Goal: Entertainment & Leisure: Participate in discussion

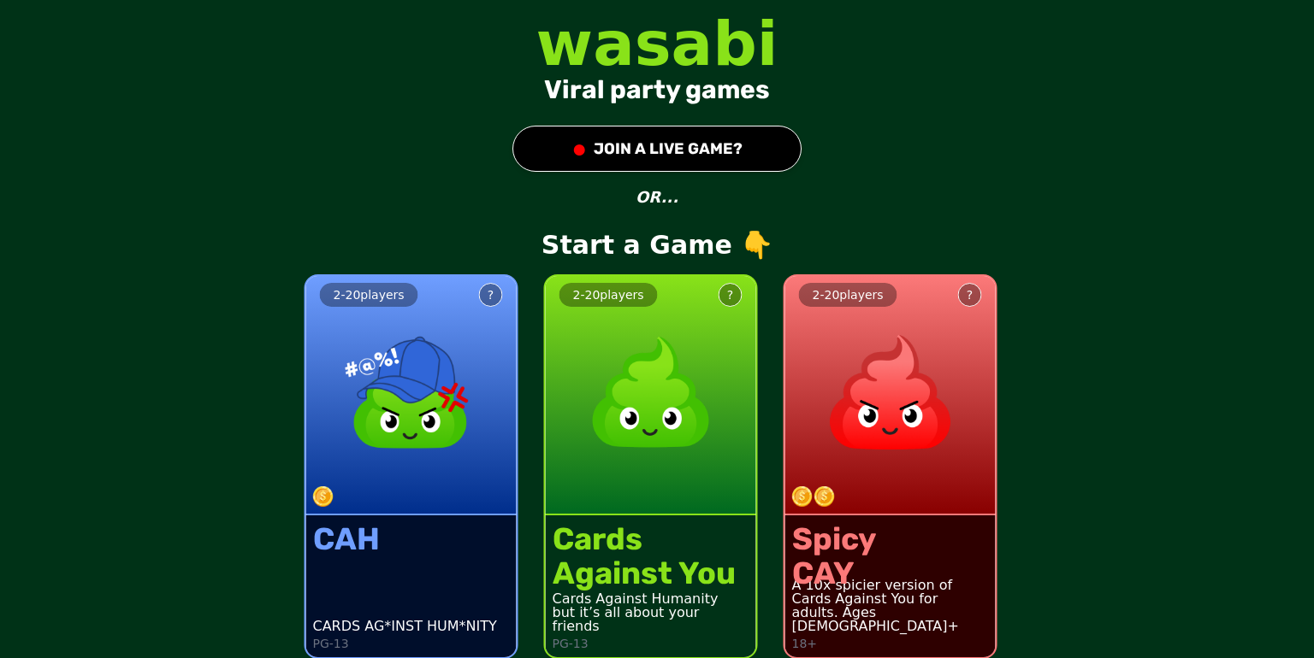
scroll to position [14, 0]
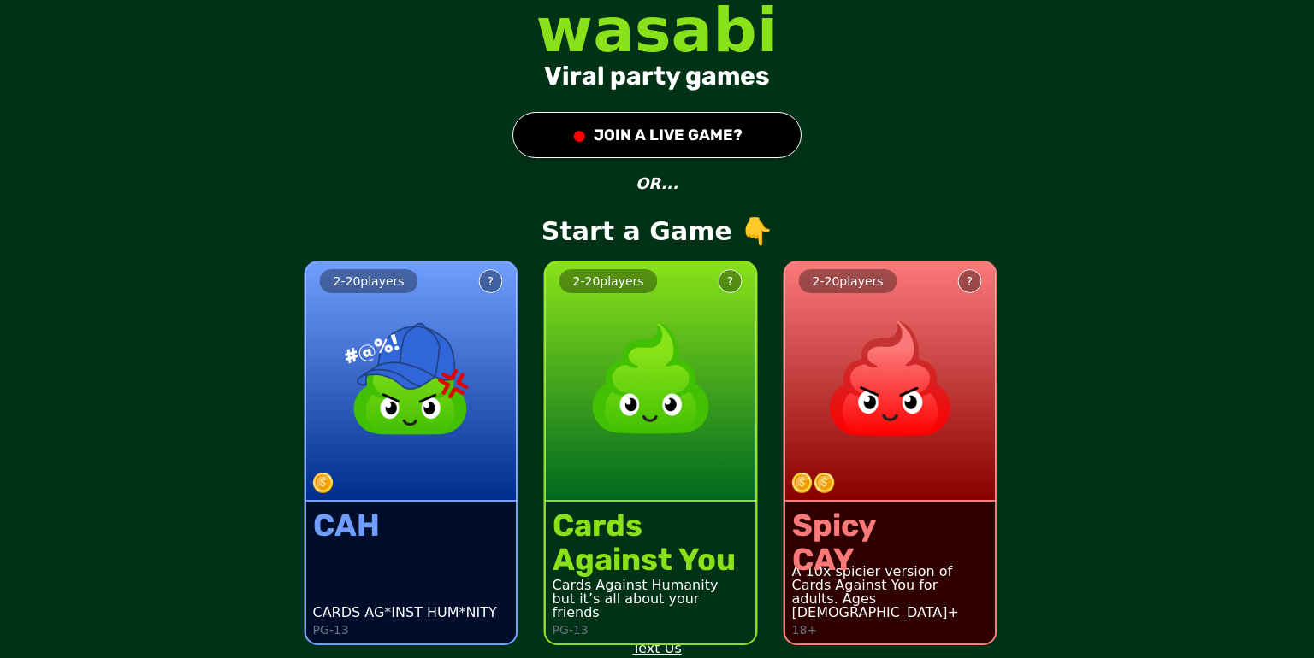
click at [689, 135] on button "● JOIN A LIVE GAME?" at bounding box center [656, 135] width 289 height 46
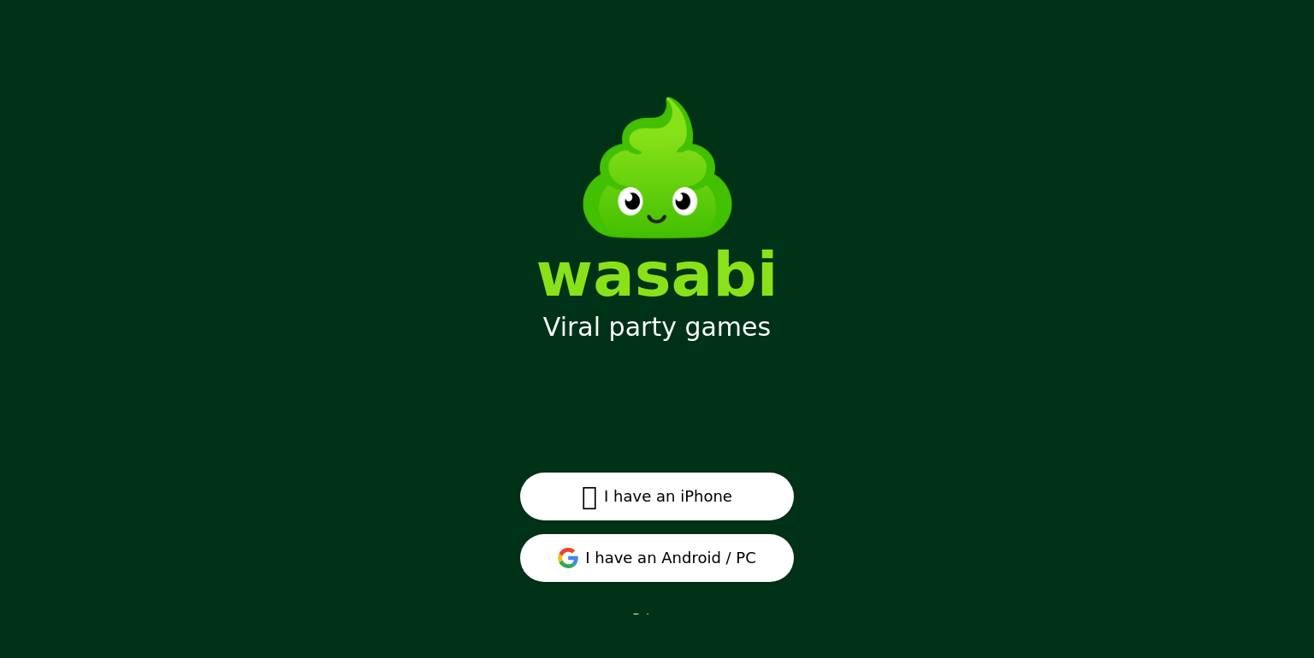
click at [586, 564] on button "I have an Android / PC" at bounding box center [657, 558] width 274 height 48
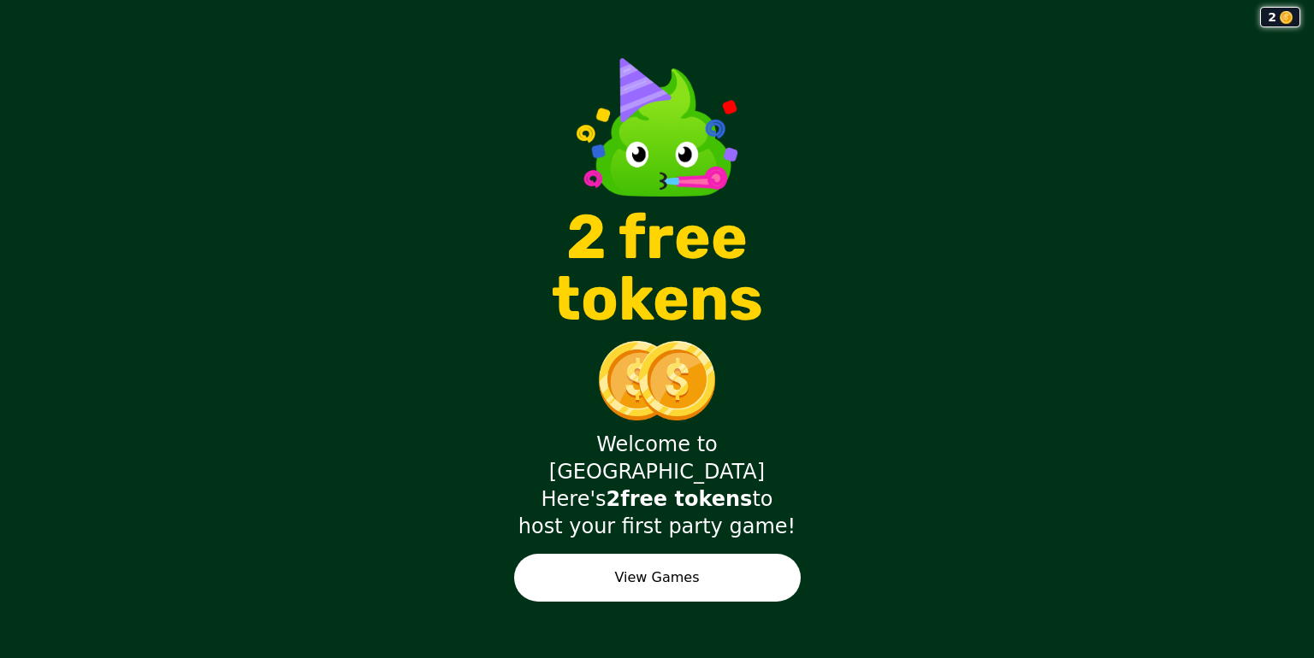
click at [629, 558] on button "View Games" at bounding box center [657, 578] width 286 height 48
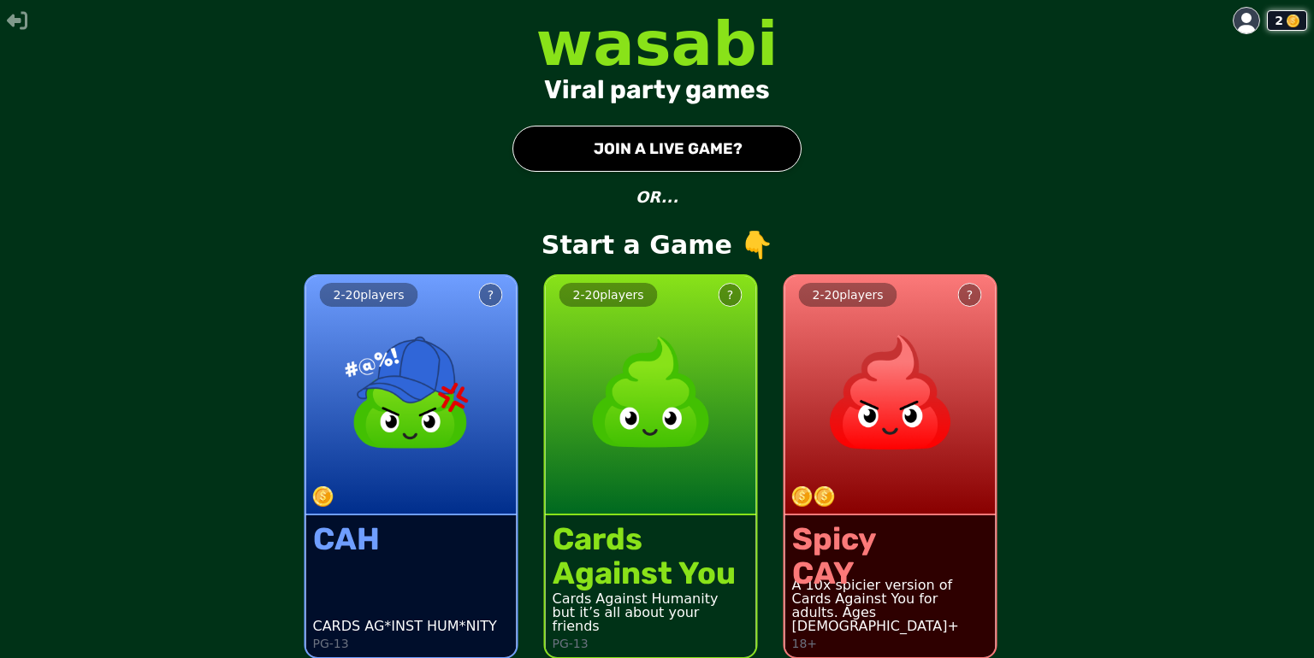
click at [680, 150] on button "● JOIN A LIVE GAME?" at bounding box center [656, 149] width 289 height 46
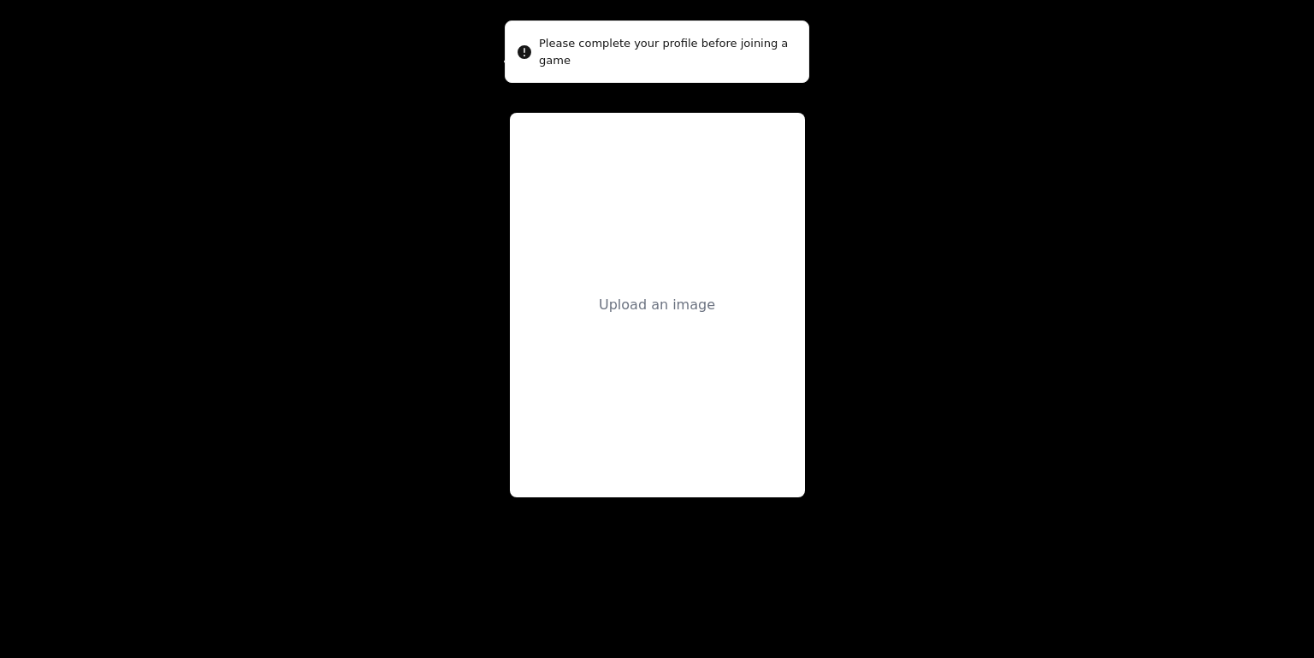
click at [716, 308] on div "Upload an image" at bounding box center [657, 305] width 295 height 385
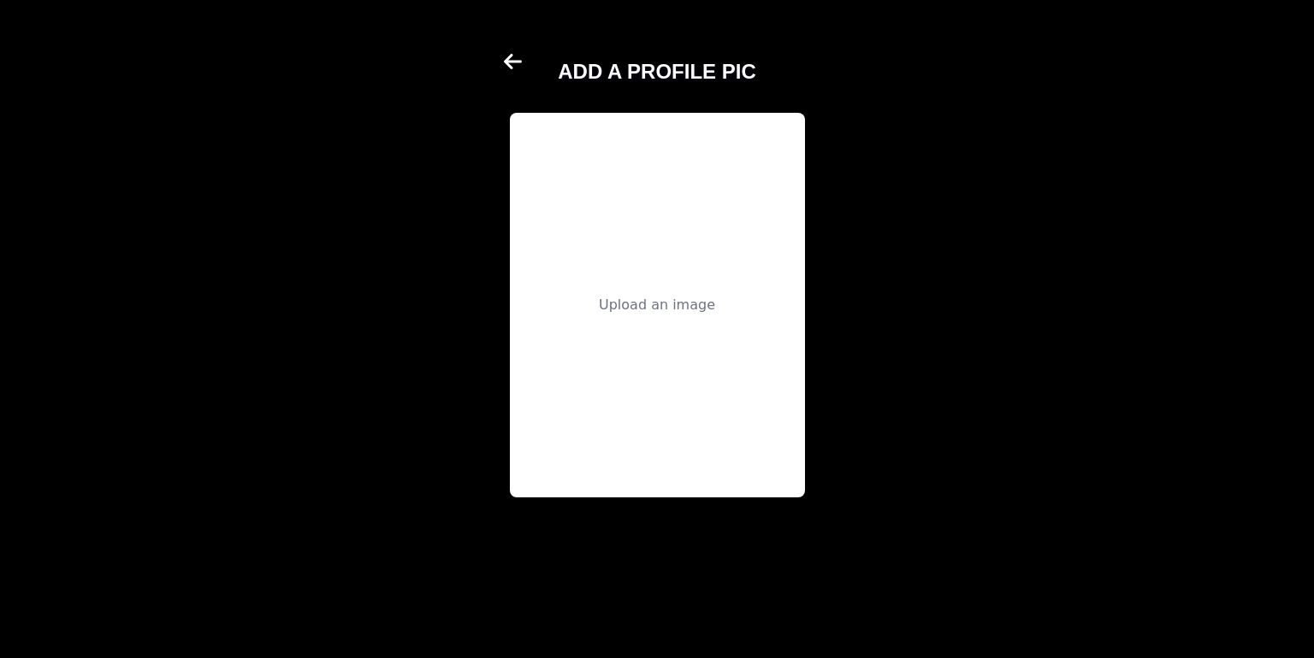
click at [599, 249] on div "Upload an image" at bounding box center [657, 305] width 295 height 385
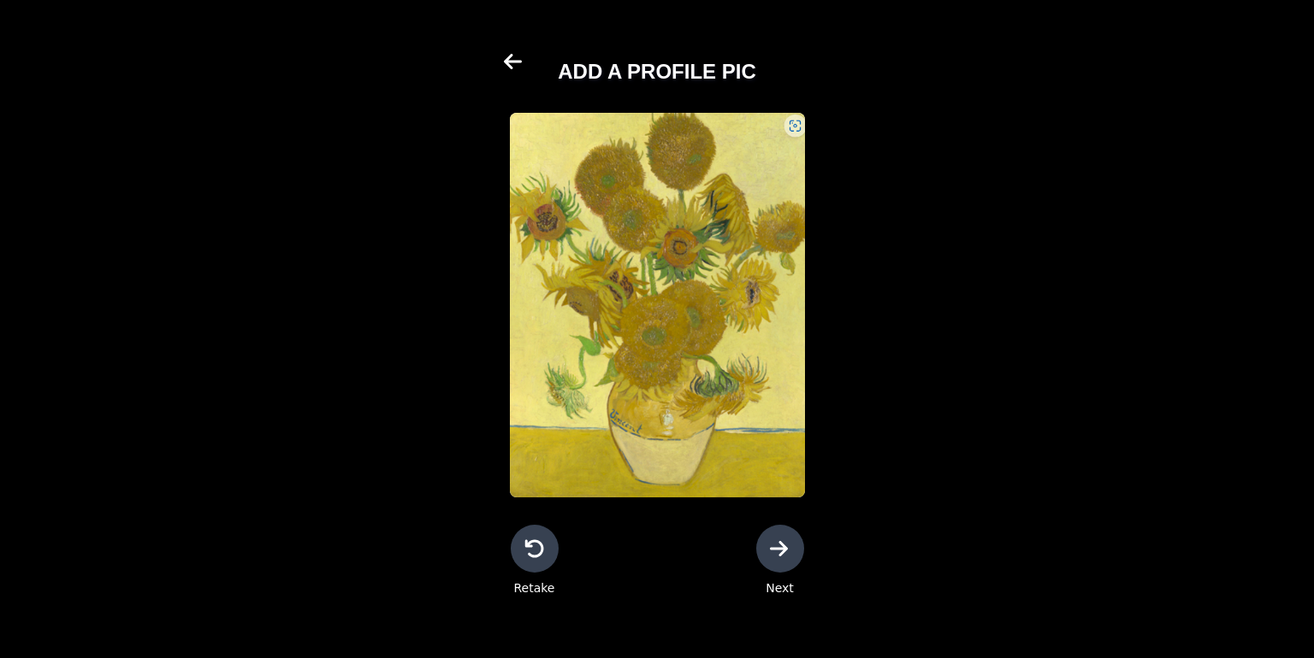
click at [768, 537] on div at bounding box center [780, 549] width 48 height 48
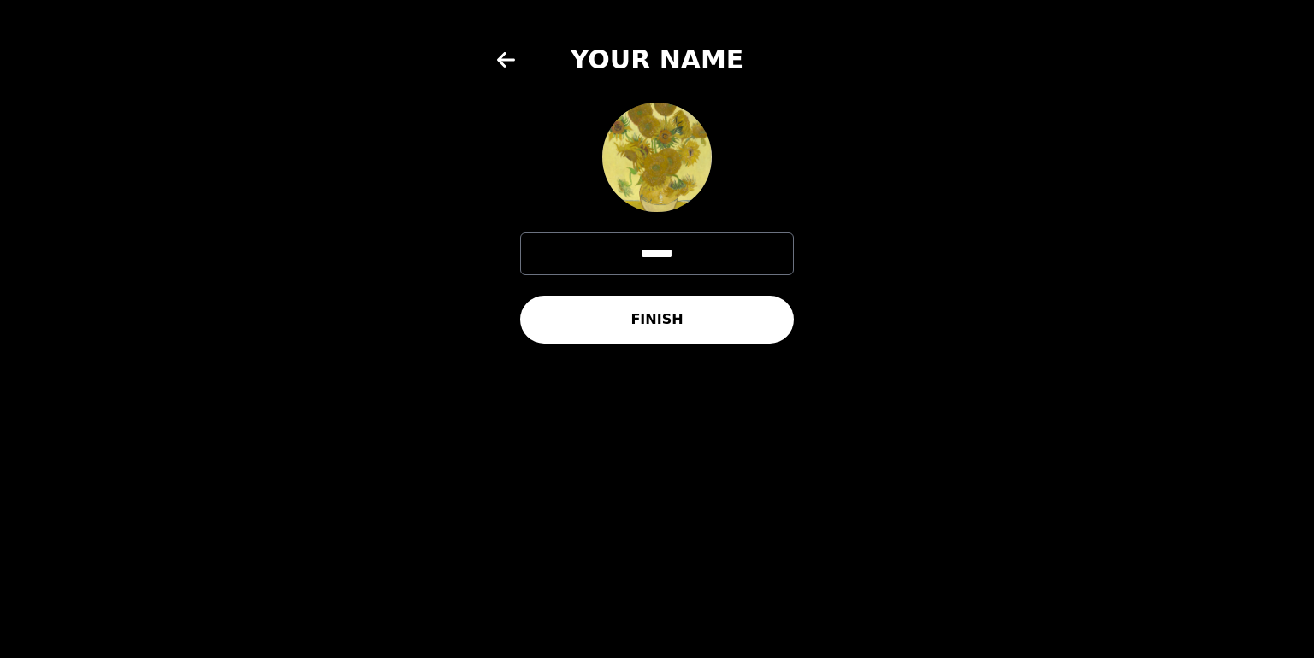
click at [688, 316] on button "FINISH" at bounding box center [657, 320] width 274 height 48
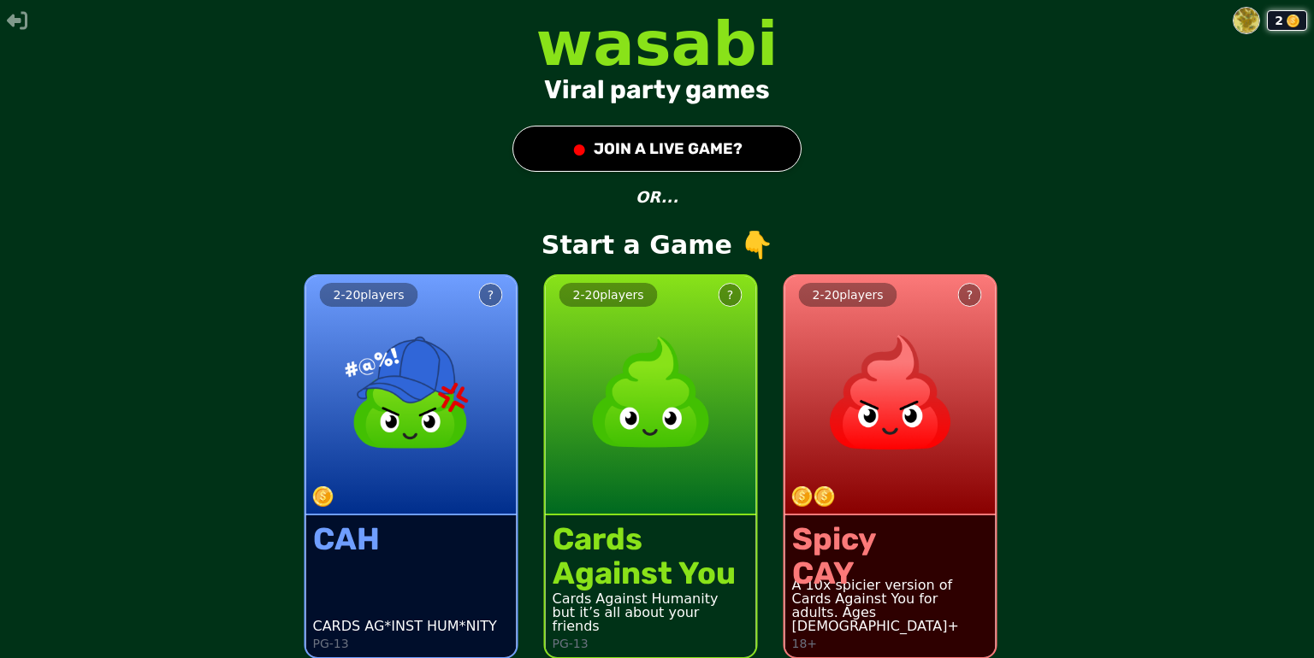
click at [615, 151] on button "● JOIN A LIVE GAME?" at bounding box center [656, 149] width 289 height 46
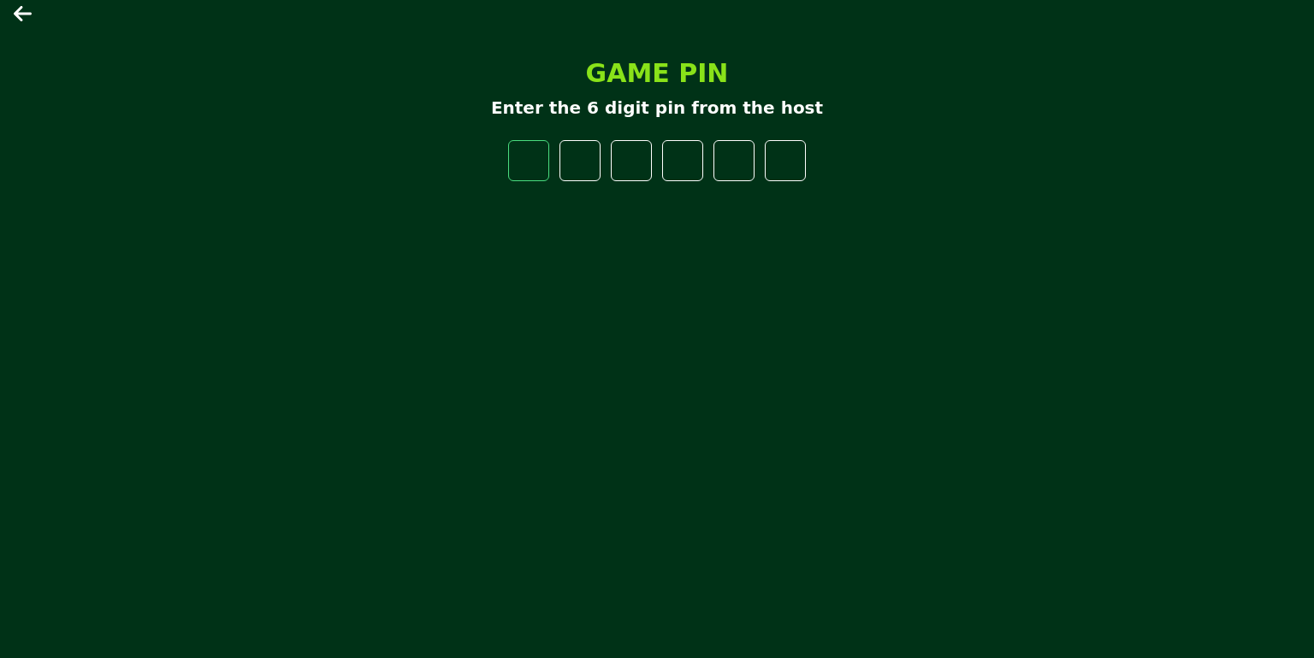
click at [528, 162] on input "number" at bounding box center [528, 160] width 41 height 41
type input "*"
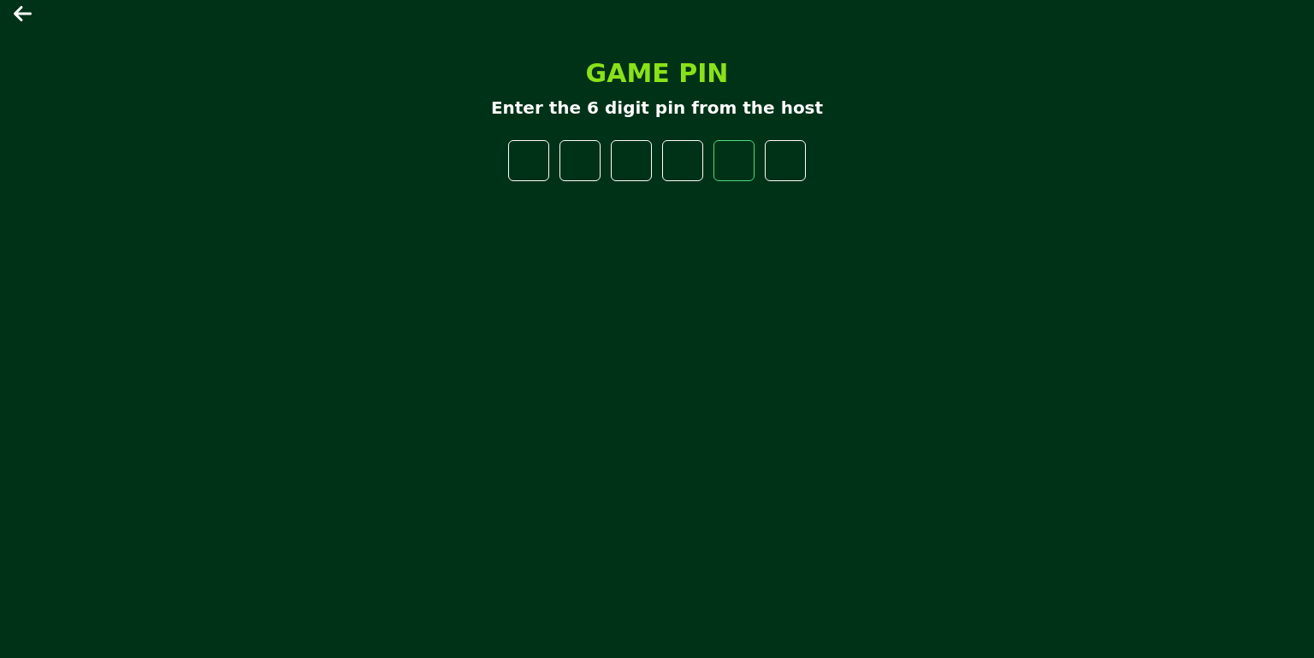
type input "*"
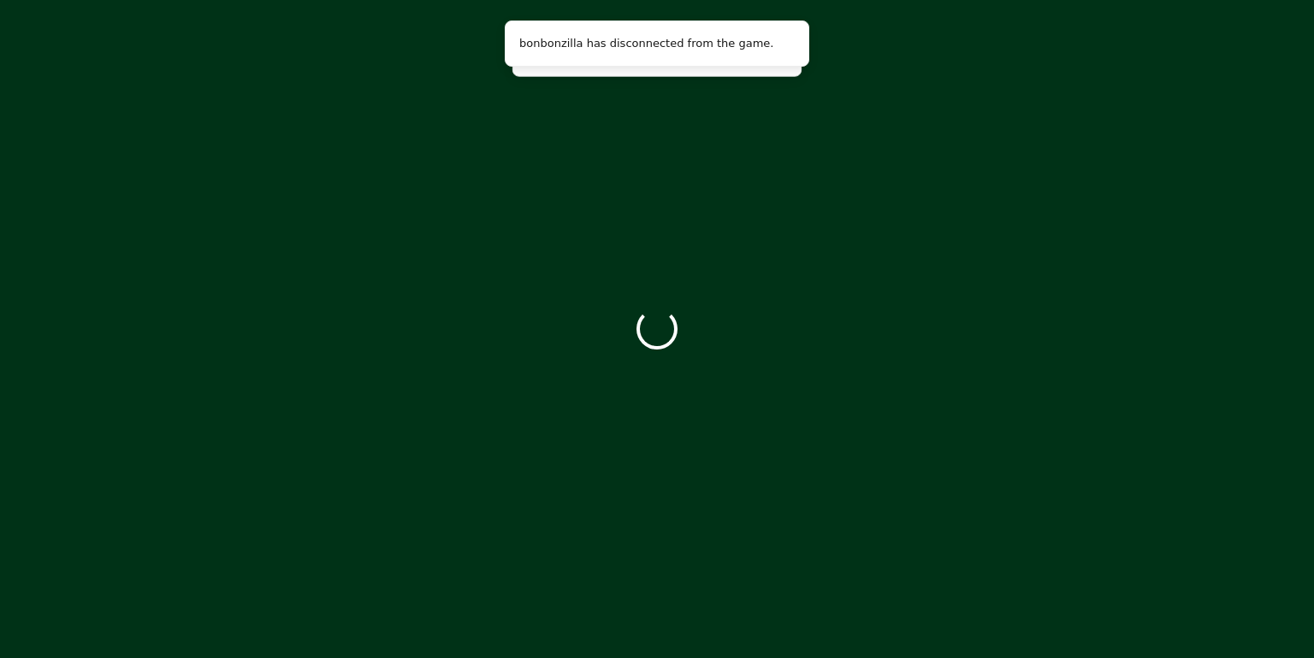
click at [818, 260] on div at bounding box center [657, 329] width 1314 height 658
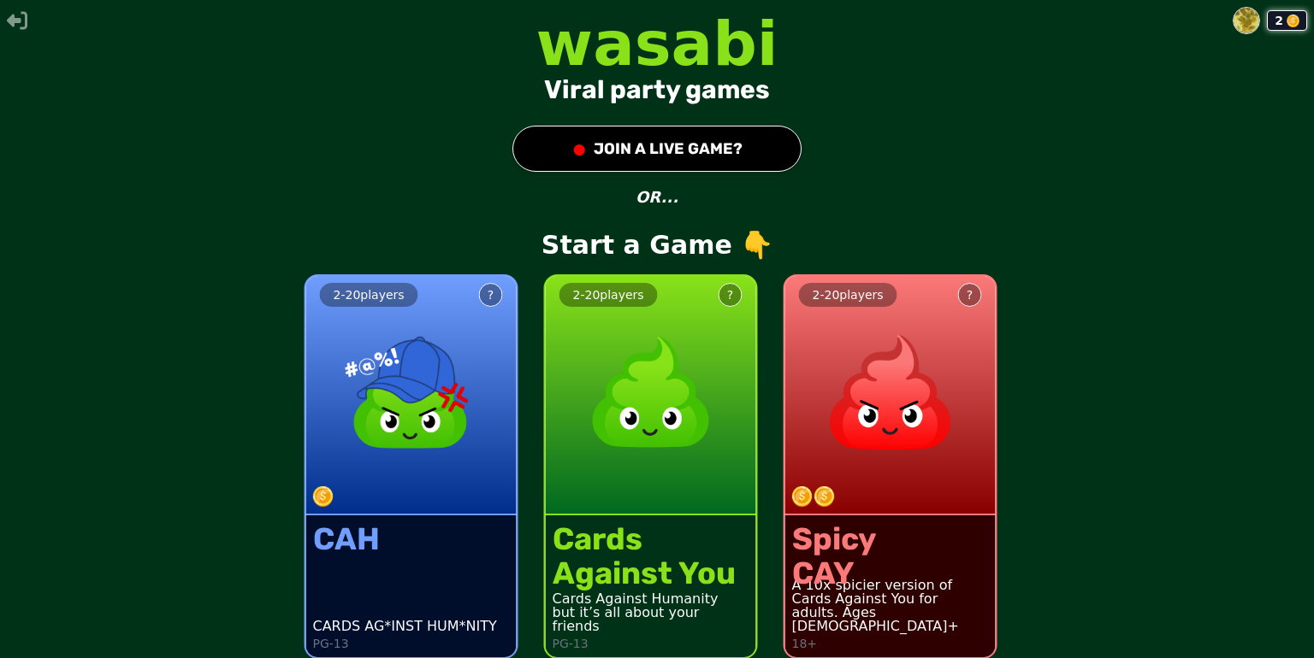
click at [646, 142] on button "● JOIN A LIVE GAME?" at bounding box center [656, 149] width 289 height 46
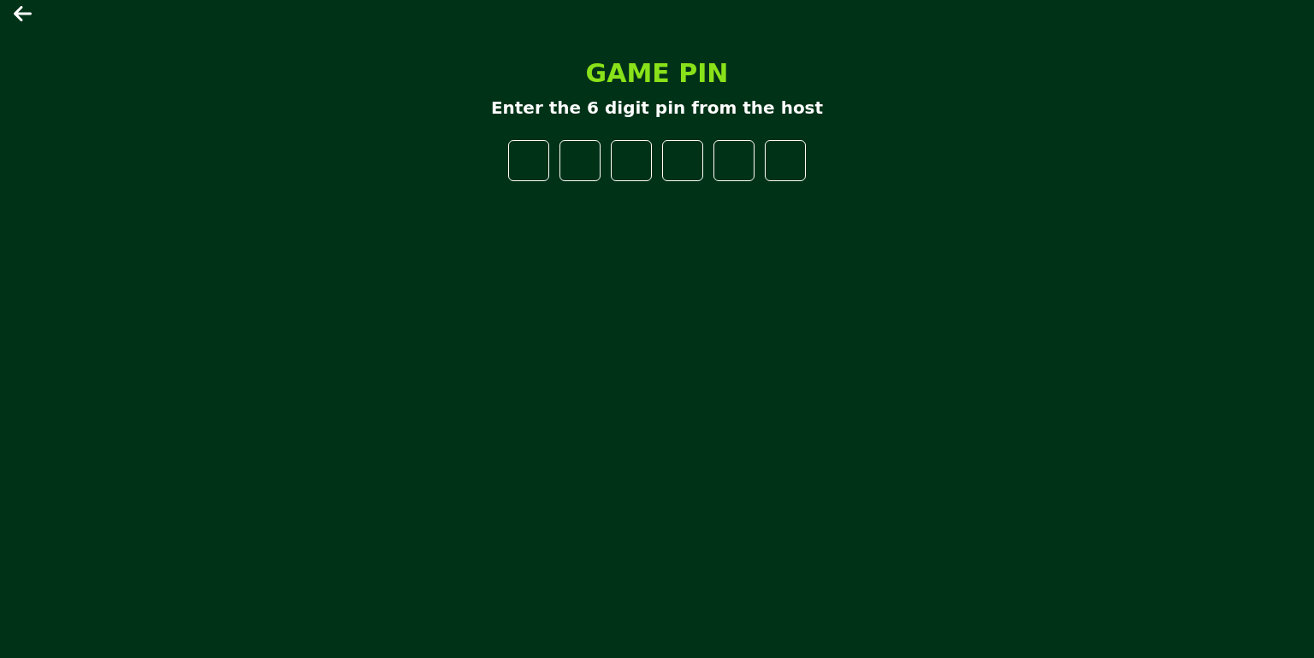
type input "*"
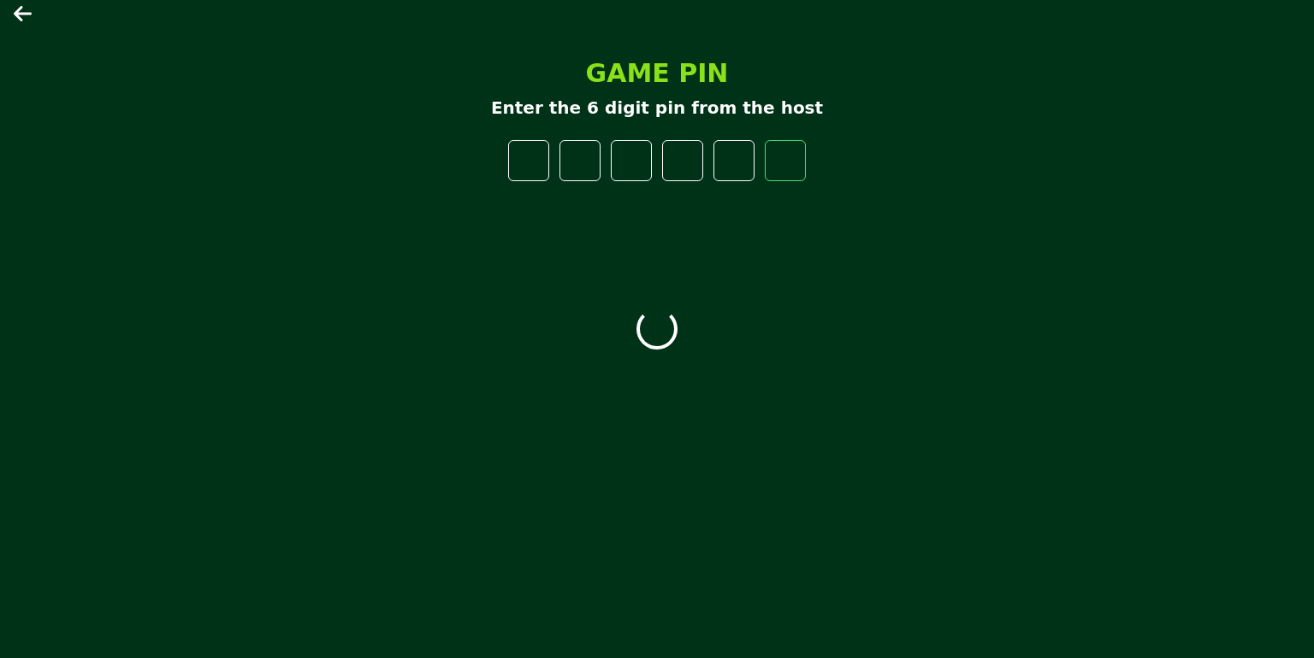
type input "*"
click at [526, 162] on input "number" at bounding box center [528, 160] width 41 height 41
type input "*"
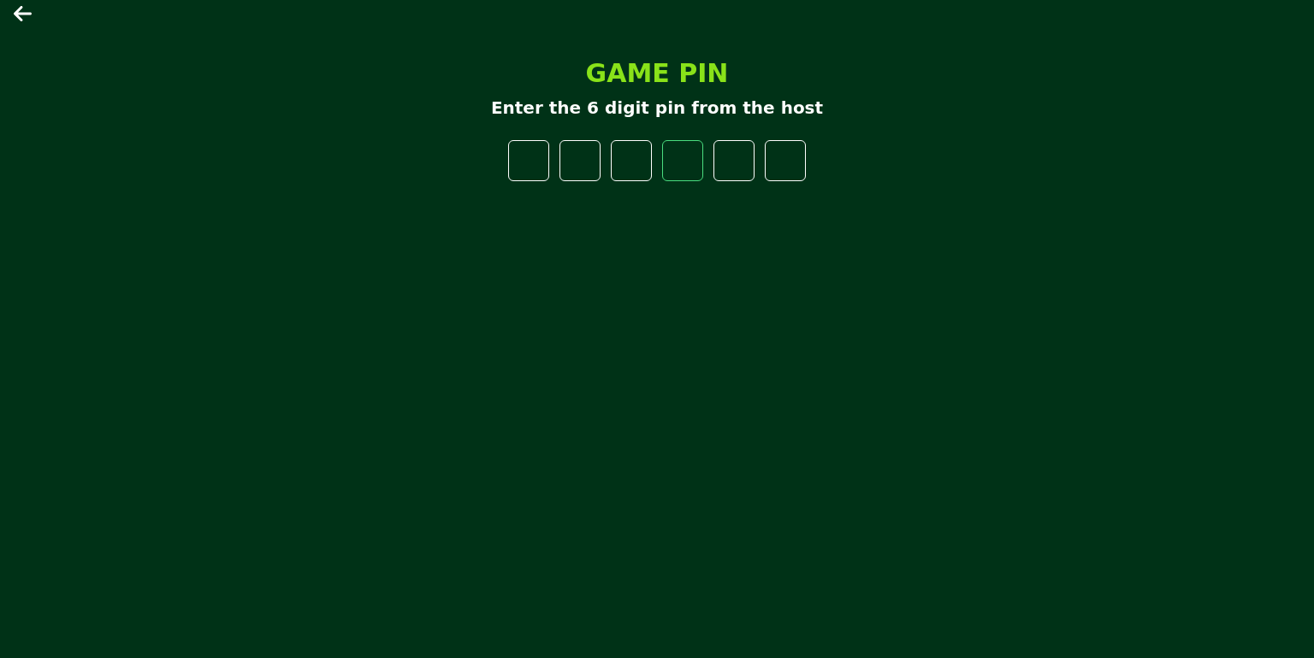
type input "*"
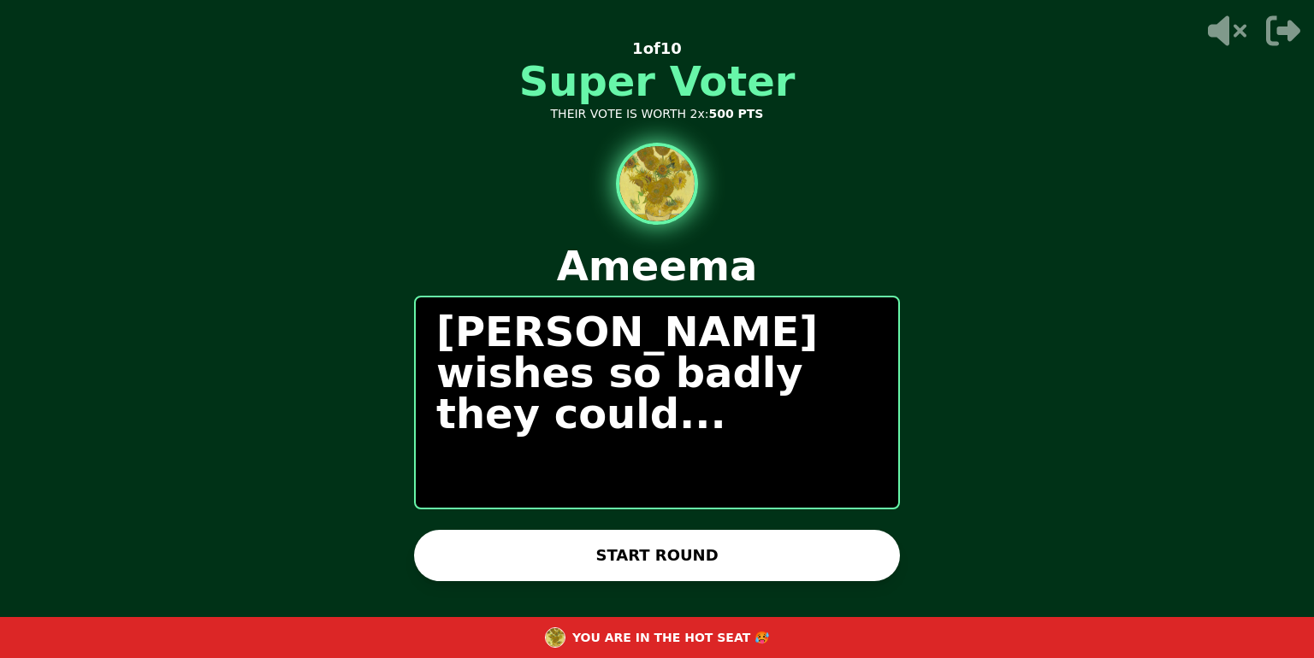
click at [656, 557] on button "START ROUND" at bounding box center [657, 555] width 486 height 51
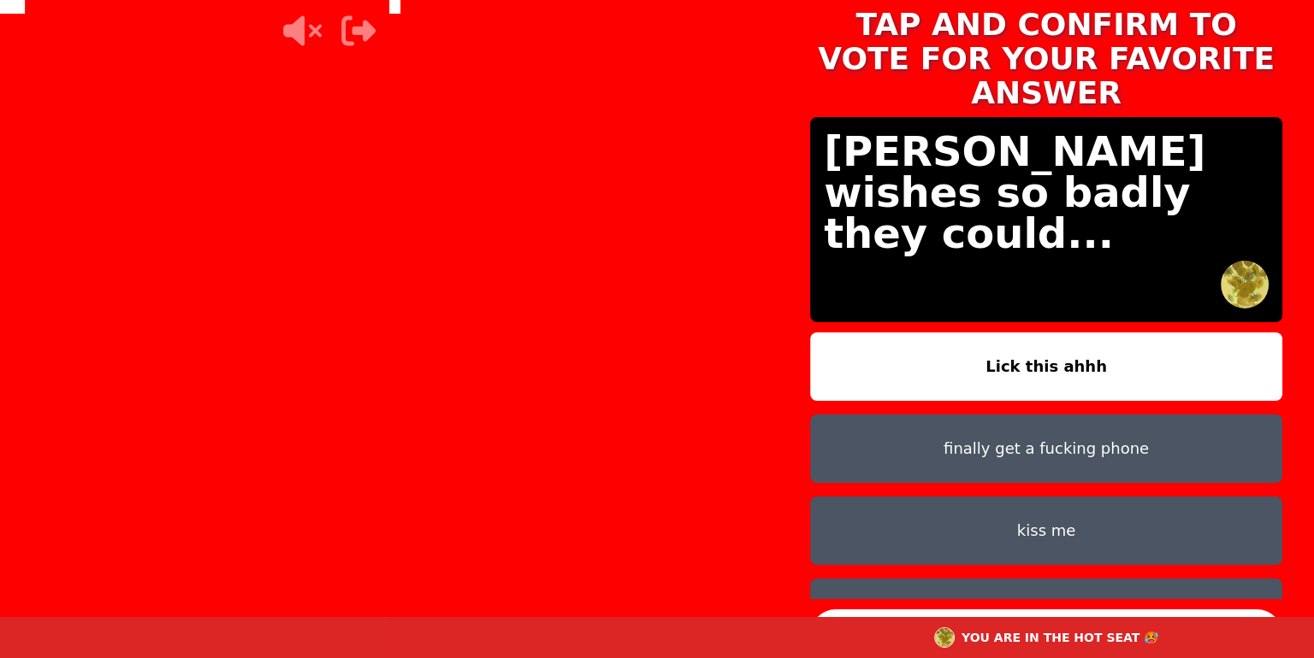
click at [711, 550] on div "TAP AND CONFIRM TO VOTE FOR YOUR FAVORITE ANSWER [PERSON_NAME] wishes so badly …" at bounding box center [1046, 329] width 1314 height 658
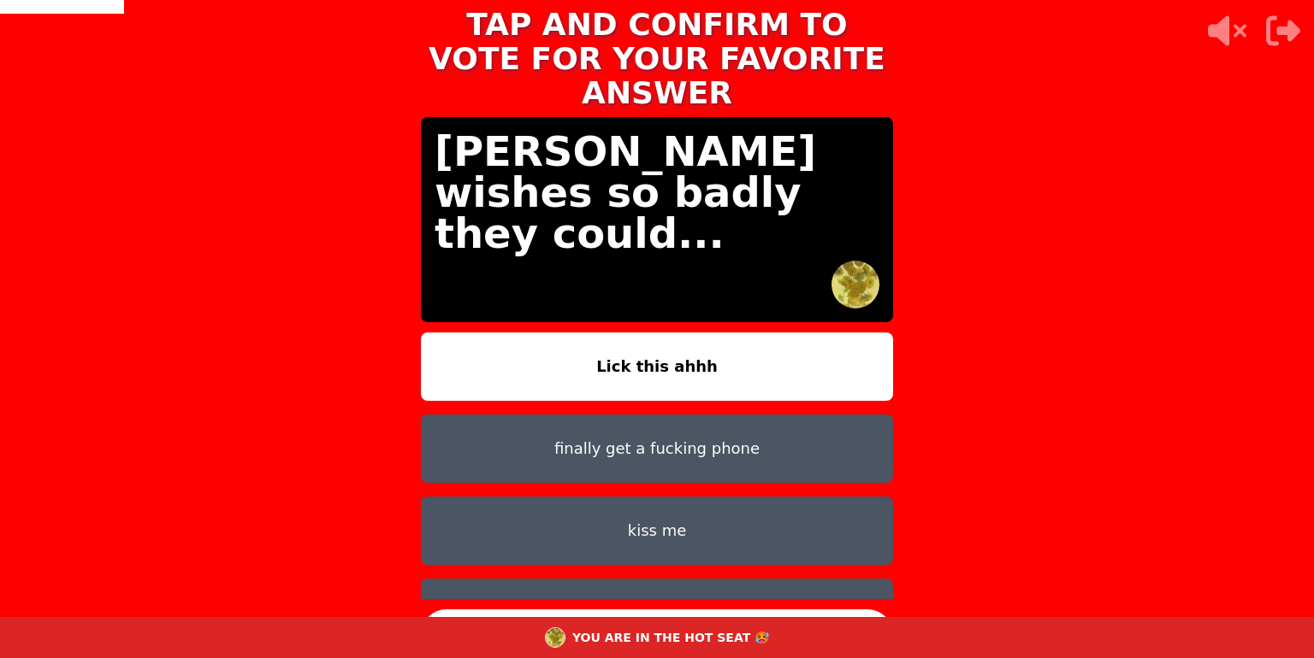
scroll to position [14, 0]
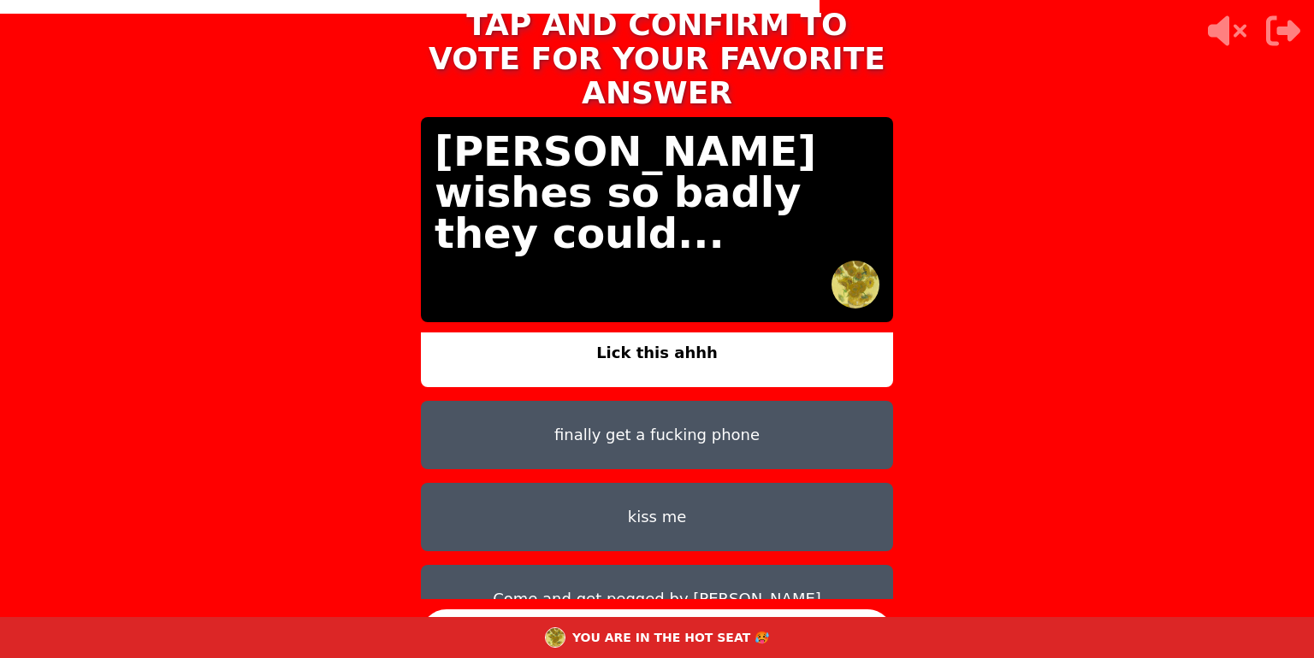
click at [623, 488] on button "kiss me" at bounding box center [657, 517] width 472 height 68
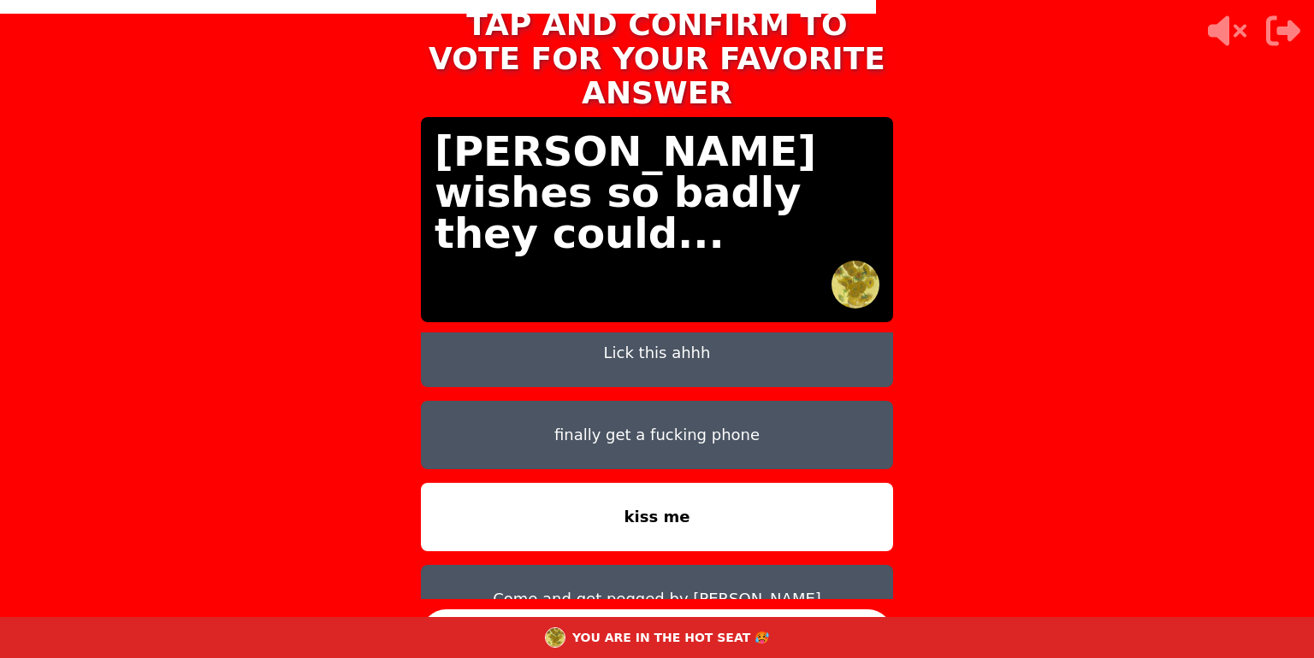
scroll to position [13, 0]
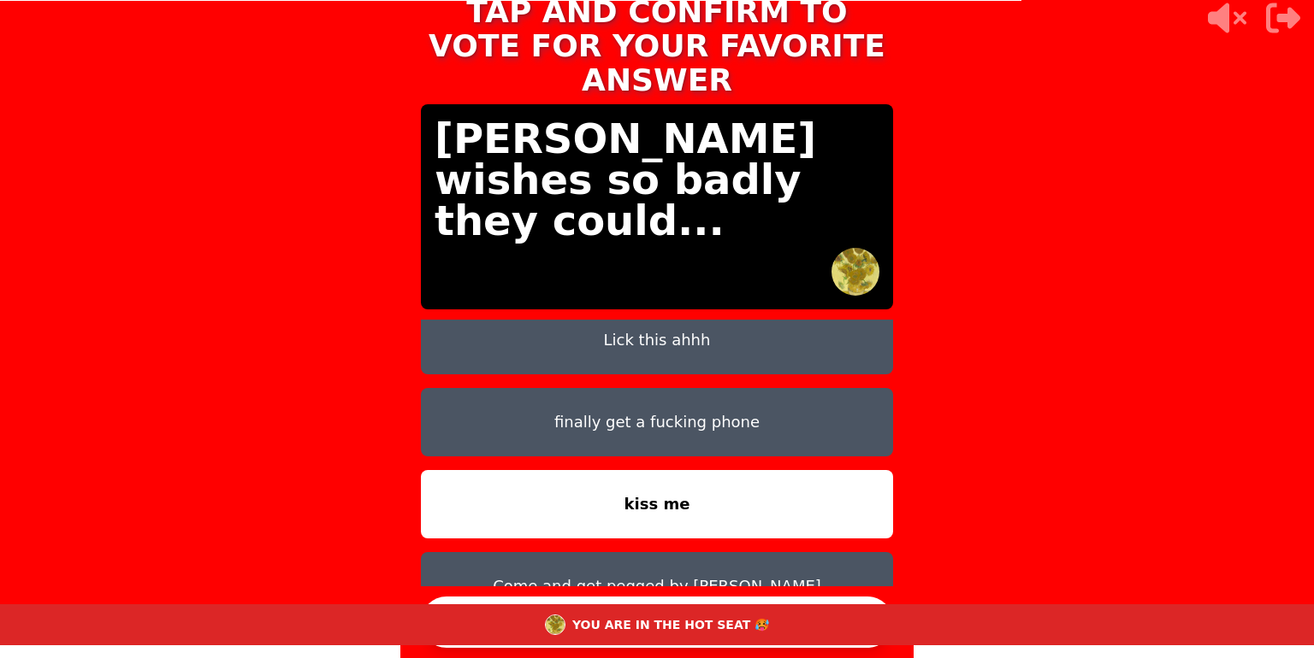
click at [699, 552] on button "Come and get pegged by [PERSON_NAME]" at bounding box center [657, 586] width 472 height 68
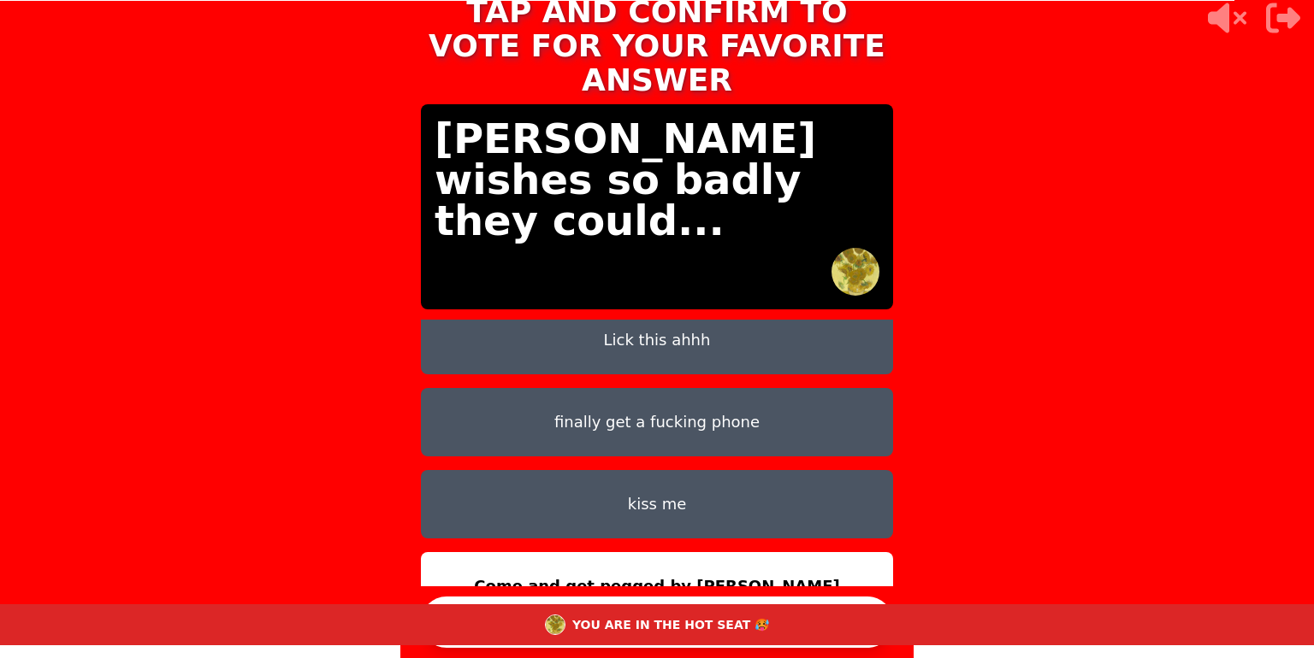
click at [763, 552] on button "Come and get pegged by [PERSON_NAME]" at bounding box center [657, 586] width 472 height 68
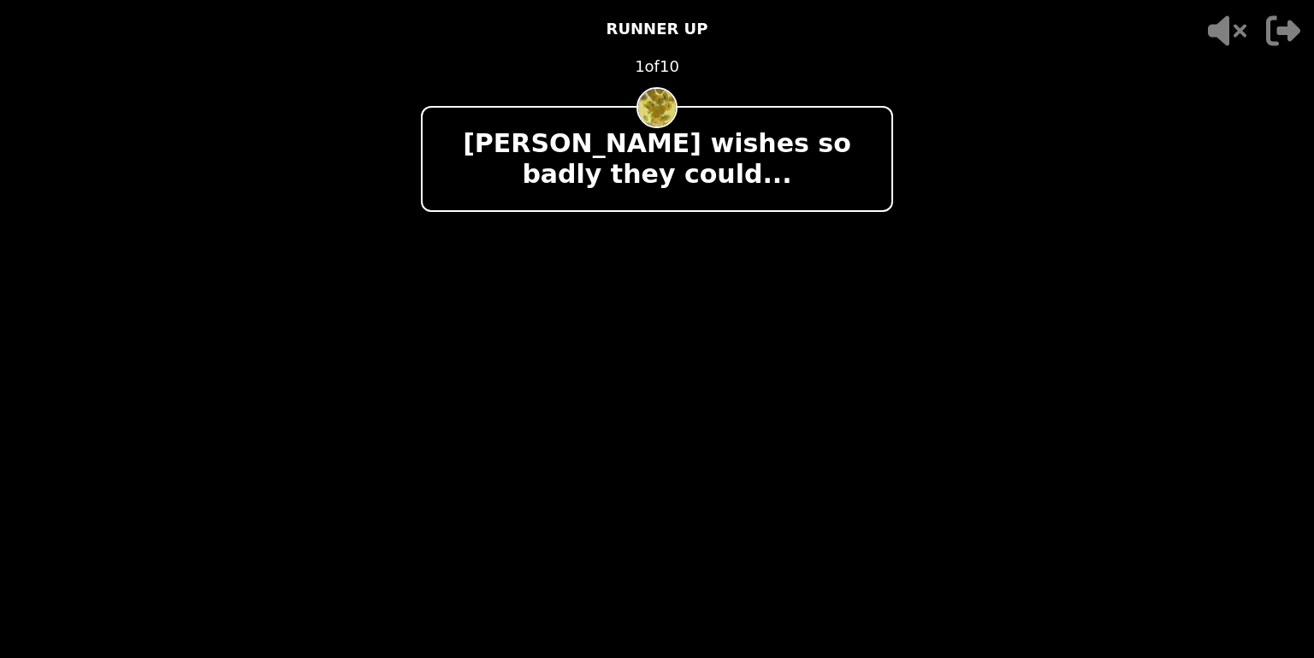
scroll to position [0, 0]
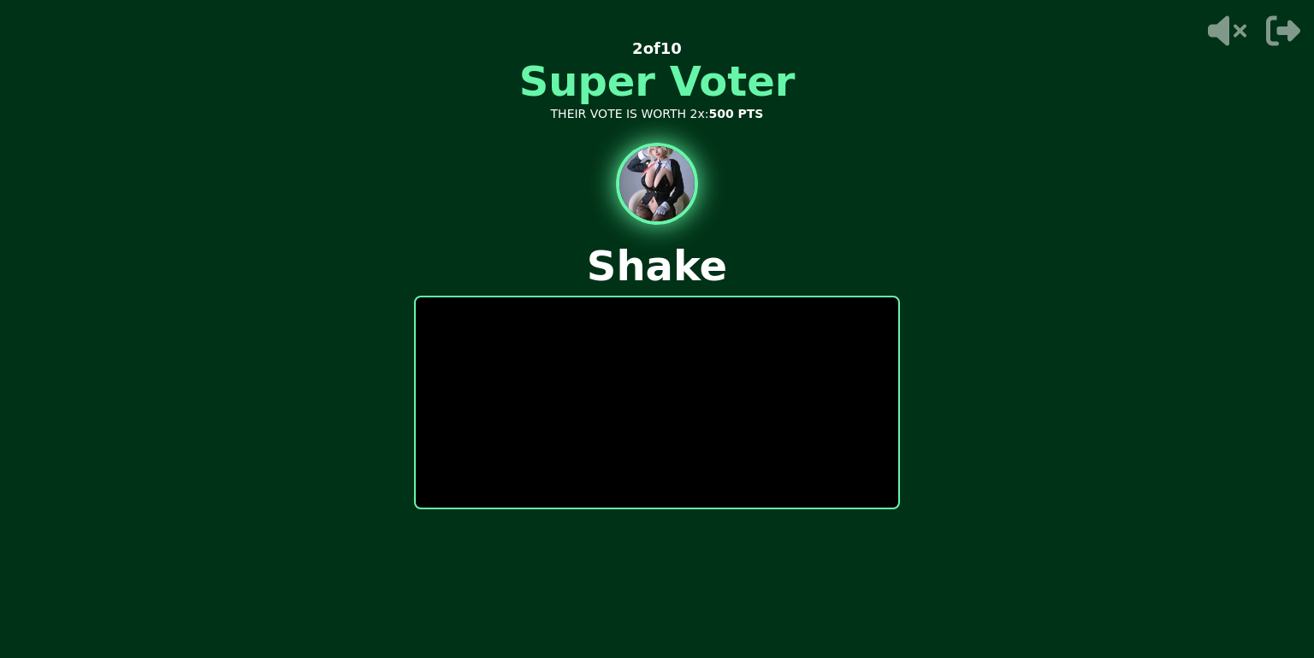
click at [916, 442] on video at bounding box center [657, 329] width 1314 height 658
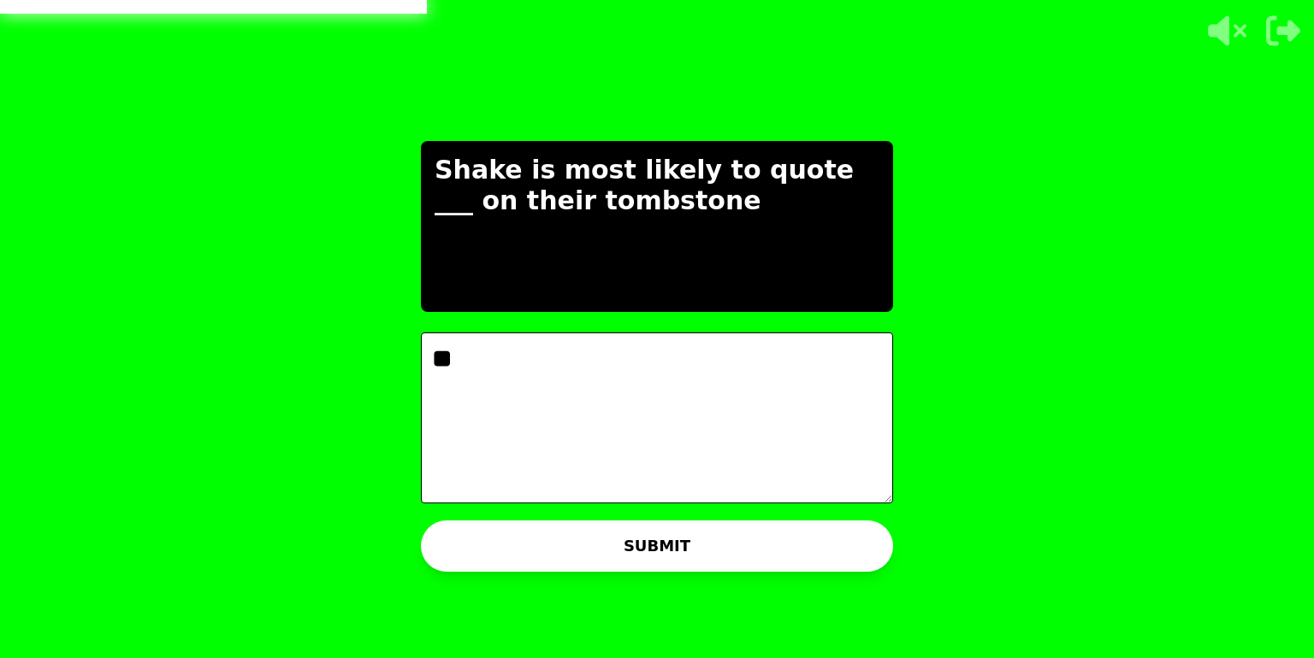
type textarea "*"
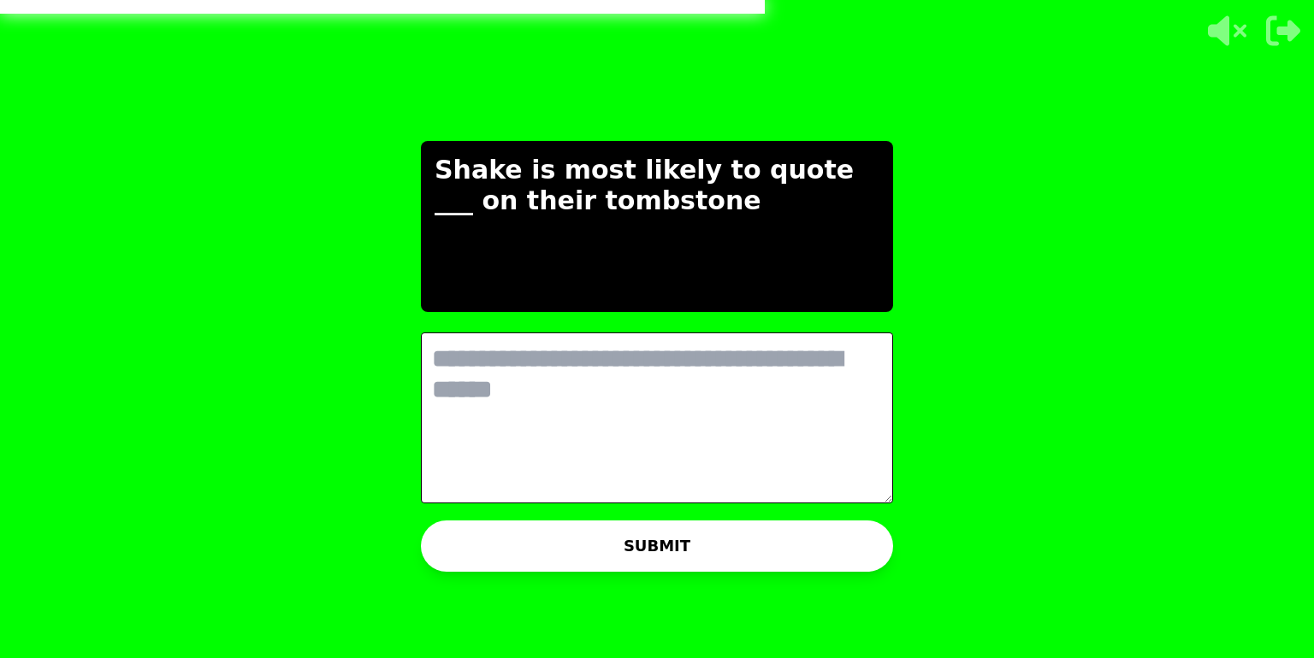
type textarea "*"
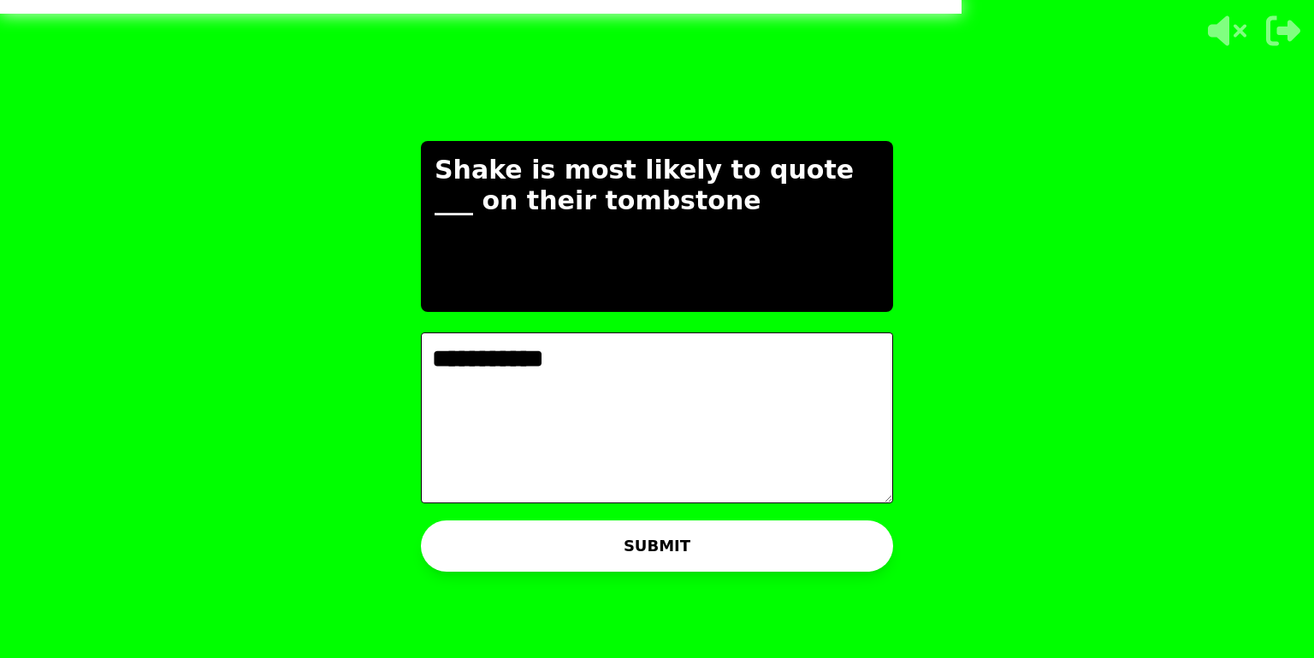
type textarea "**********"
click at [578, 547] on button "SUBMIT" at bounding box center [657, 546] width 472 height 51
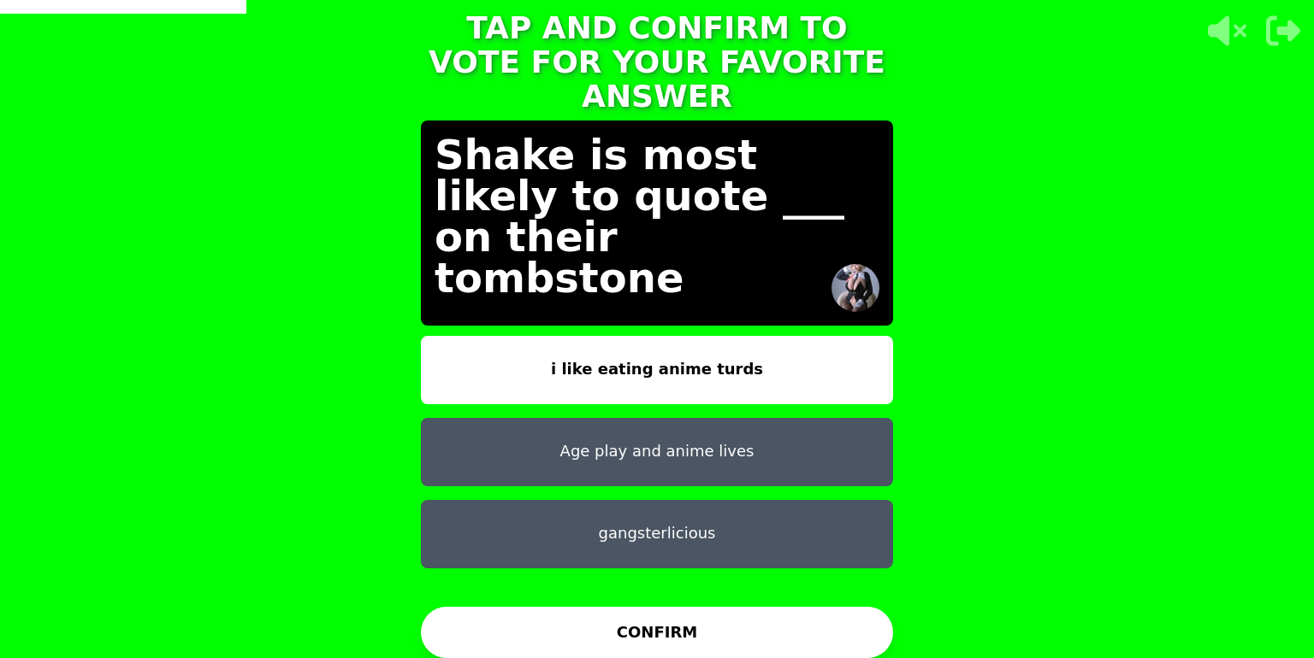
click at [795, 629] on button "CONFIRM" at bounding box center [657, 632] width 472 height 51
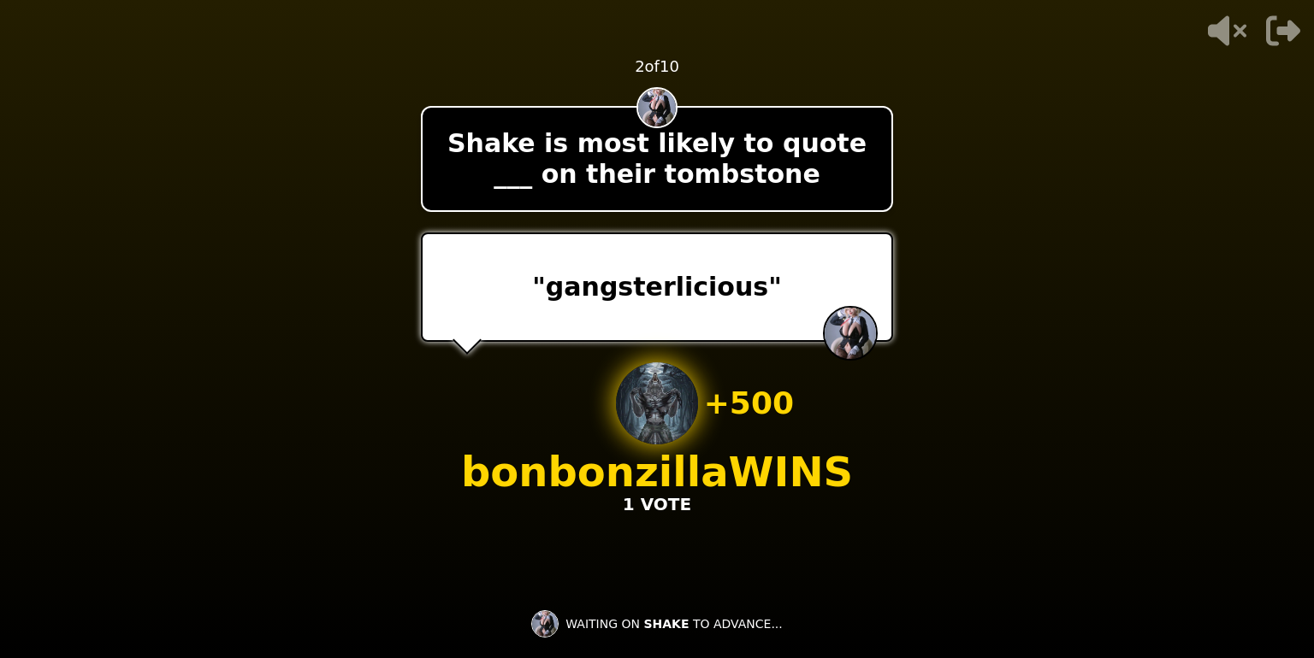
click at [903, 434] on video at bounding box center [657, 329] width 1314 height 658
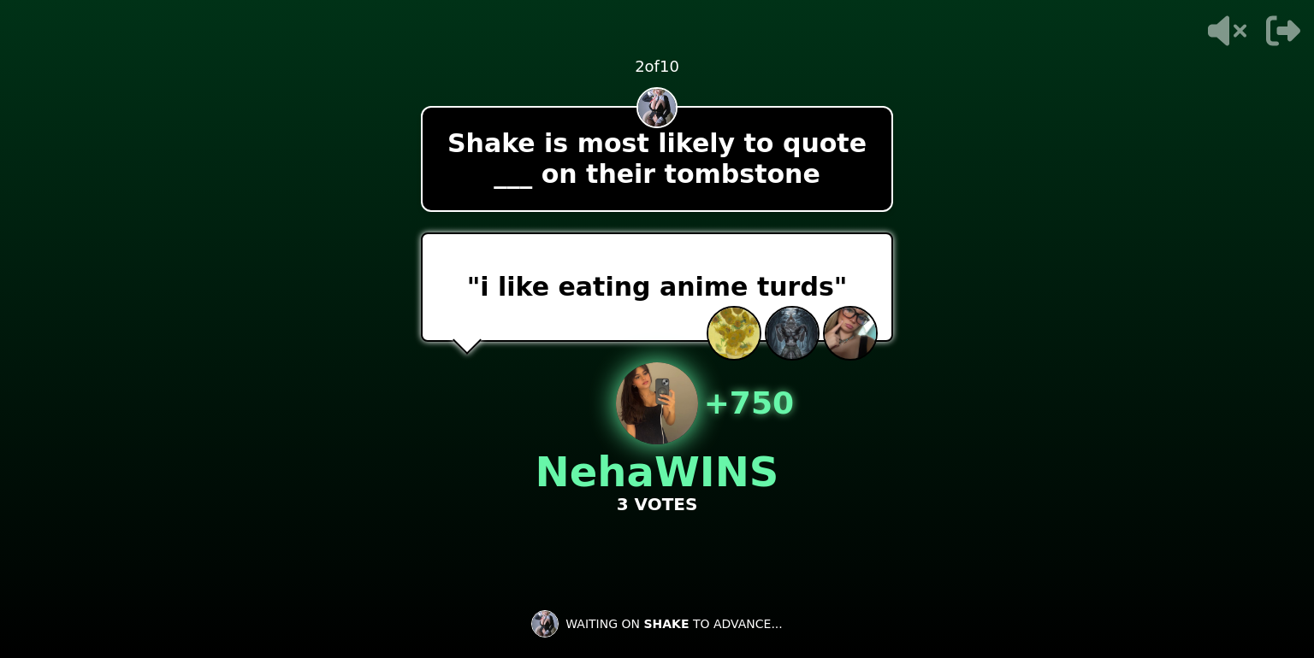
click at [811, 505] on div "- 500 PTS 2 of 10 Shake is most likely to quote ___ on their tombstone "i like …" at bounding box center [657, 329] width 472 height 658
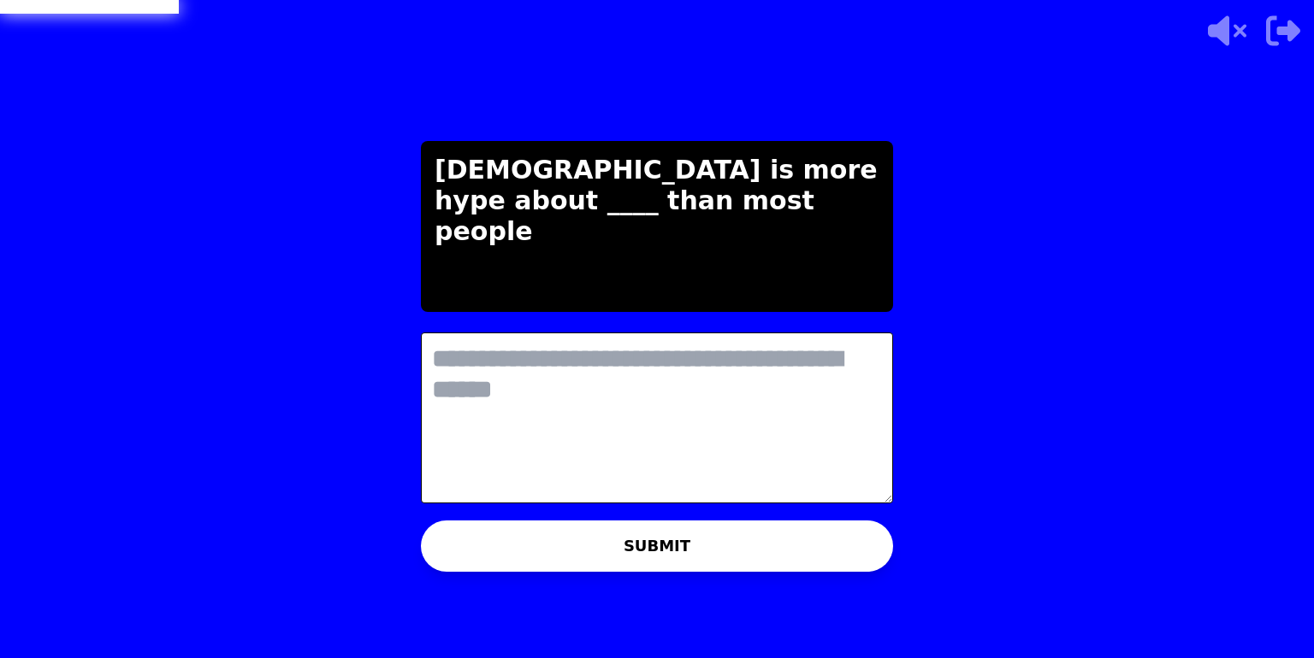
click at [676, 383] on textarea at bounding box center [657, 418] width 472 height 171
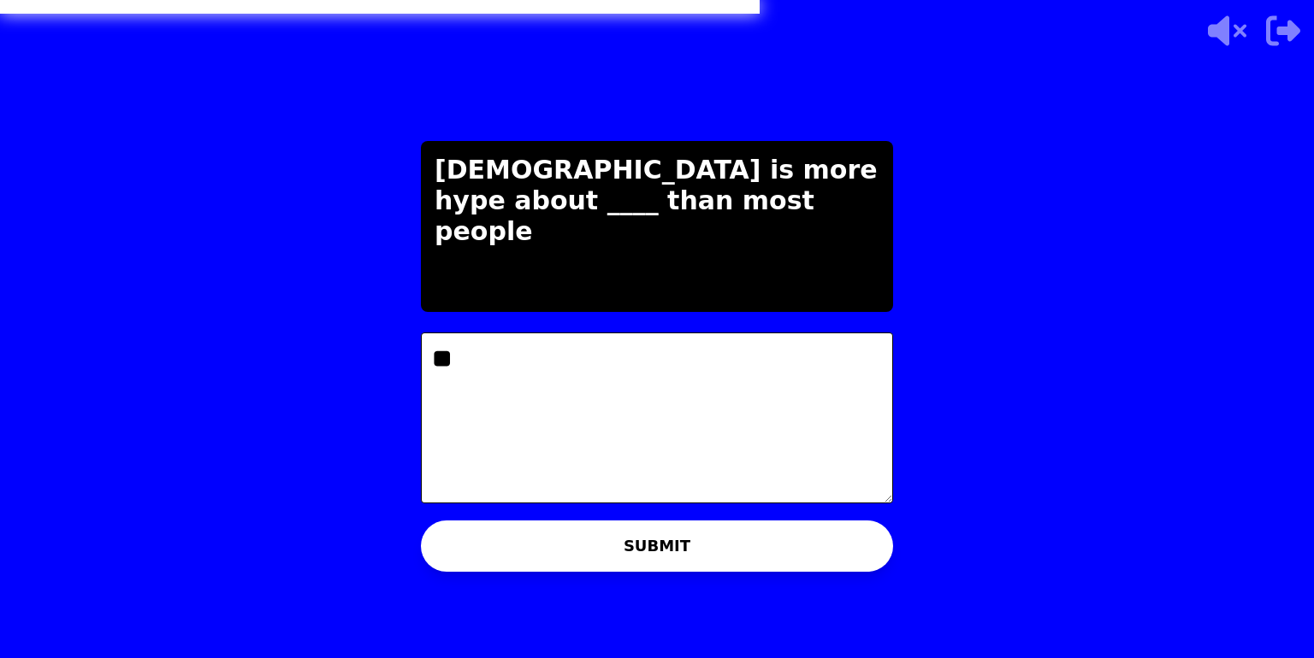
type textarea "*"
type textarea "****"
click at [573, 554] on button "SUBMIT" at bounding box center [657, 546] width 472 height 51
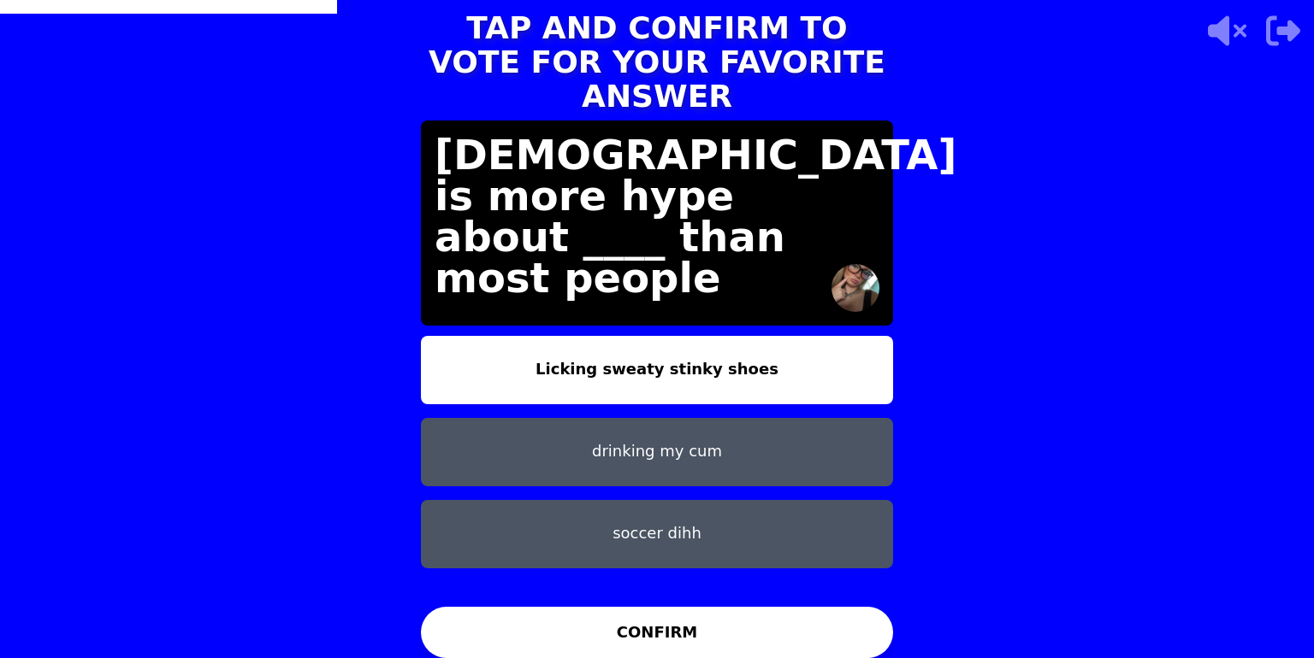
click at [682, 505] on button "soccer dihh" at bounding box center [657, 534] width 472 height 68
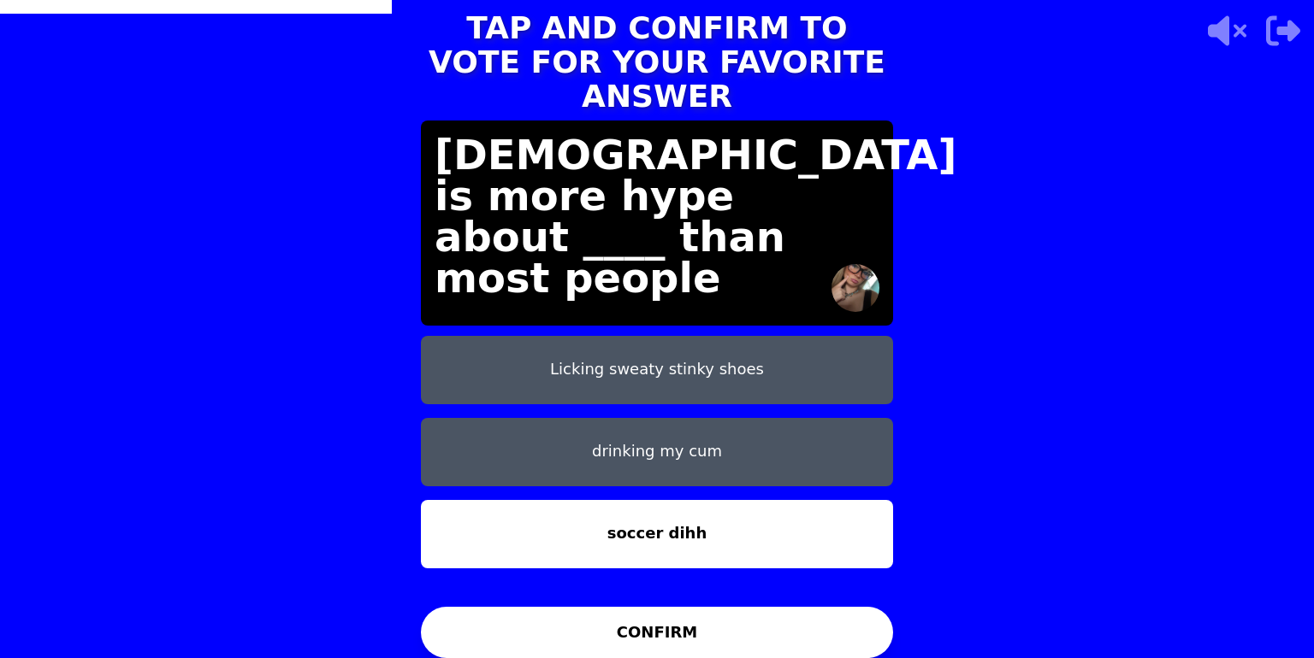
click at [806, 612] on button "CONFIRM" at bounding box center [657, 632] width 472 height 51
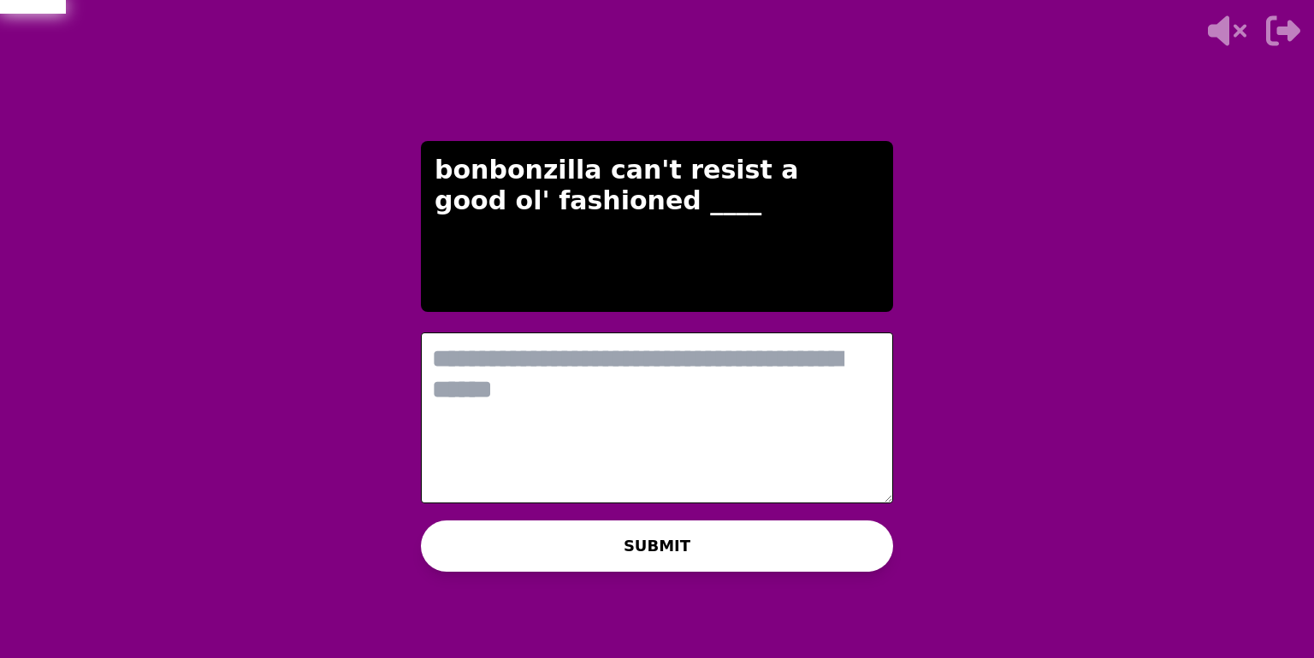
click at [684, 378] on textarea at bounding box center [657, 418] width 472 height 171
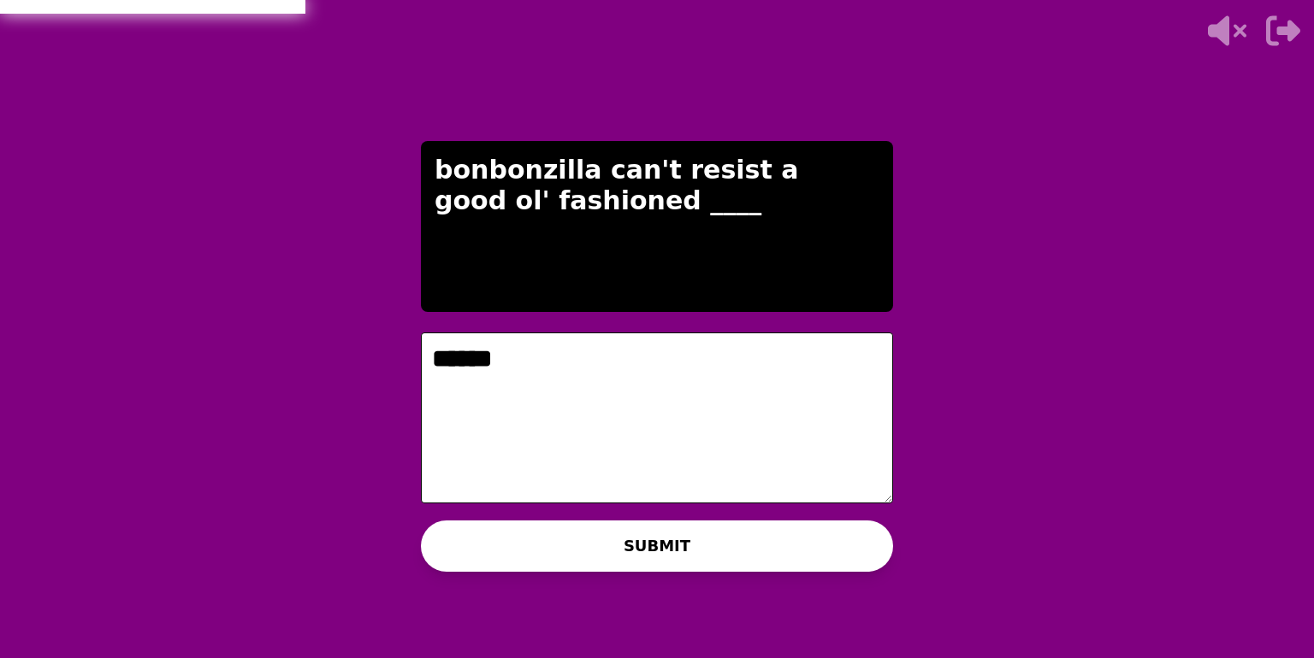
type textarea "******"
click at [549, 528] on button "SUBMIT" at bounding box center [657, 546] width 472 height 51
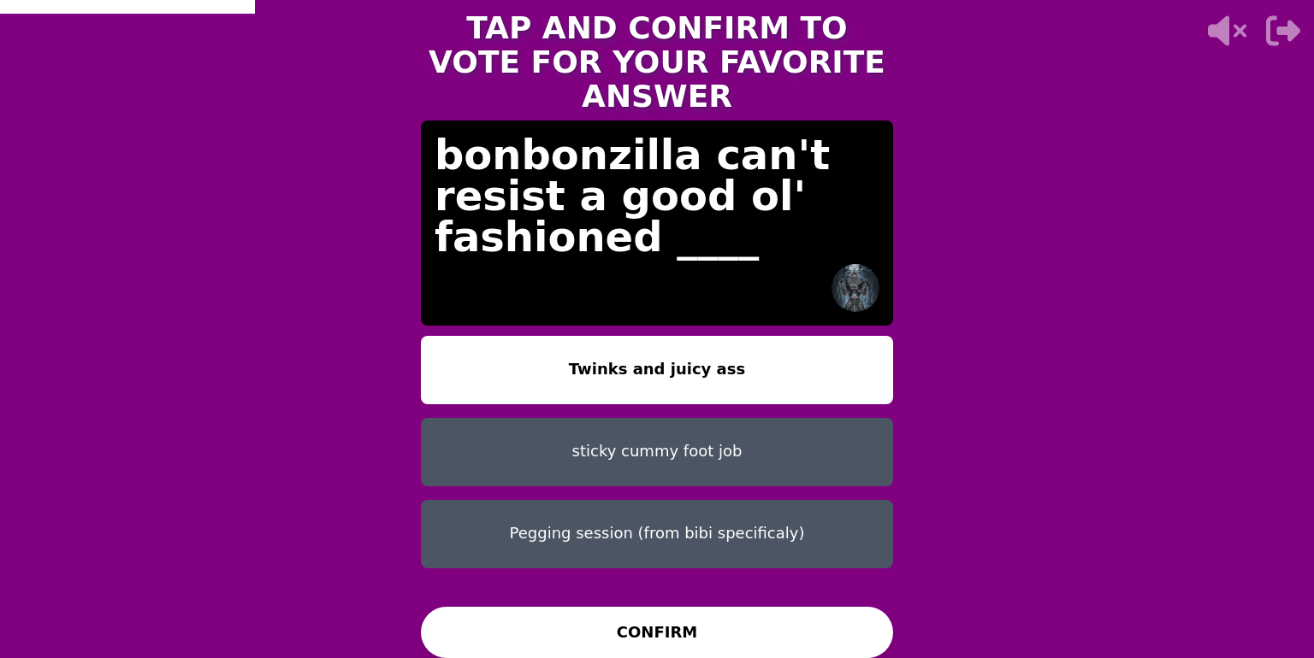
click at [770, 508] on button "Pegging session (from bibi specificaly)" at bounding box center [657, 534] width 472 height 68
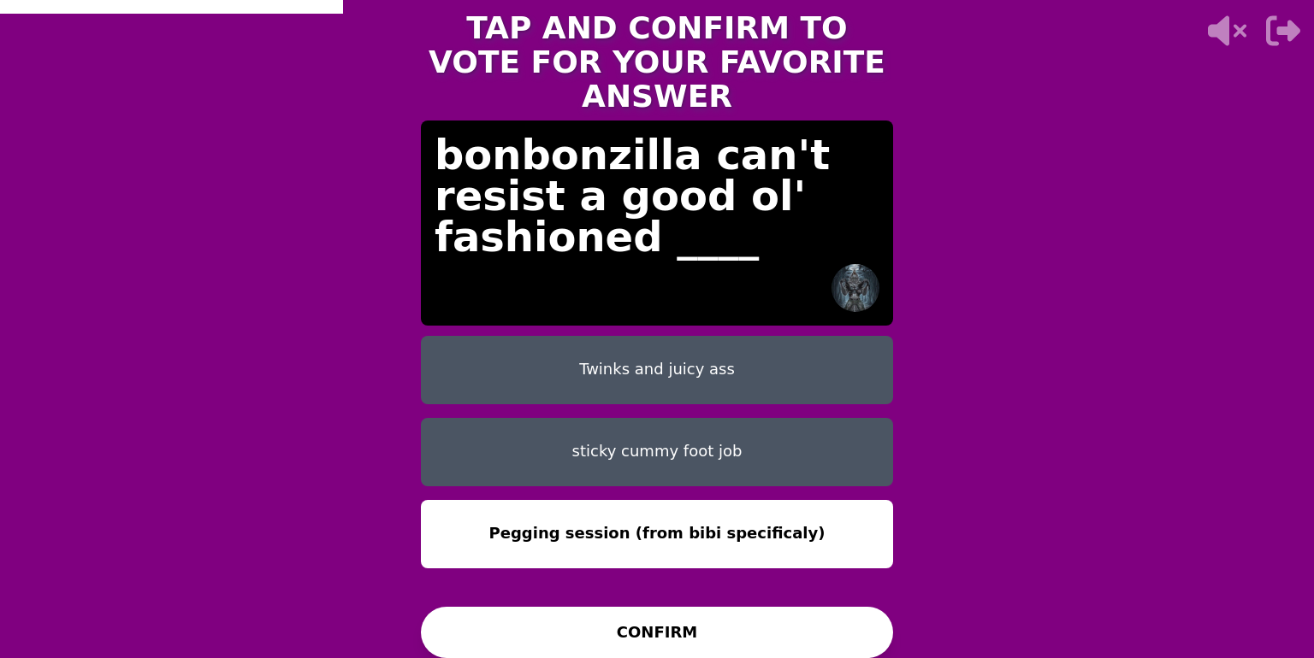
click at [674, 615] on button "CONFIRM" at bounding box center [657, 632] width 472 height 51
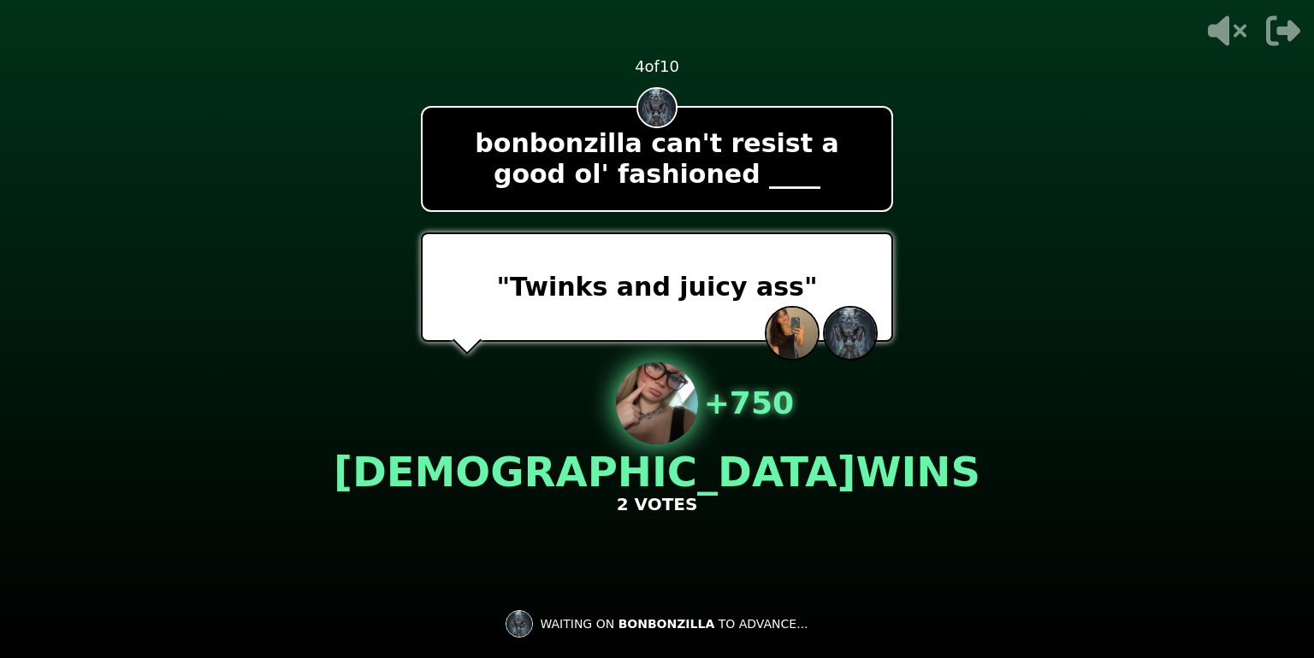
click at [853, 422] on div "- 500 PTS 4 of 10 bonbonzilla can't resist a good ol' fashioned ____ "Twinks an…" at bounding box center [657, 329] width 472 height 658
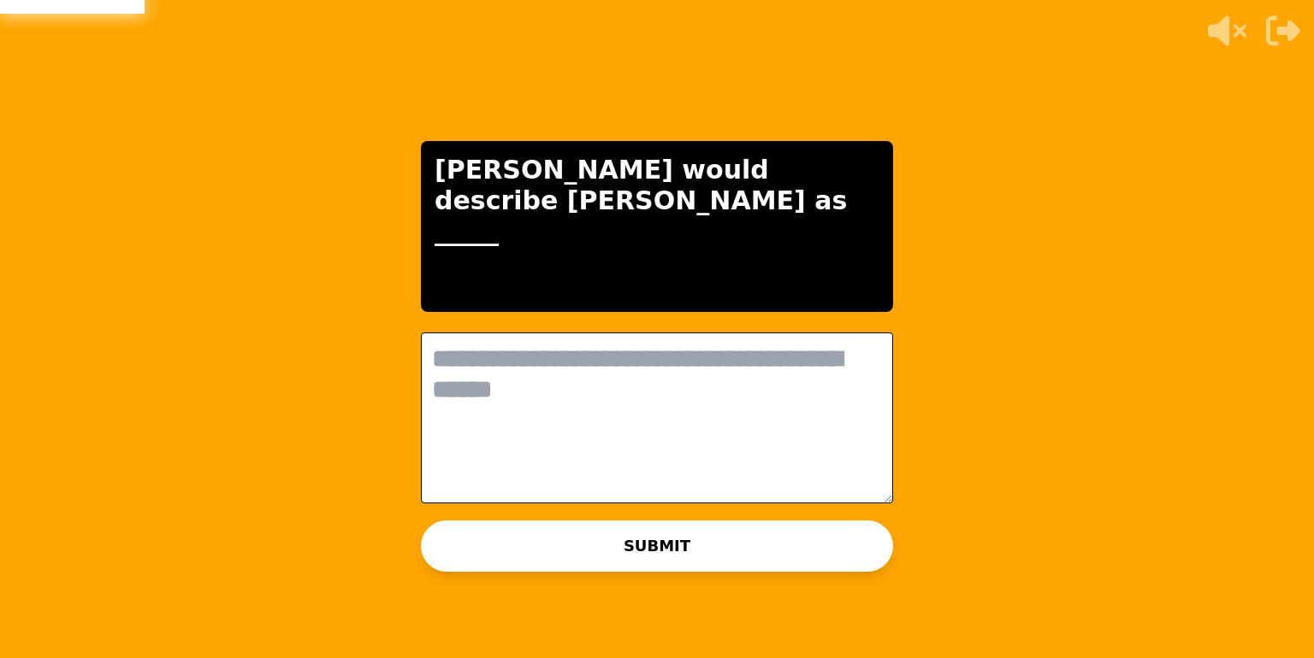
click at [623, 363] on textarea at bounding box center [657, 418] width 472 height 171
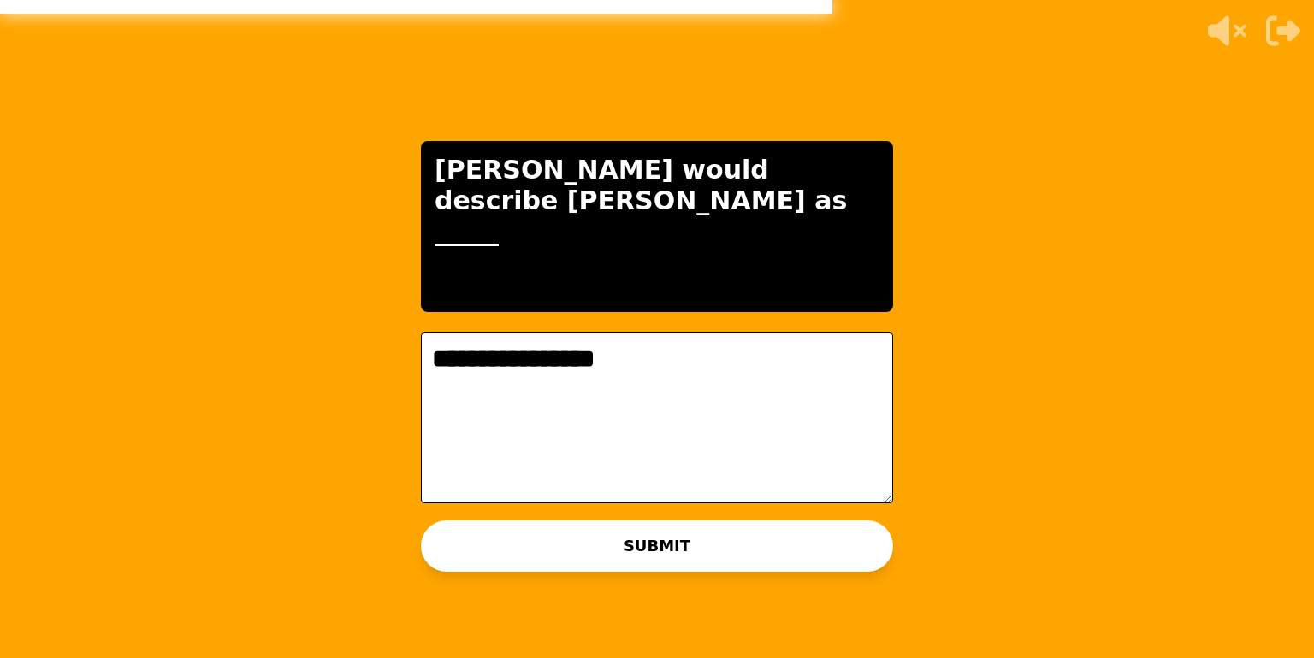
click at [561, 368] on textarea "**********" at bounding box center [657, 418] width 472 height 171
type textarea "**********"
click at [561, 570] on button "SUBMIT" at bounding box center [657, 546] width 472 height 51
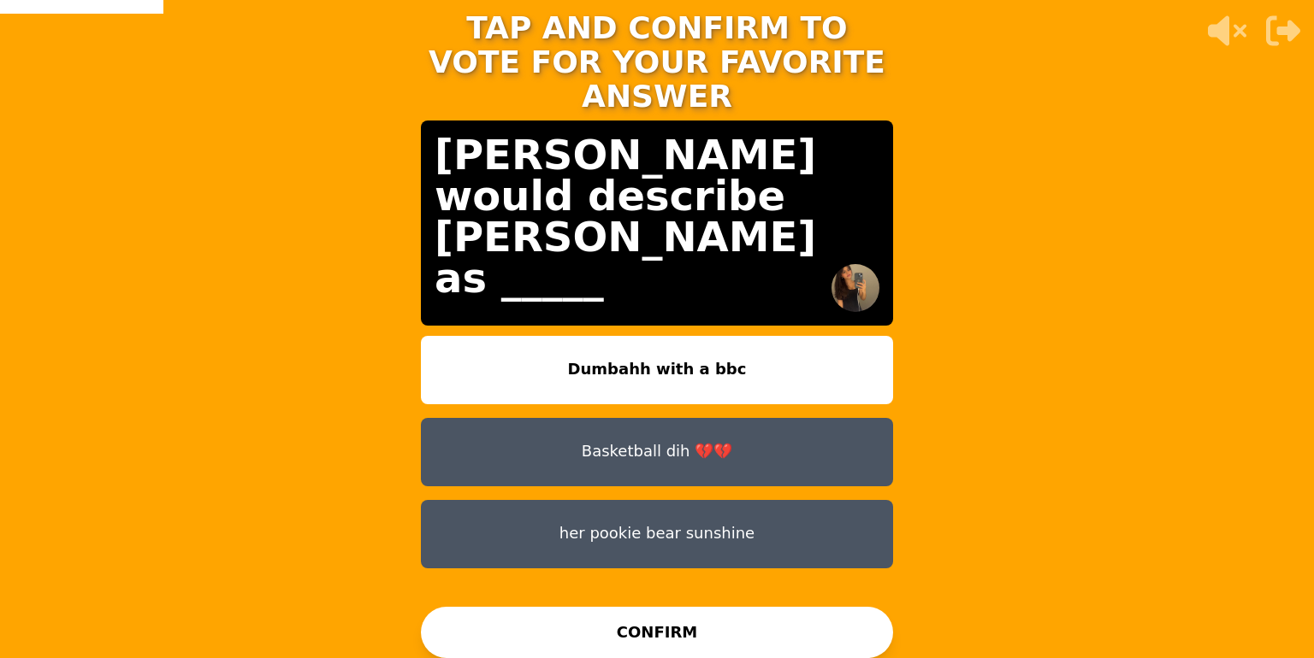
click at [732, 509] on button "her pookie bear sunshine" at bounding box center [657, 534] width 472 height 68
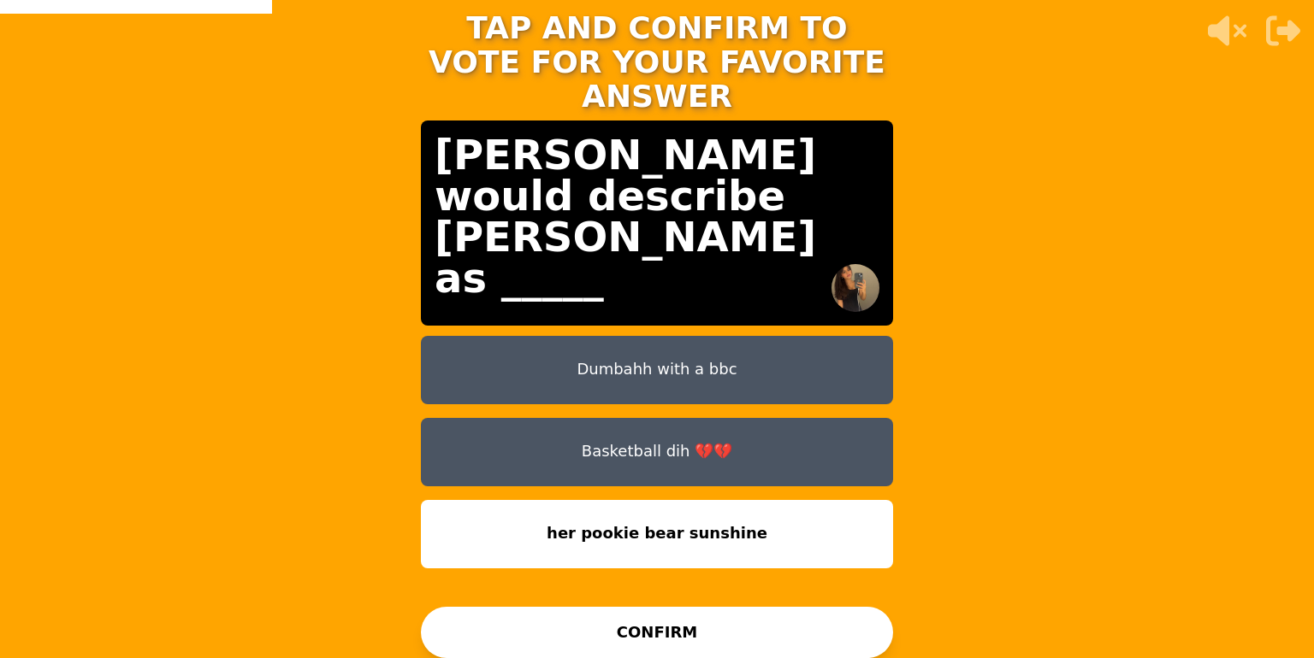
click at [646, 618] on button "CONFIRM" at bounding box center [657, 632] width 472 height 51
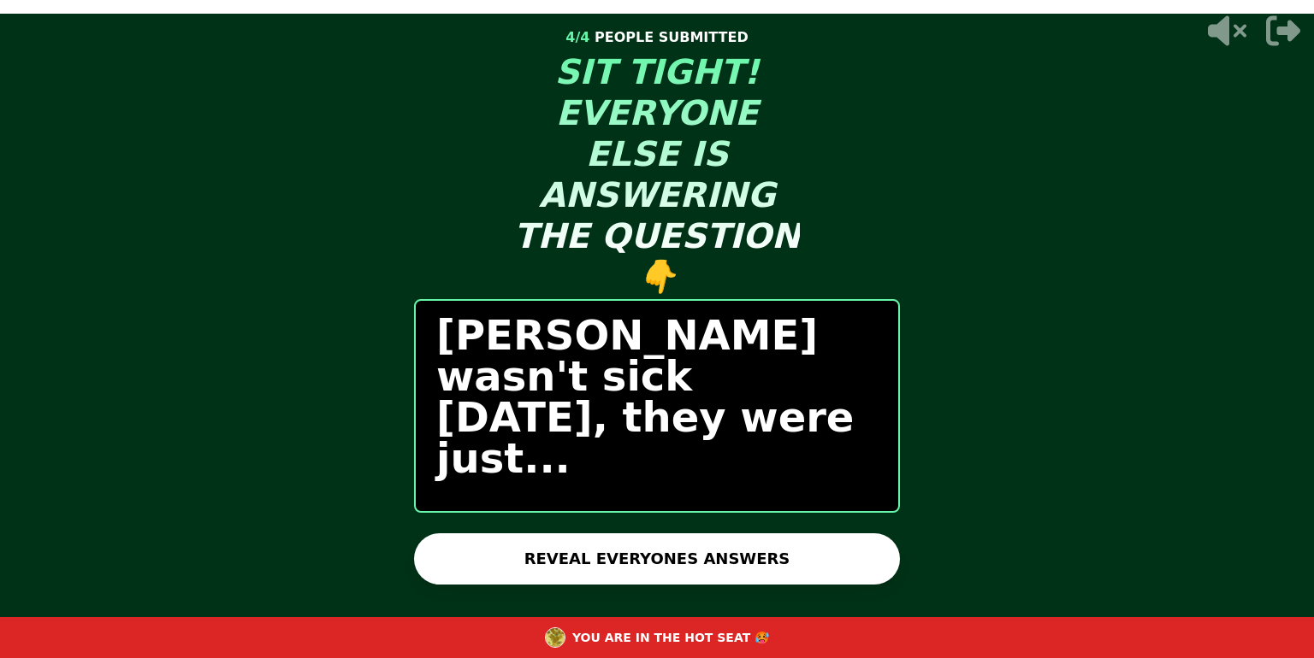
click at [716, 550] on button "REVEAL EVERYONES ANSWERS" at bounding box center [657, 559] width 486 height 51
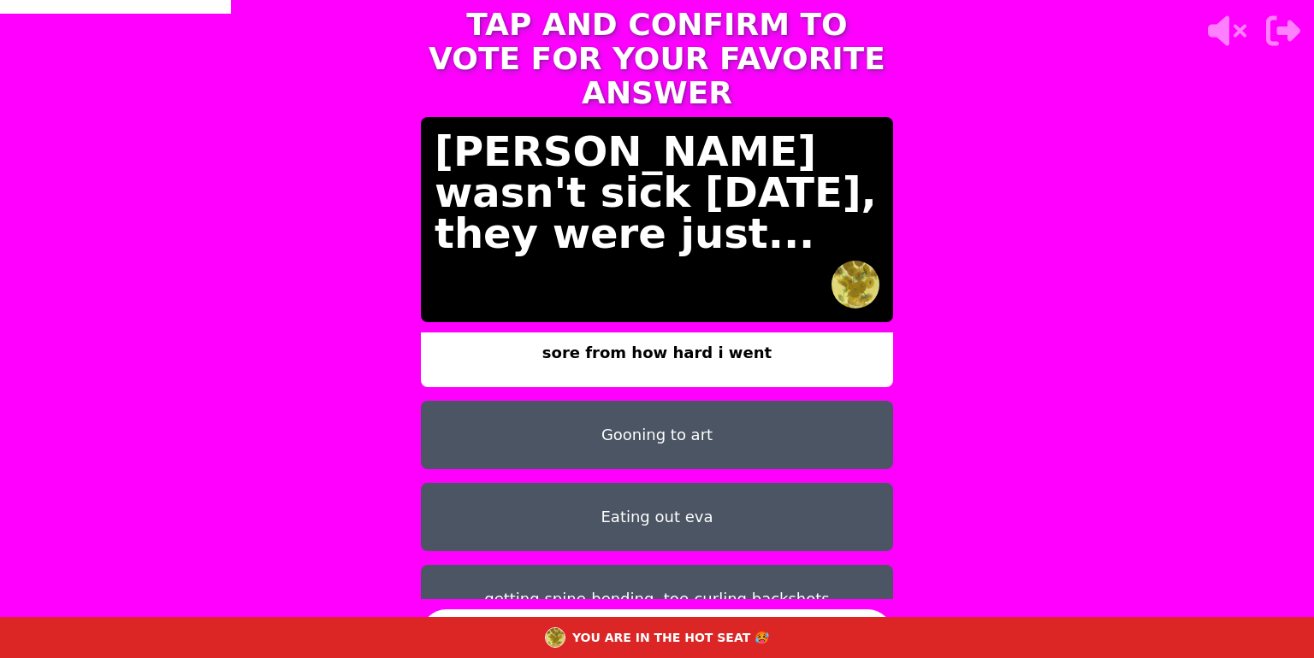
scroll to position [13, 0]
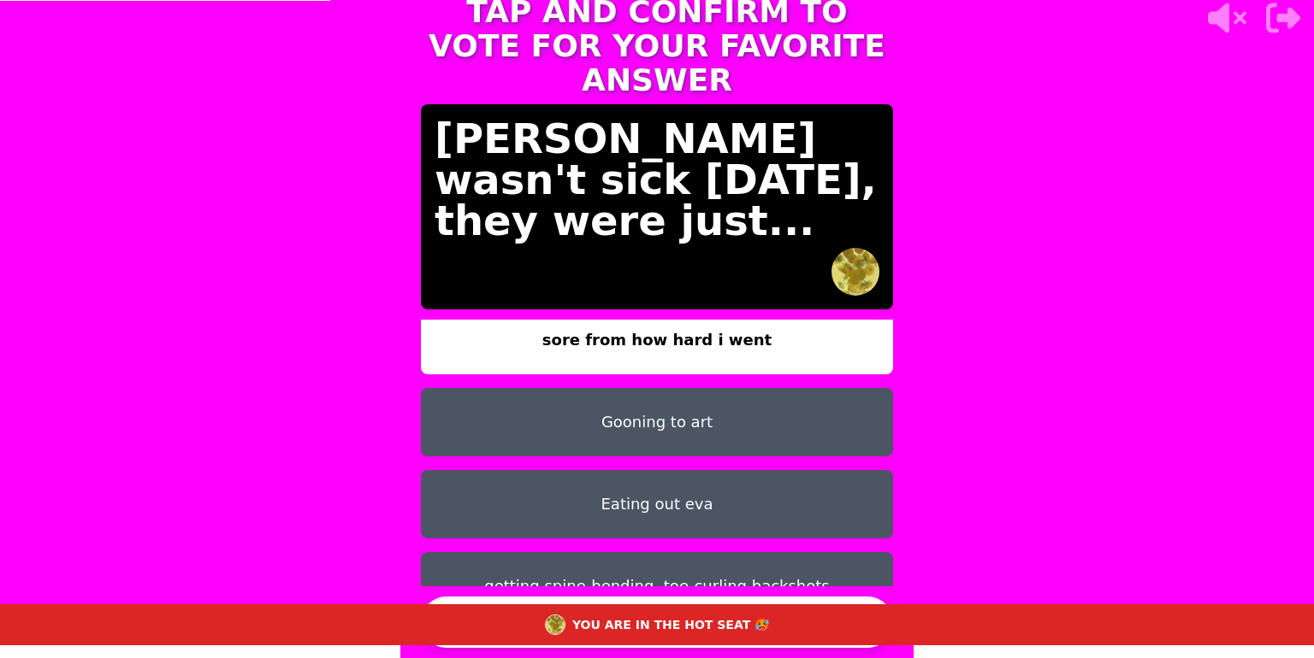
click at [727, 388] on button "Gooning to art" at bounding box center [657, 422] width 472 height 68
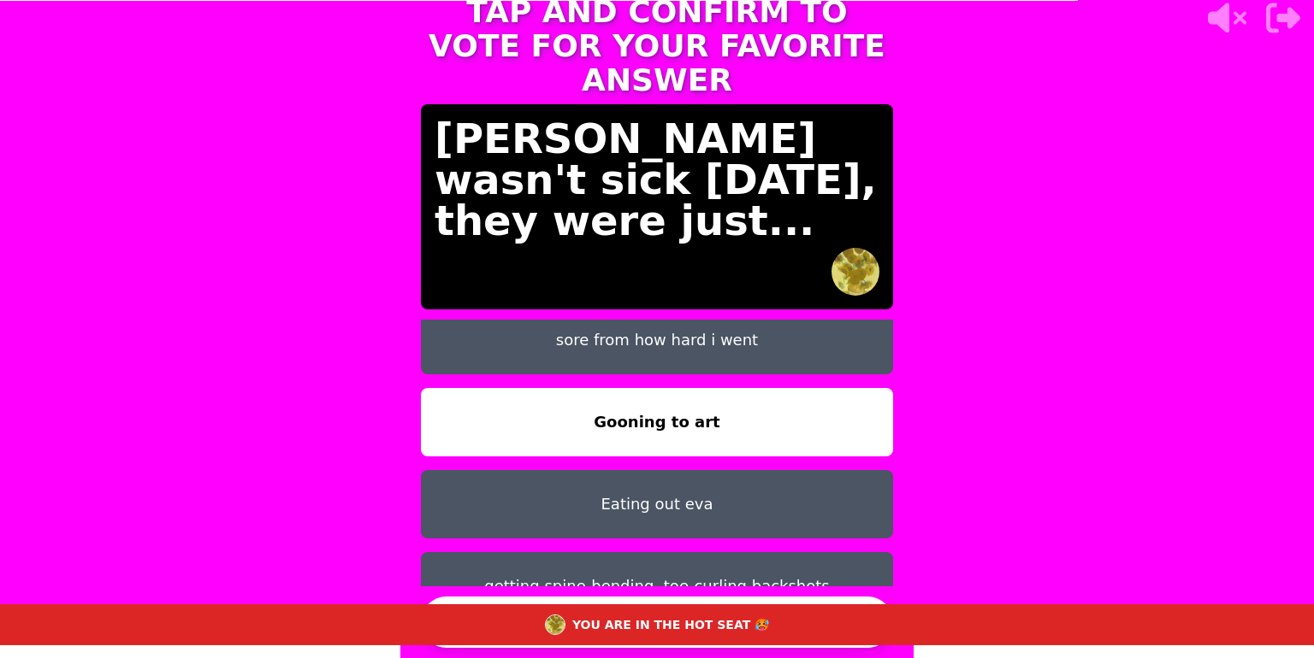
click at [695, 601] on button "CONFIRM" at bounding box center [657, 622] width 472 height 51
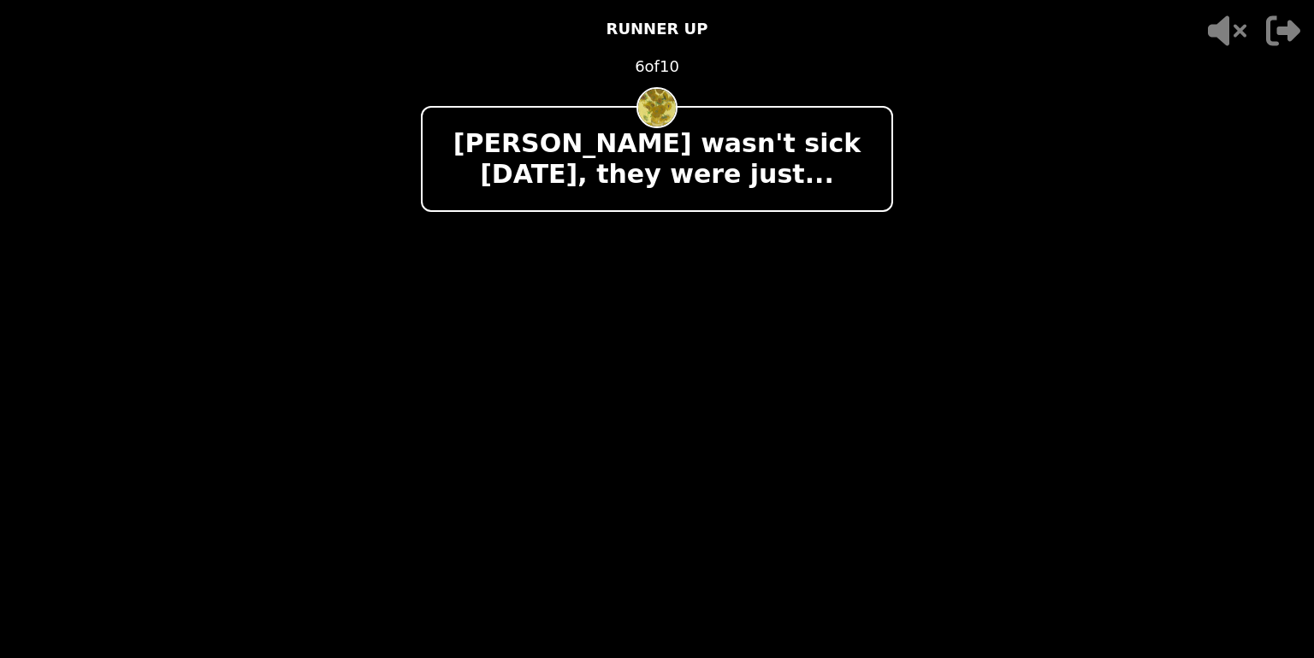
scroll to position [0, 0]
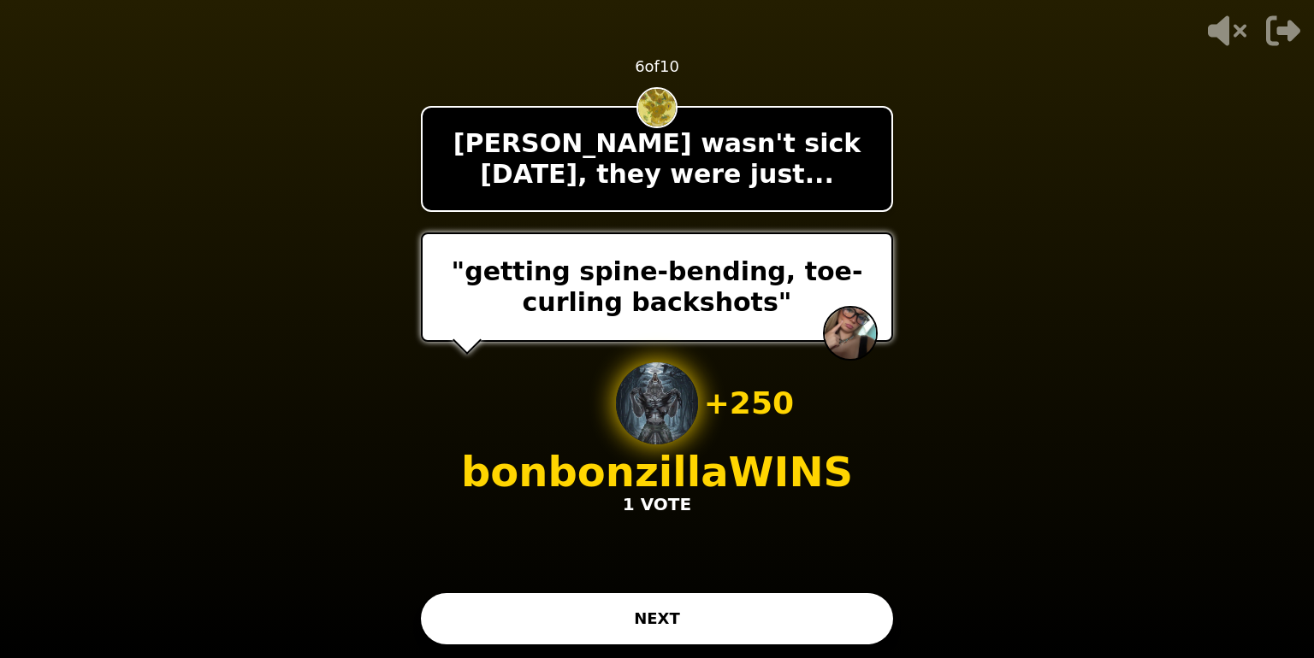
click at [722, 605] on button "NEXT" at bounding box center [657, 618] width 472 height 51
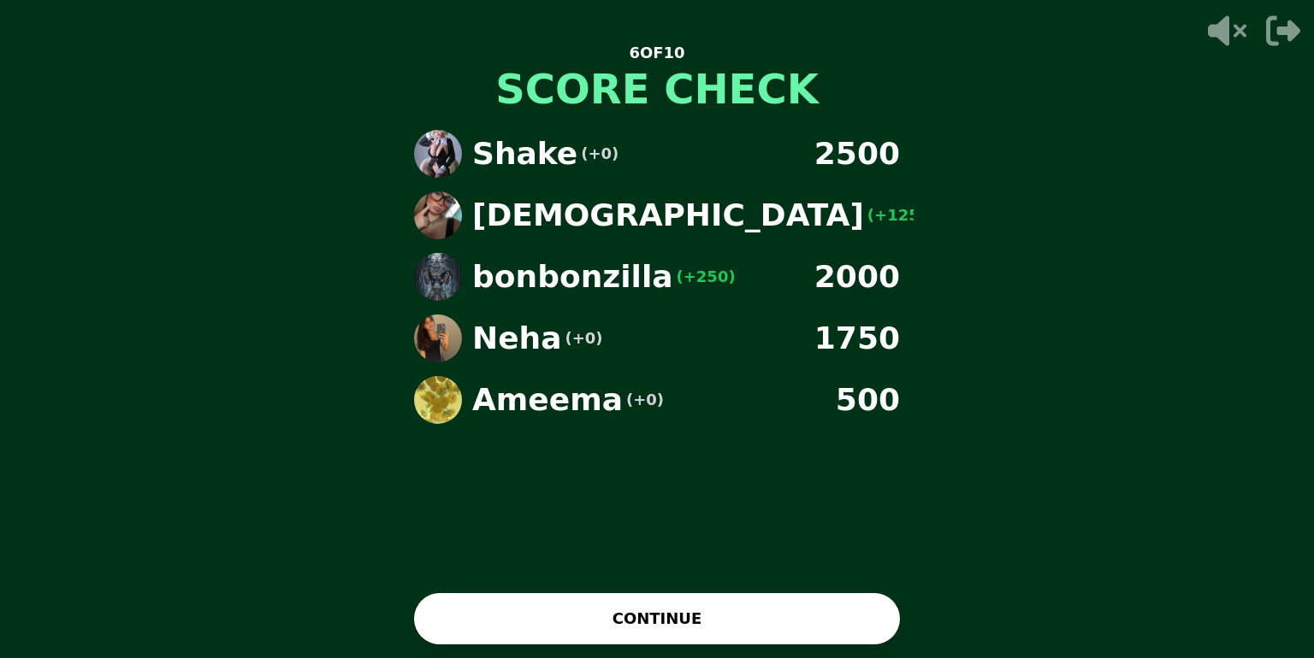
click at [701, 621] on button "CONTINUE" at bounding box center [657, 618] width 486 height 51
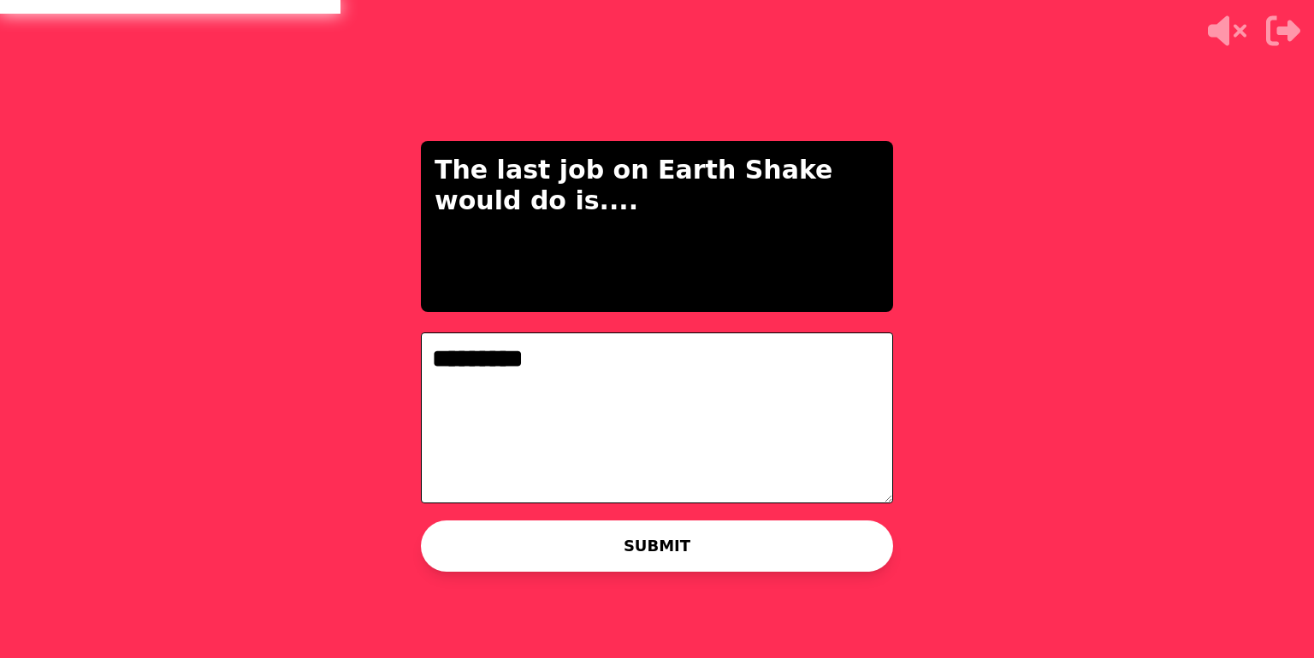
type textarea "*********"
click at [576, 529] on button "SUBMIT" at bounding box center [657, 546] width 472 height 51
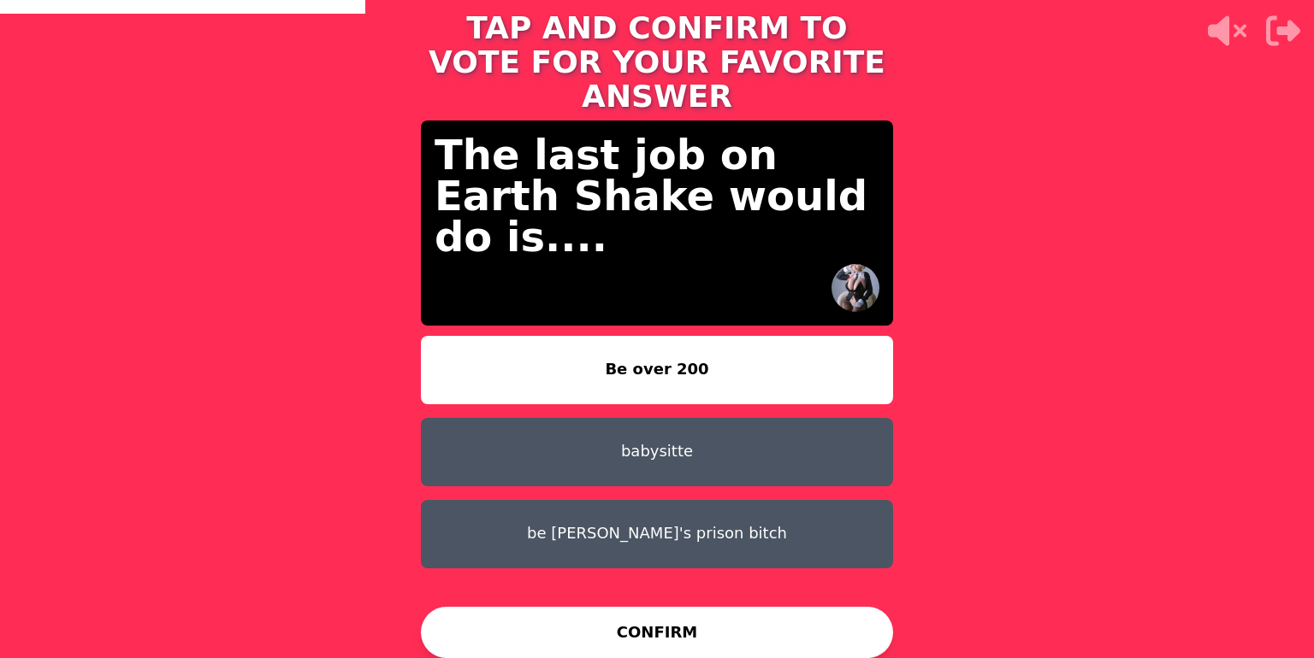
click at [655, 623] on button "CONFIRM" at bounding box center [657, 632] width 472 height 51
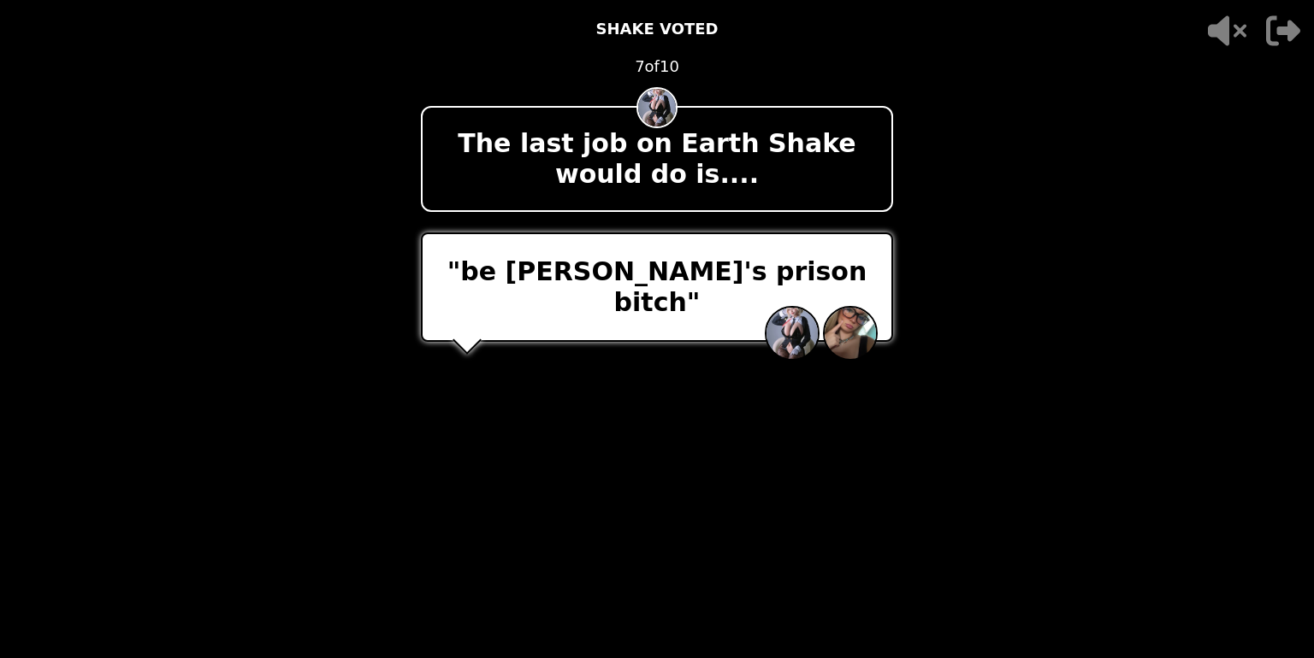
click at [875, 472] on div "- 500 PTS SHAKE VOTED 7 of 10 The last job on Earth Shake would do is.... "be […" at bounding box center [657, 329] width 472 height 658
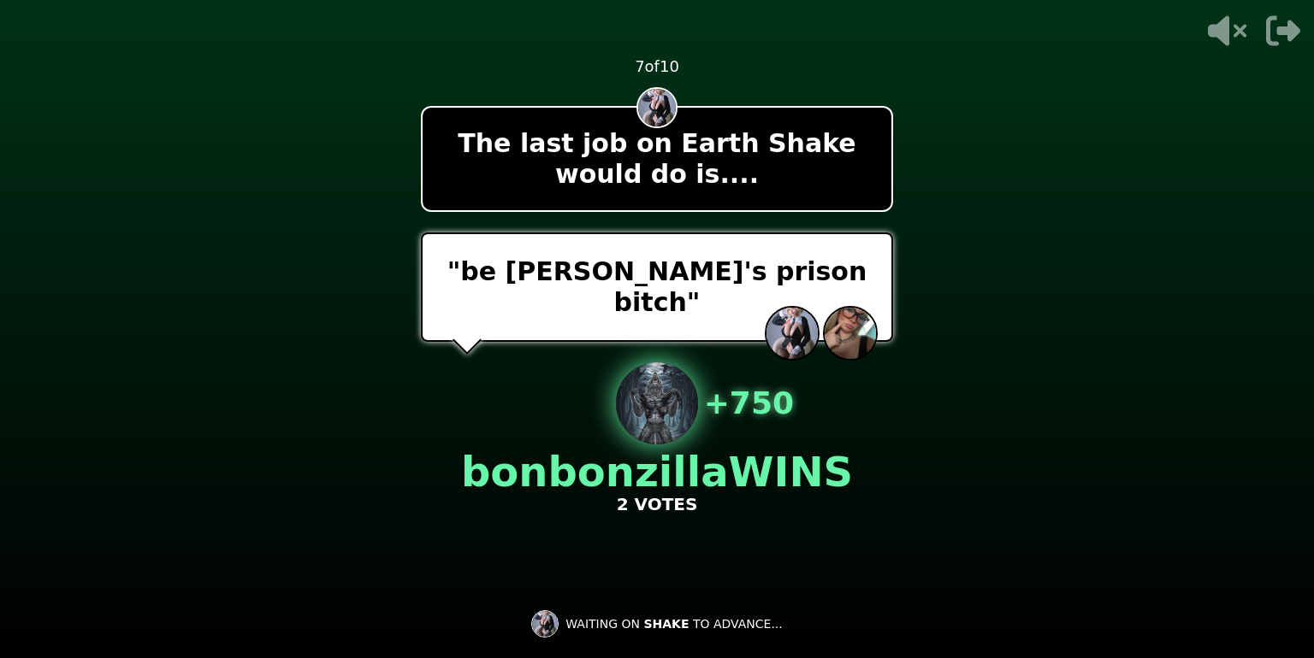
click at [875, 472] on div "- 500 PTS 7 of 10 The last job on Earth Shake would do is.... "be [PERSON_NAME]…" at bounding box center [657, 329] width 472 height 658
click at [833, 513] on main "- 500 PTS 7 of 10 The last job on Earth Shake would do is.... "be [PERSON_NAME]…" at bounding box center [657, 329] width 1314 height 658
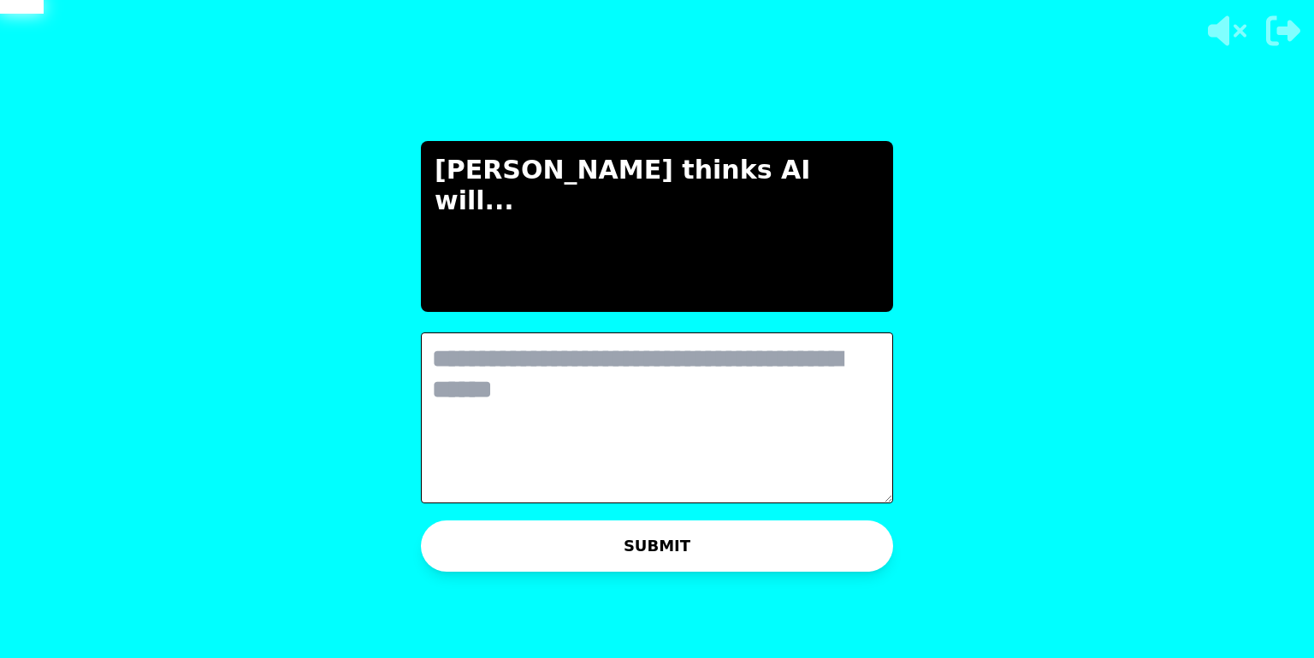
click at [557, 372] on textarea at bounding box center [657, 418] width 472 height 171
type textarea "*"
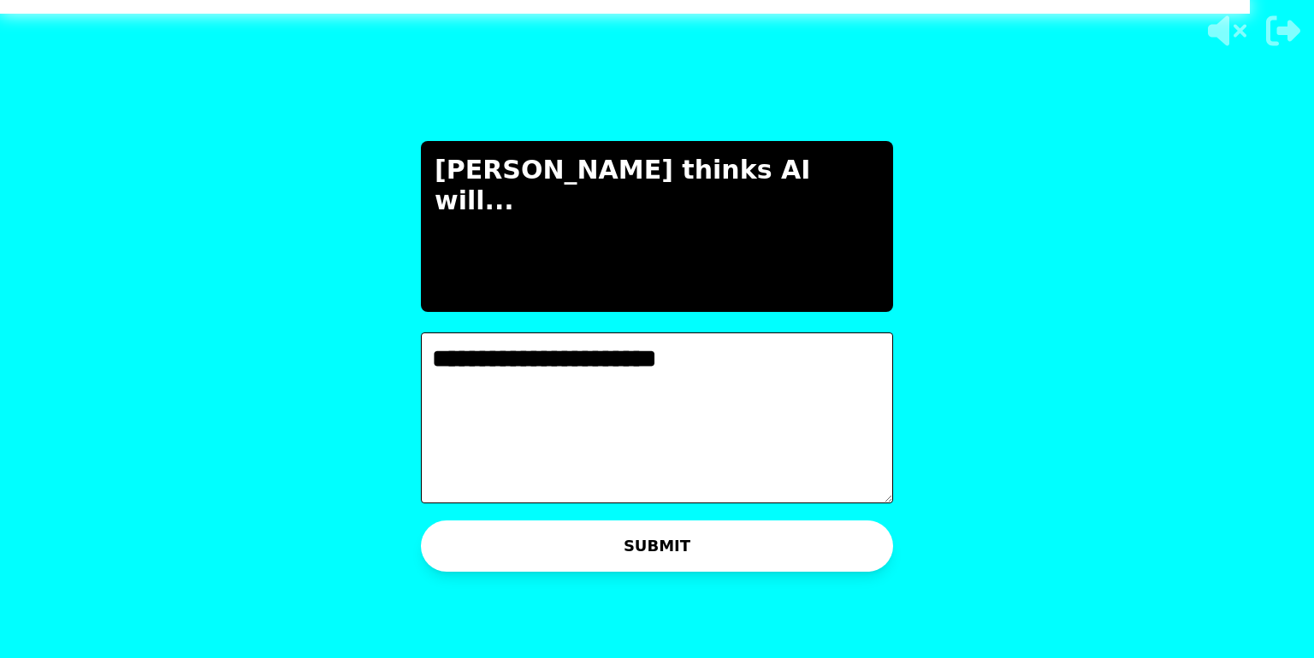
type textarea "**********"
click at [611, 561] on button "SUBMIT" at bounding box center [657, 546] width 472 height 51
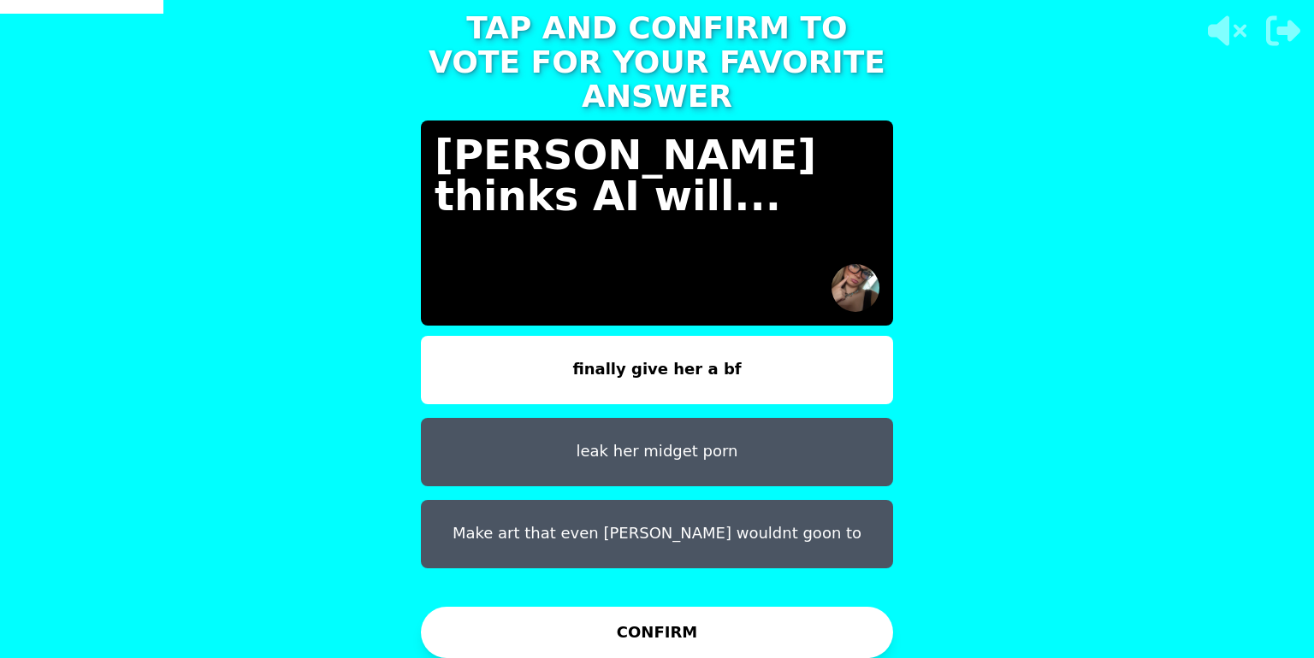
click at [818, 527] on button "Make art that even [PERSON_NAME] wouldnt goon to" at bounding box center [657, 534] width 472 height 68
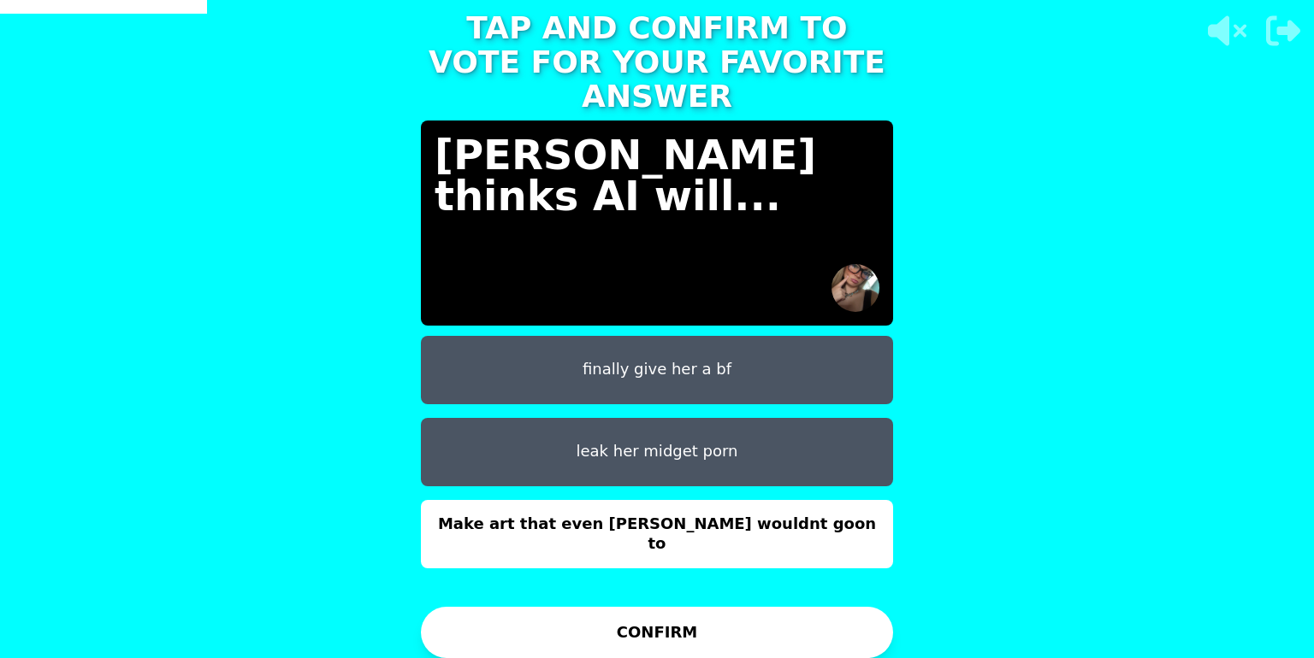
click at [652, 626] on button "CONFIRM" at bounding box center [657, 632] width 472 height 51
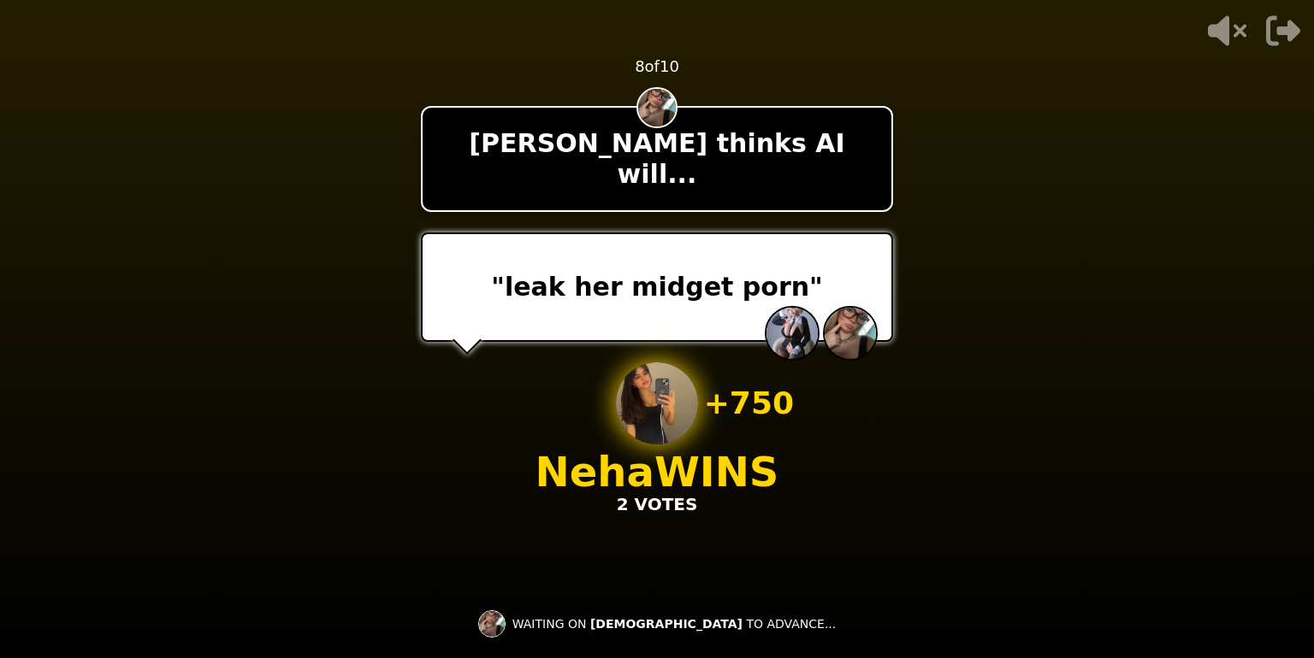
click at [836, 529] on div "- 500 PTS 8 of 10 [PERSON_NAME] thinks AI will... "leak her midget porn" + 750 …" at bounding box center [657, 329] width 472 height 658
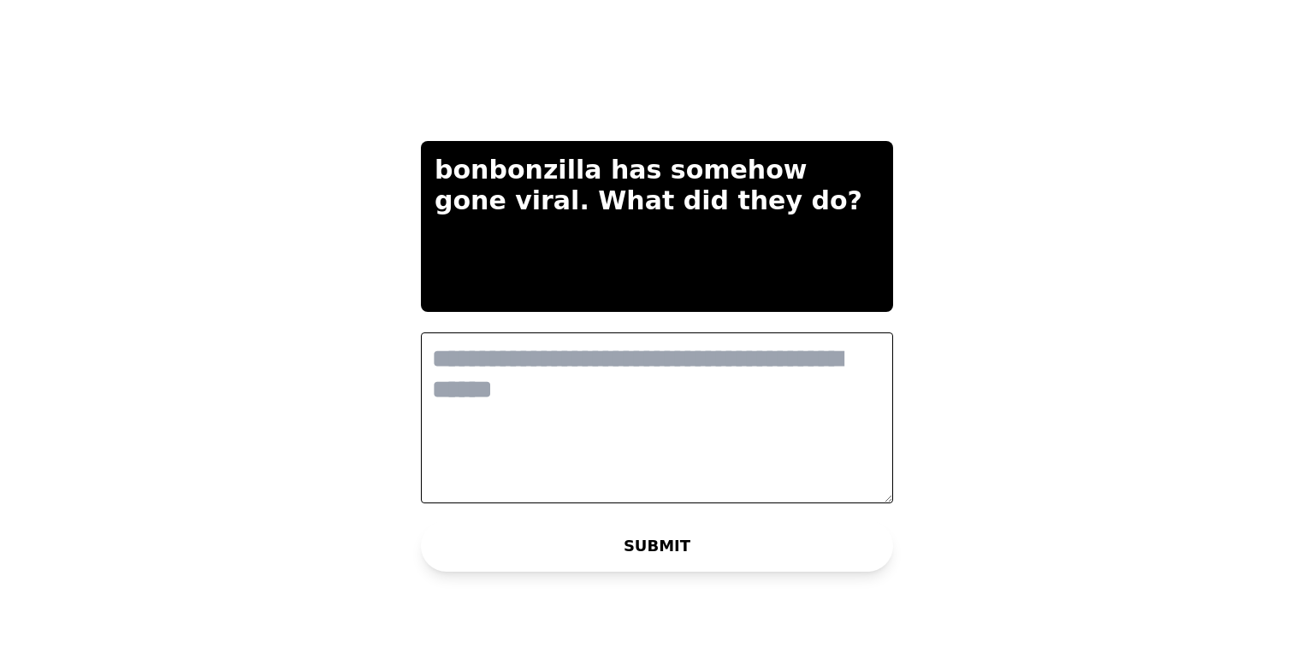
click at [657, 387] on textarea at bounding box center [657, 418] width 472 height 171
type textarea "*"
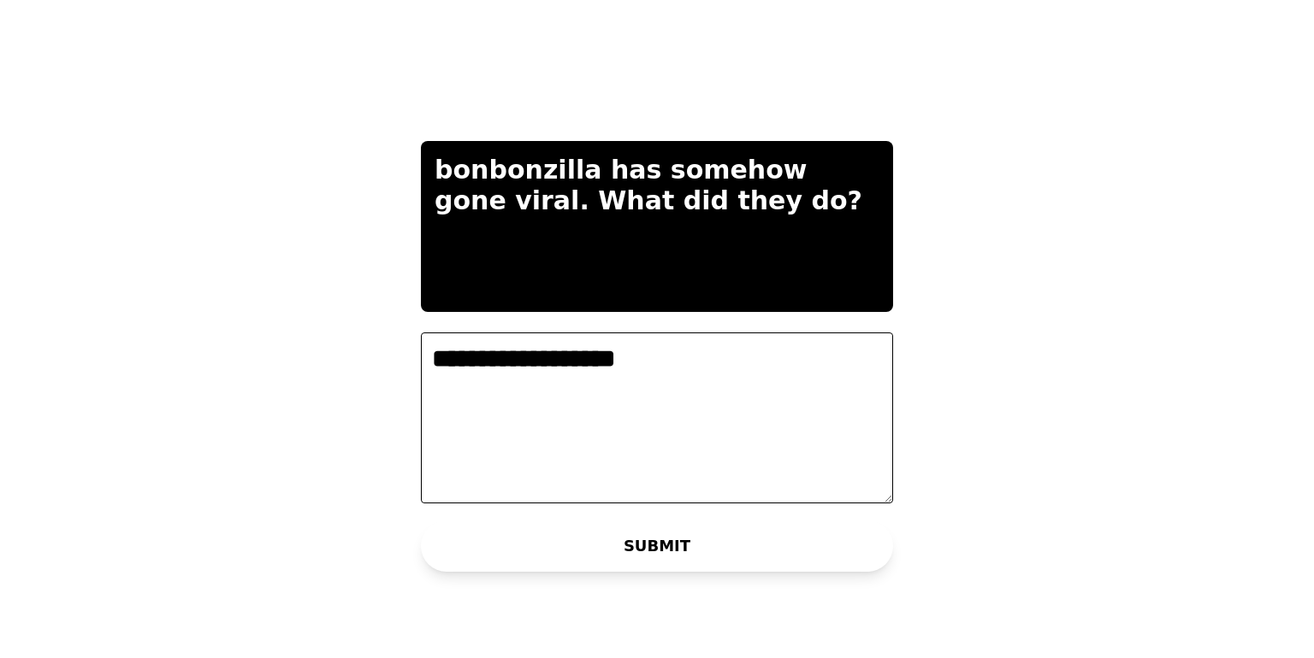
type textarea "**********"
click at [544, 554] on button "SUBMIT" at bounding box center [657, 546] width 472 height 51
click at [1083, 431] on div "**********" at bounding box center [657, 329] width 1314 height 658
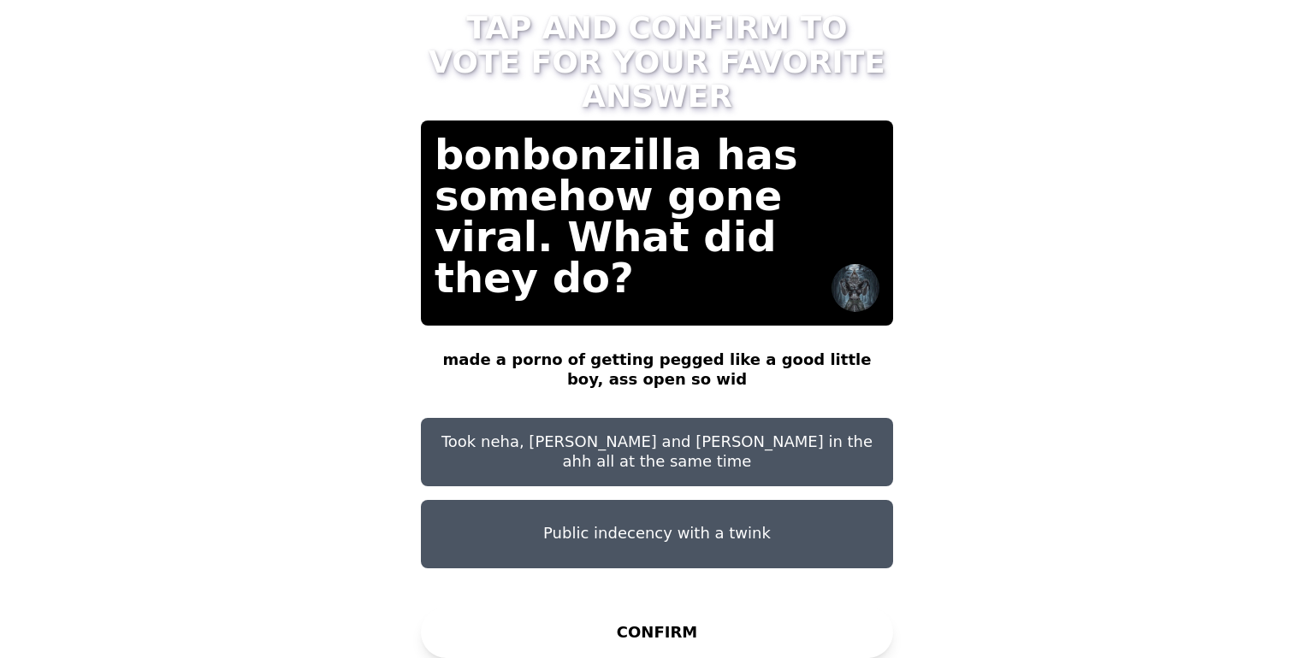
click at [710, 500] on button "Public indecency with a twink" at bounding box center [657, 534] width 472 height 68
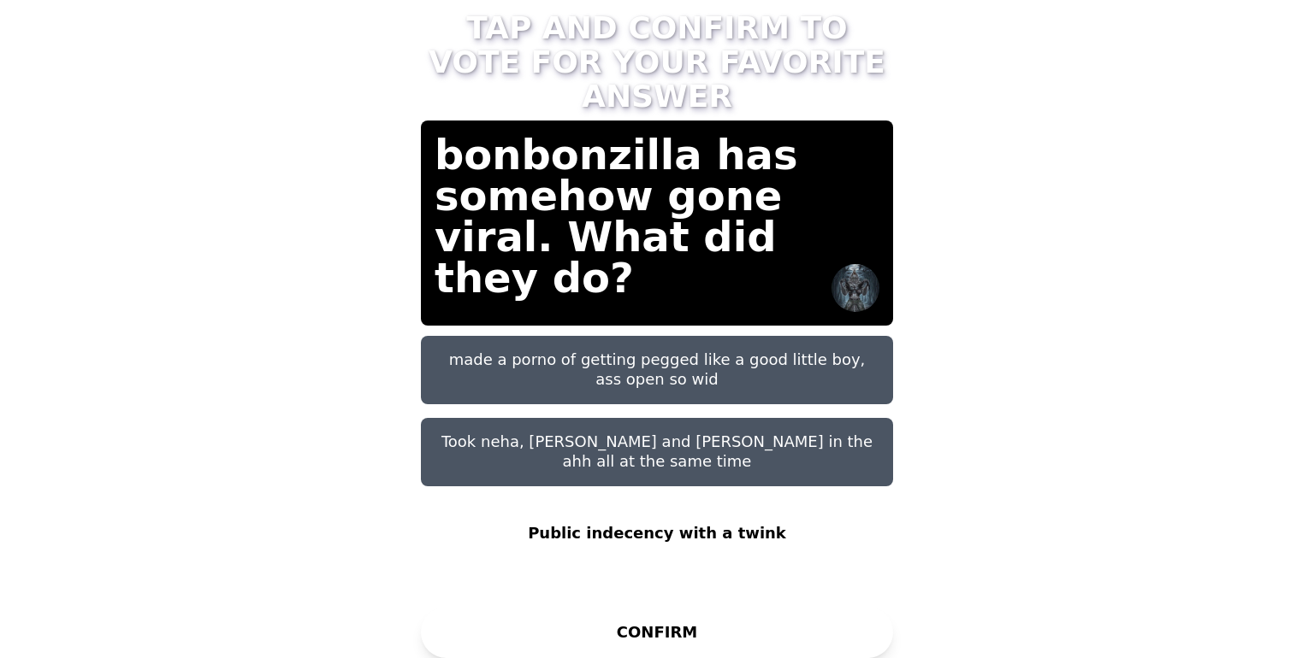
click at [617, 452] on button "Took neha, [PERSON_NAME] and [PERSON_NAME] in the ahh all at the same time" at bounding box center [657, 452] width 472 height 68
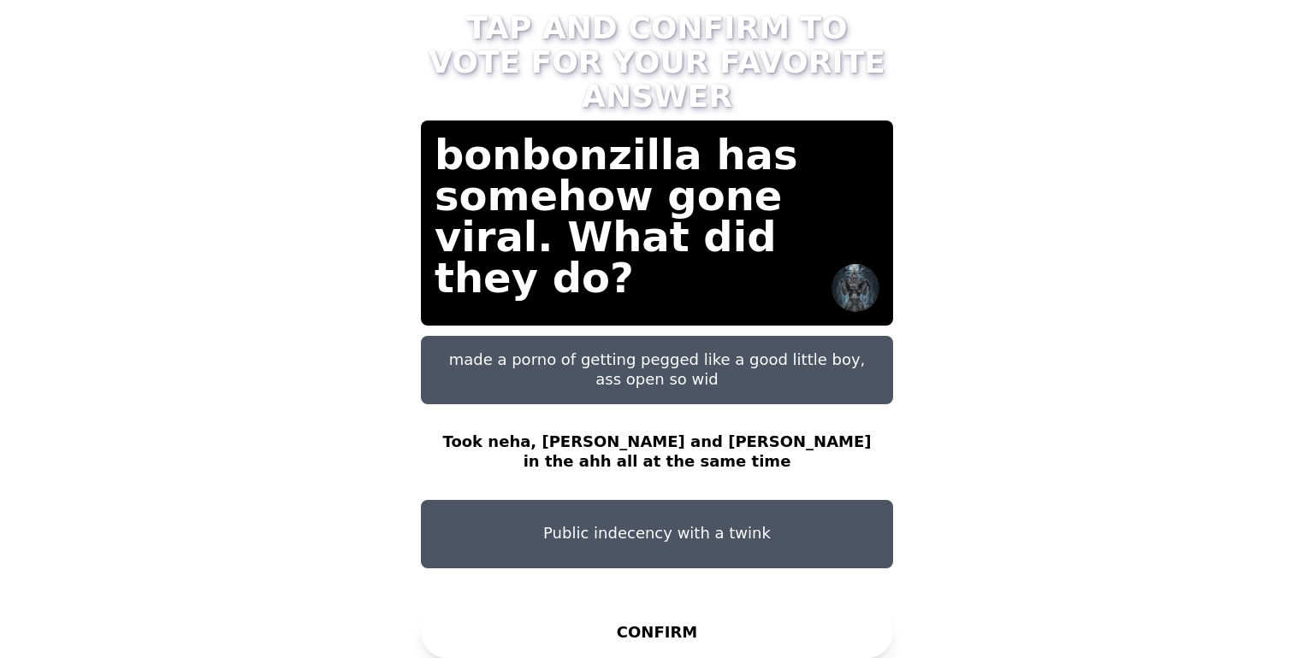
click at [677, 361] on button "made a porno of getting pegged like a good little boy, ass open so wid" at bounding box center [657, 370] width 472 height 68
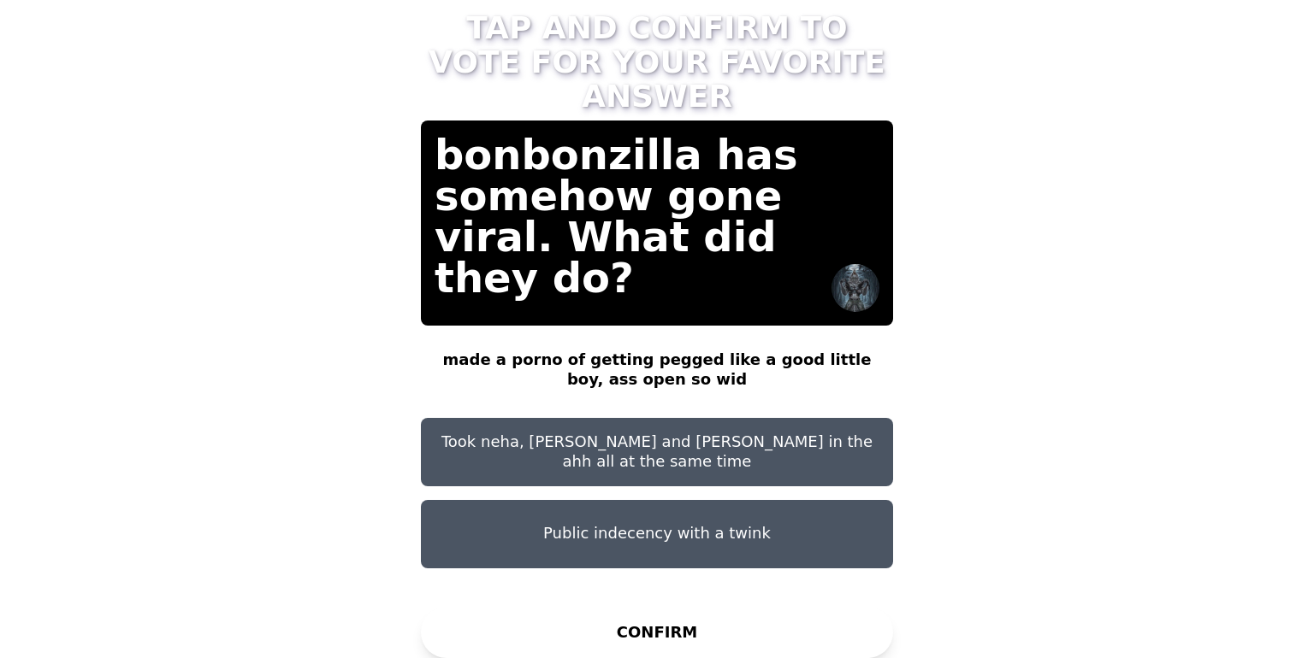
click at [639, 534] on button "Public indecency with a twink" at bounding box center [657, 534] width 472 height 68
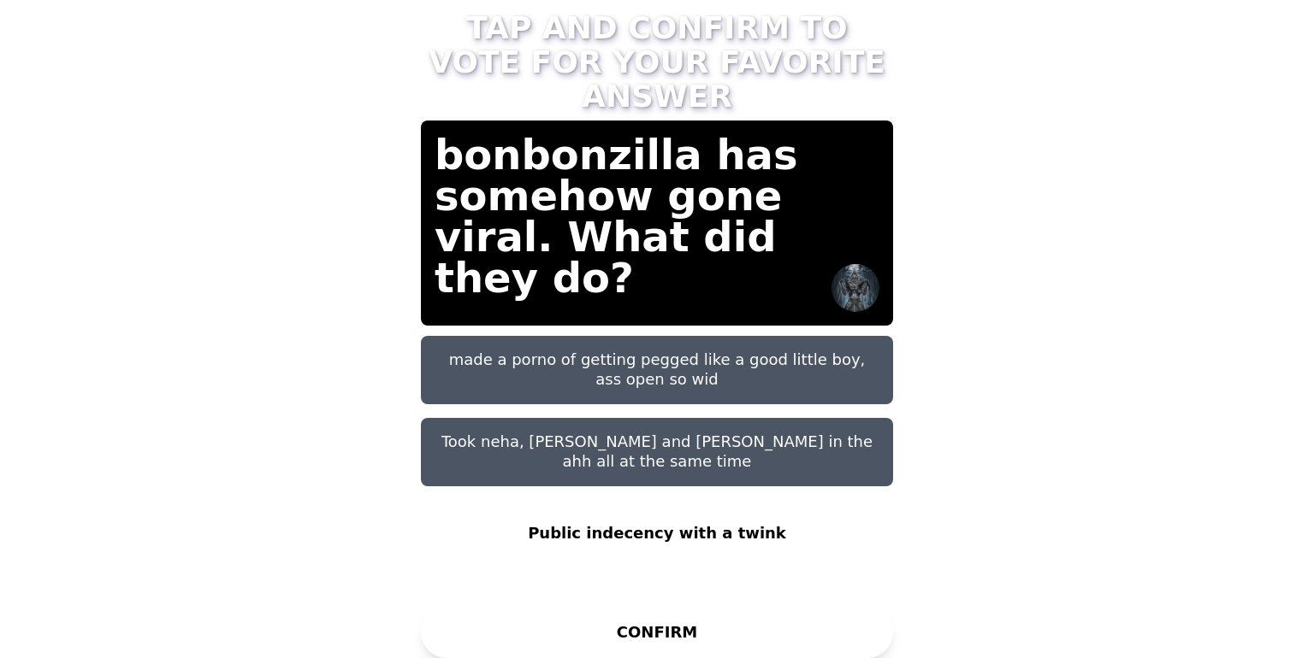
click at [599, 607] on button "CONFIRM" at bounding box center [657, 632] width 472 height 51
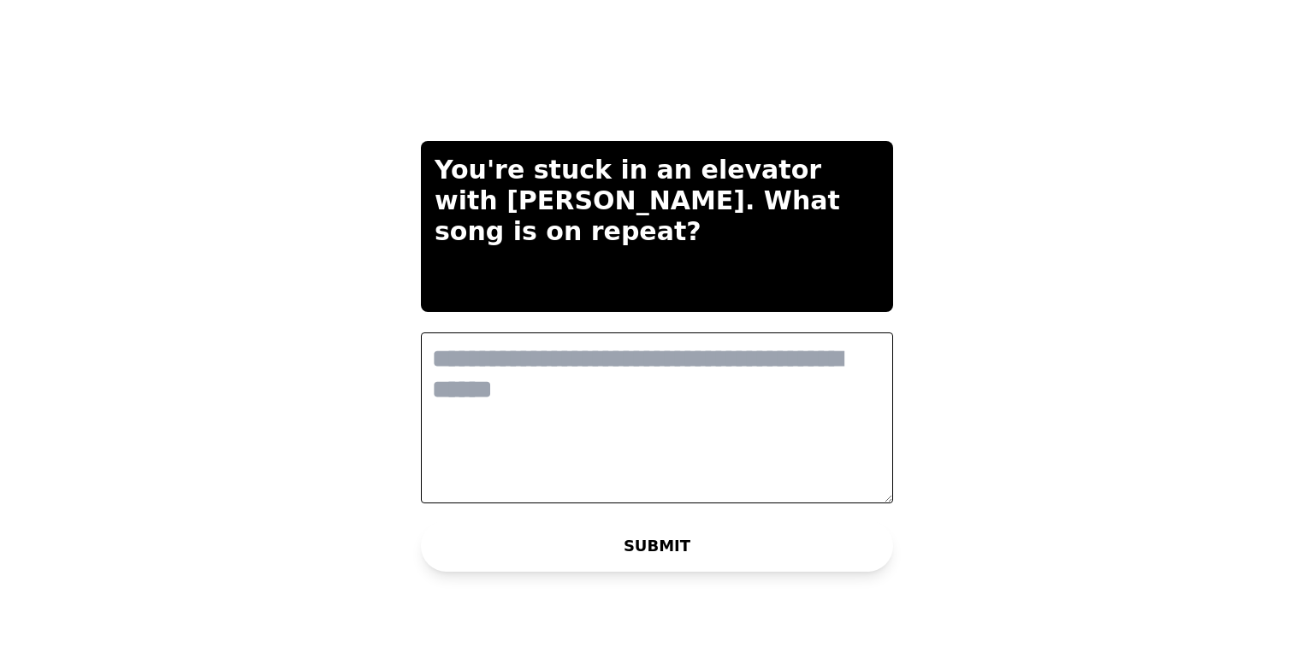
click at [523, 393] on textarea at bounding box center [657, 418] width 472 height 171
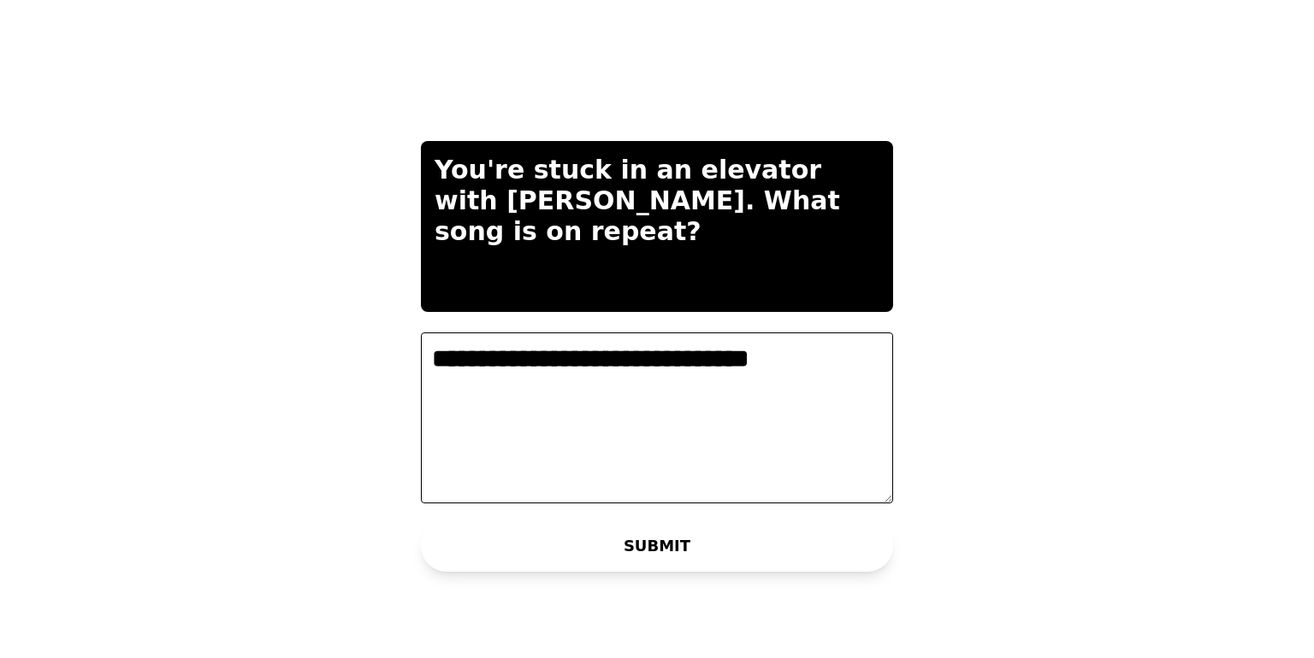
type textarea "**********"
click at [561, 554] on button "SUBMIT" at bounding box center [657, 546] width 472 height 51
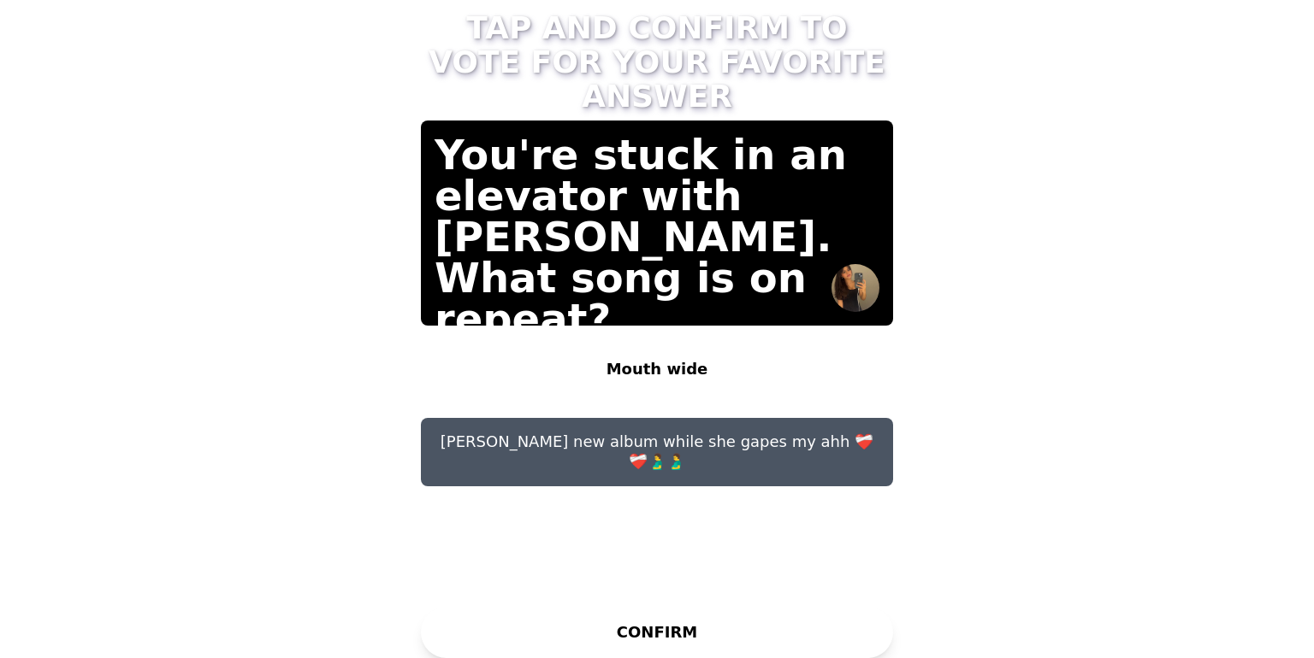
click at [631, 525] on div "Mouth wide [PERSON_NAME] new album while she gapes my ahh ❤️‍🩹❤️‍🩹🫃🫃" at bounding box center [657, 466] width 472 height 261
click at [631, 351] on button "Mouth wide" at bounding box center [657, 370] width 472 height 68
click at [629, 418] on button "[PERSON_NAME] new album while she gapes my ahh ❤️‍🩹❤️‍🩹🫃🫃" at bounding box center [657, 452] width 472 height 68
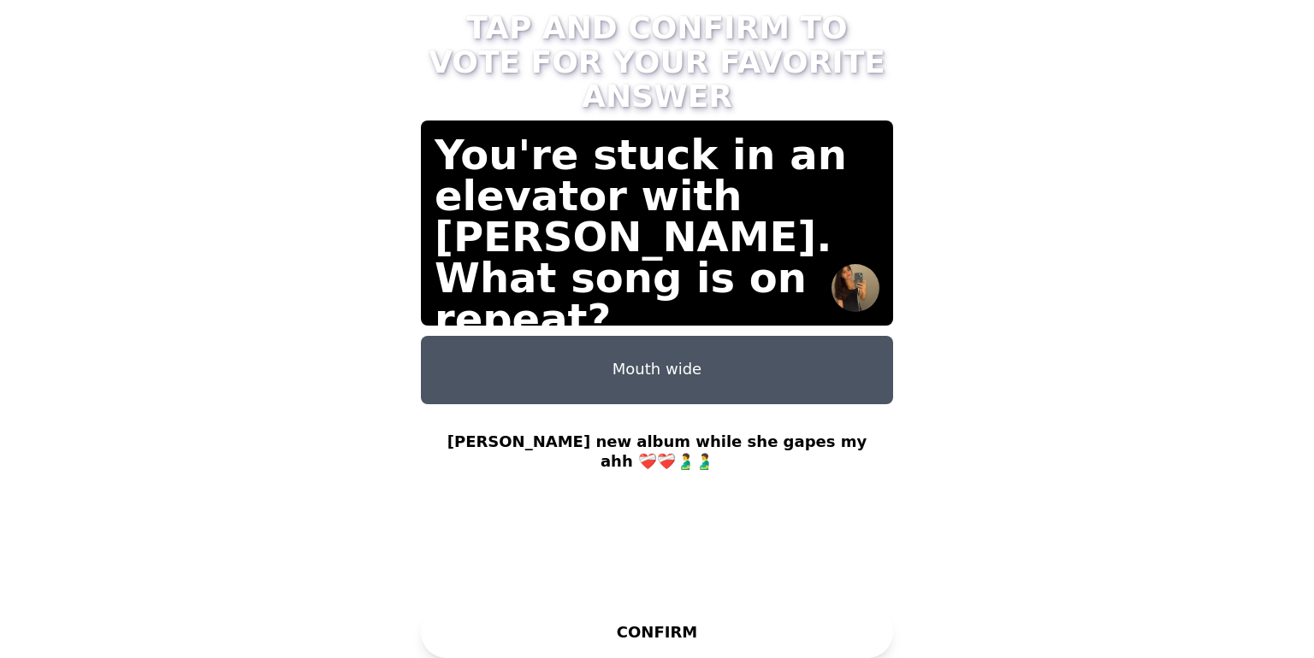
click at [637, 342] on button "Mouth wide" at bounding box center [657, 370] width 472 height 68
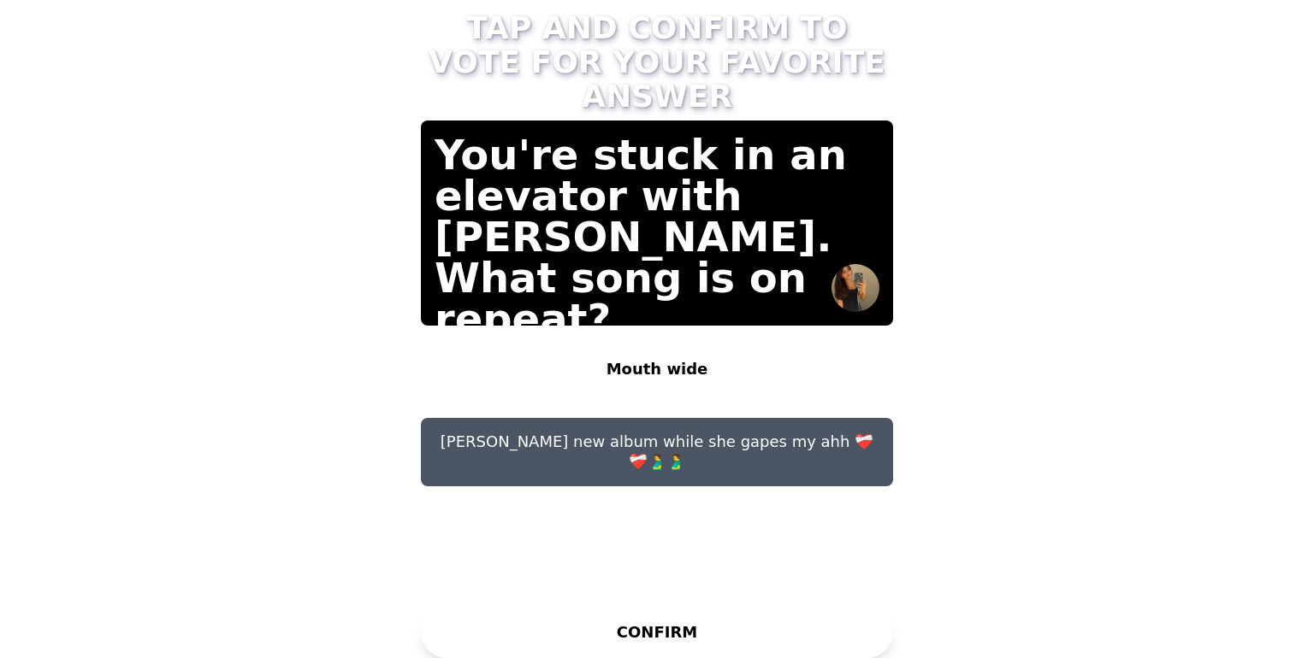
click at [597, 418] on button "[PERSON_NAME] new album while she gapes my ahh ❤️‍🩹❤️‍🩹🫃🫃" at bounding box center [657, 452] width 472 height 68
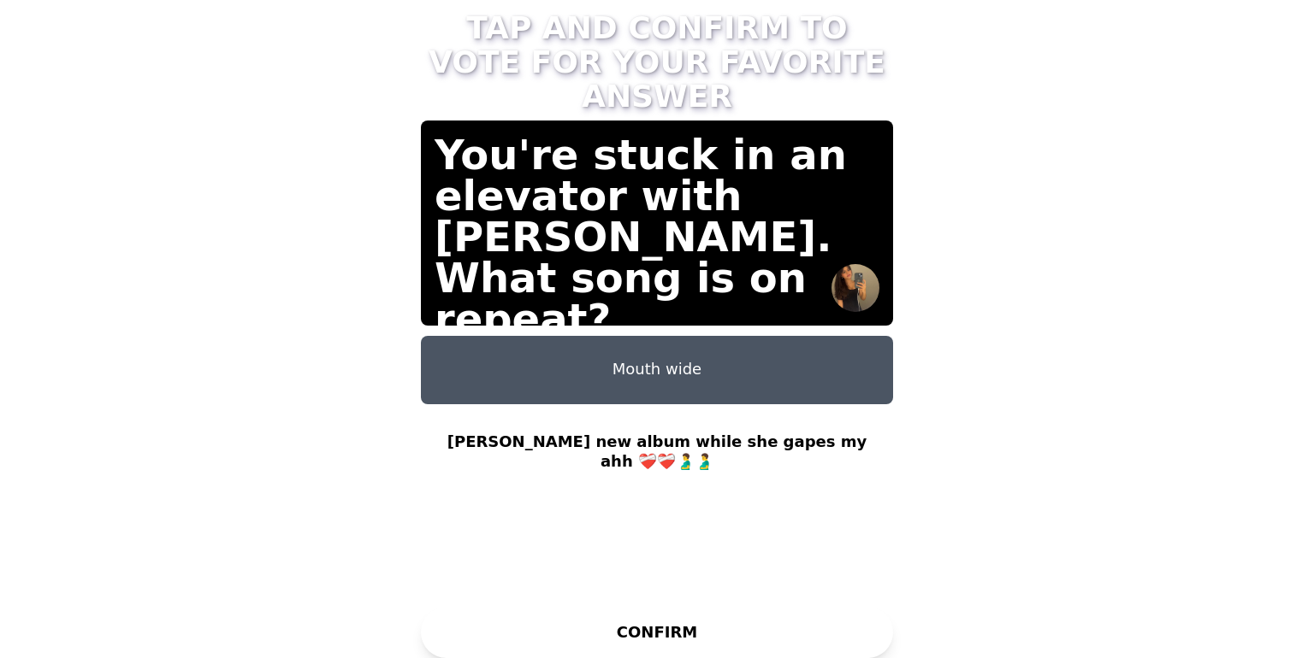
click at [582, 619] on button "CONFIRM" at bounding box center [657, 632] width 472 height 51
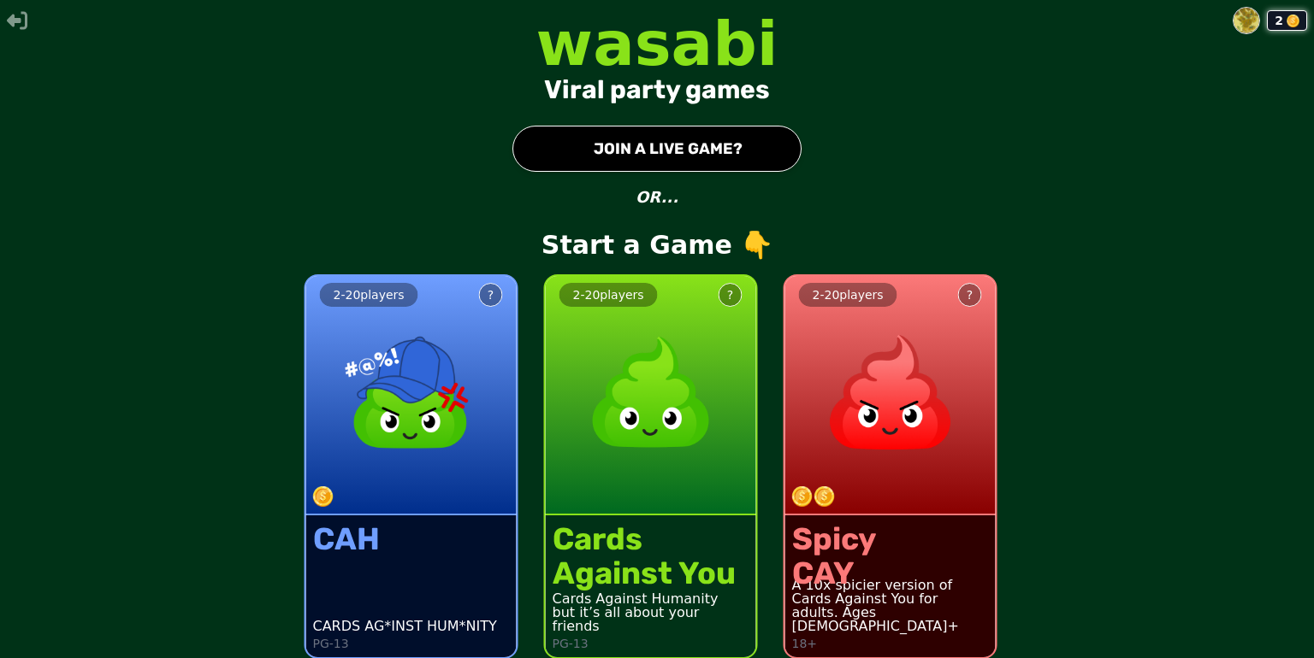
click at [586, 152] on button "● JOIN A LIVE GAME?" at bounding box center [656, 149] width 289 height 46
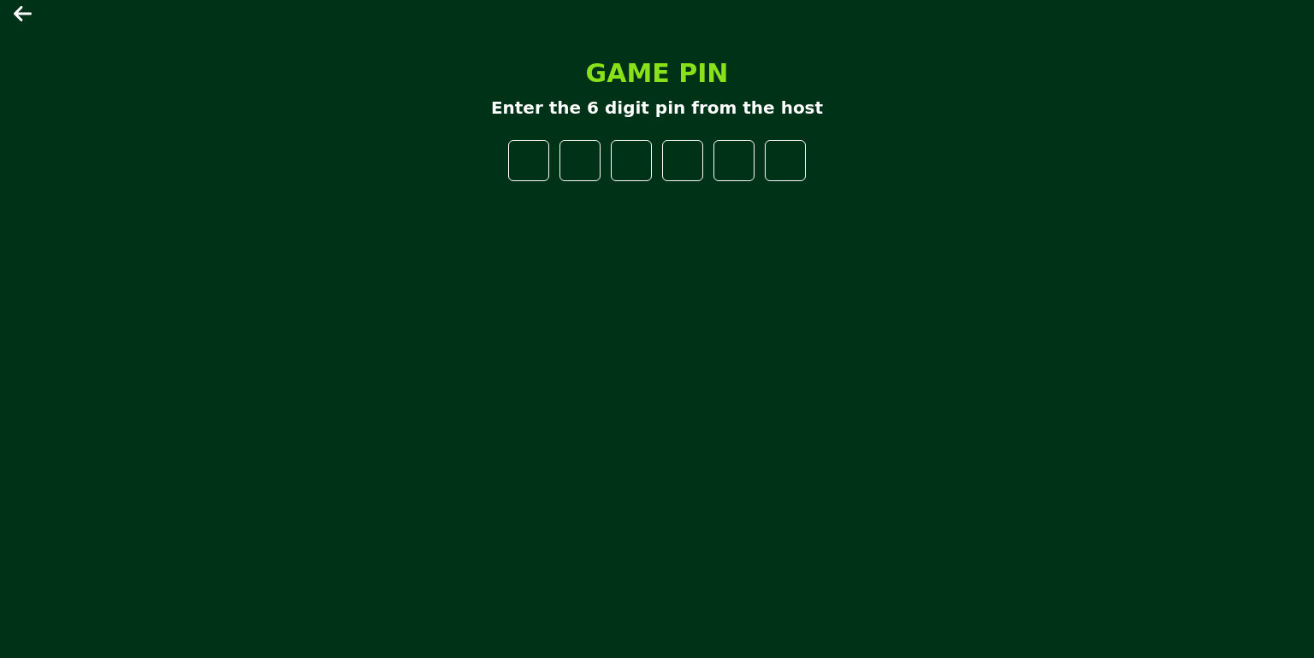
type input "*"
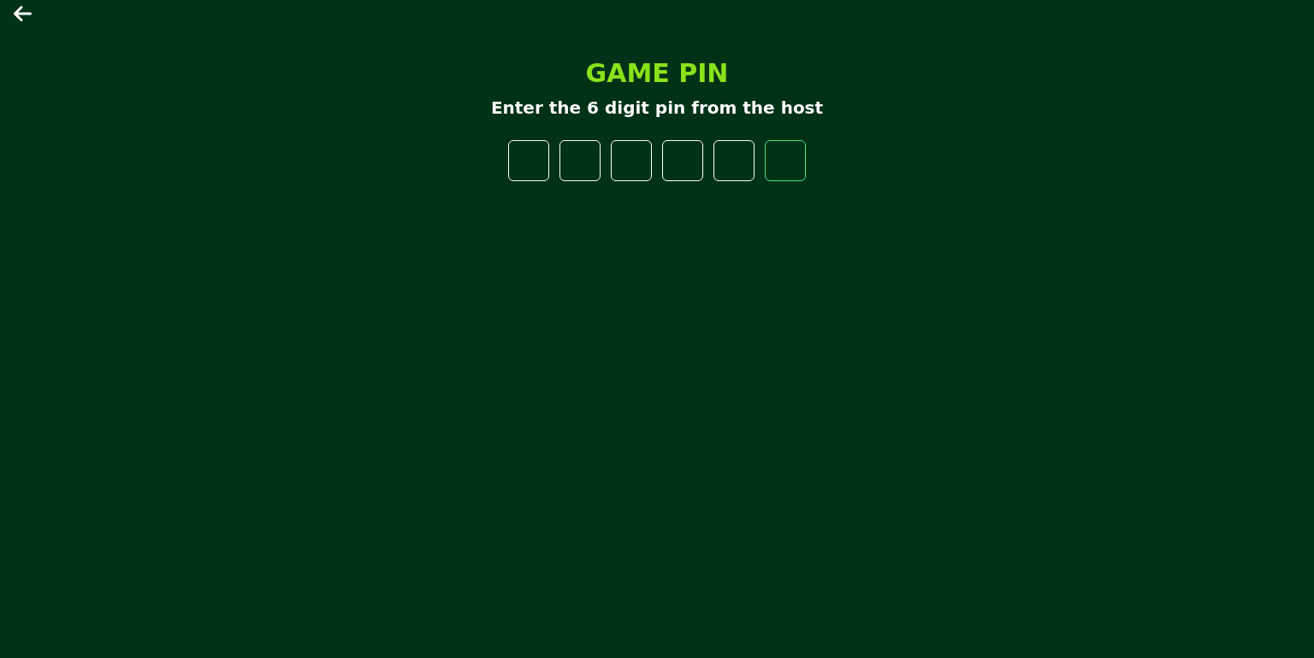
type input "*"
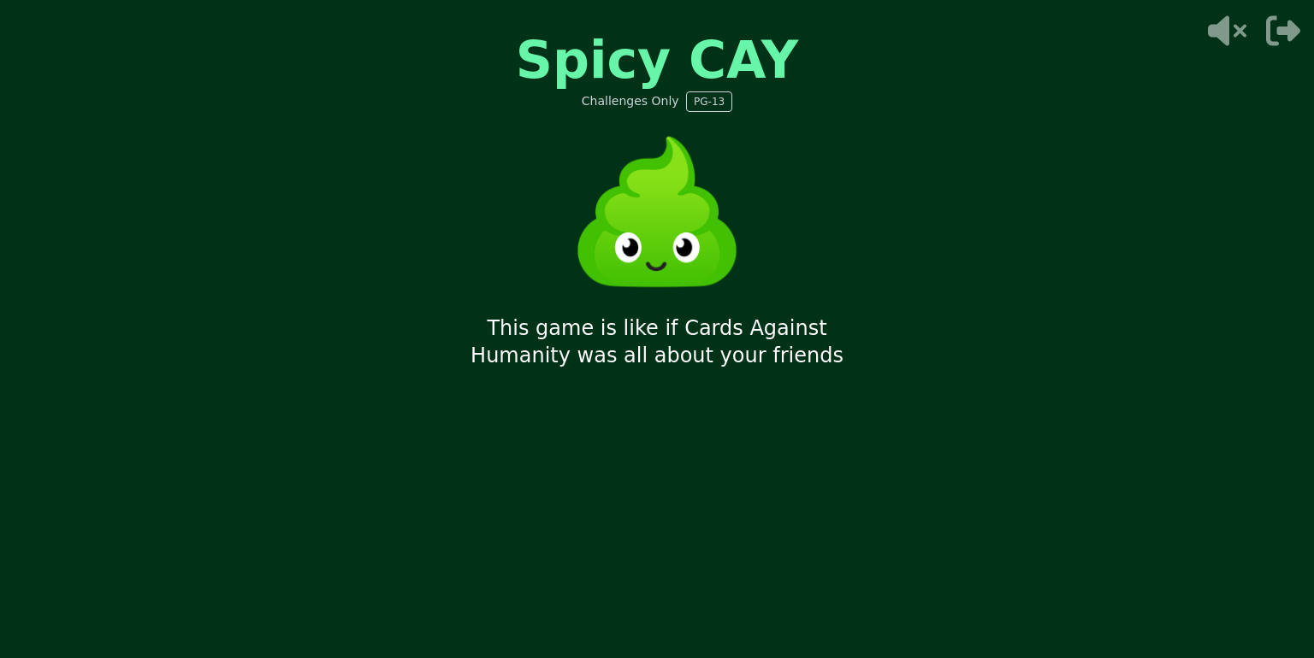
click at [713, 453] on div "Spicy CAY Challenges Only PG-13 This game is like if Cards Against Humanity was…" at bounding box center [656, 329] width 513 height 658
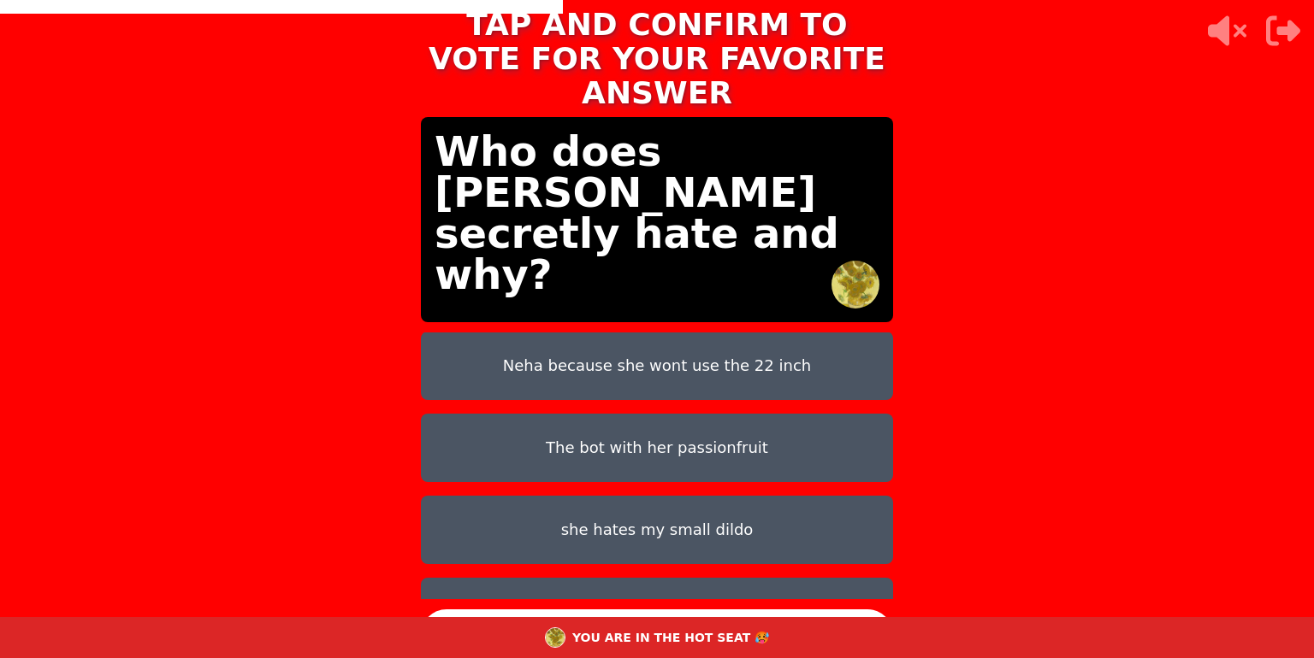
scroll to position [82, 0]
click at [632, 415] on button "The bot with her passionfruit" at bounding box center [657, 449] width 472 height 68
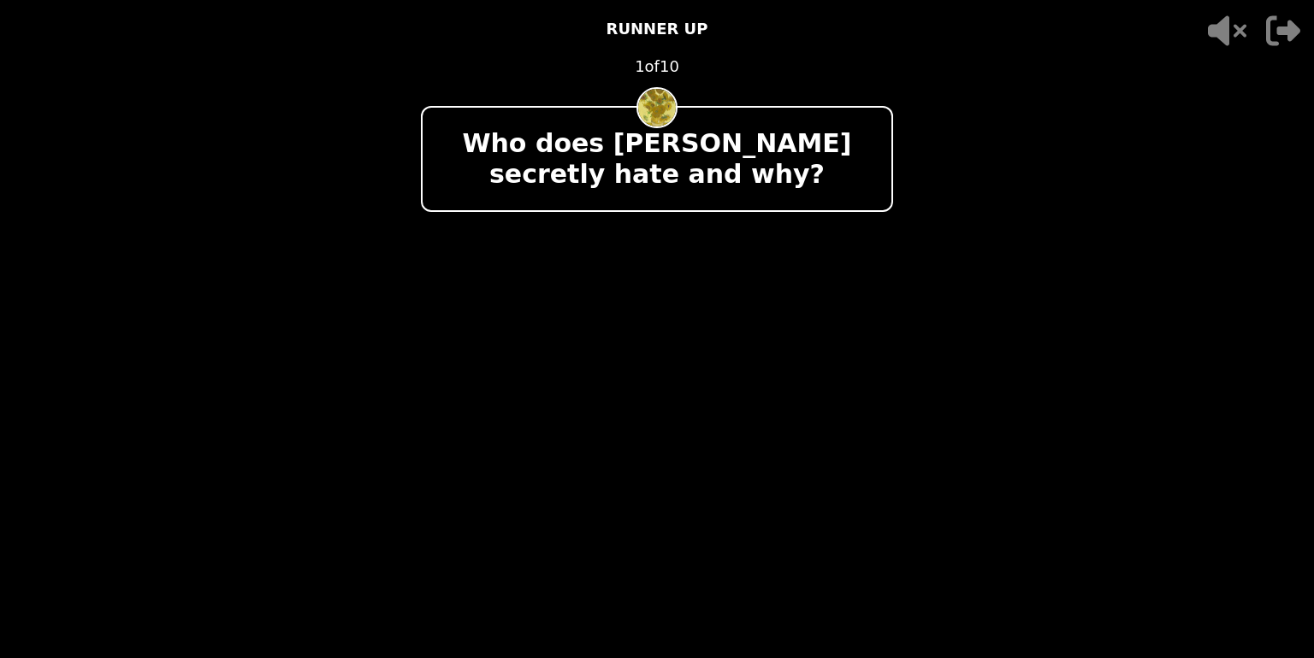
click at [696, 392] on img at bounding box center [657, 404] width 82 height 82
click at [714, 501] on div "+ 750 [PERSON_NAME] WINS 2 VOTES" at bounding box center [657, 440] width 646 height 154
click at [597, 187] on p "Who does [PERSON_NAME] secretly hate and why?" at bounding box center [656, 159] width 441 height 62
click at [403, 560] on video at bounding box center [657, 329] width 1314 height 658
click at [646, 28] on p "RUNNER UP" at bounding box center [657, 29] width 102 height 24
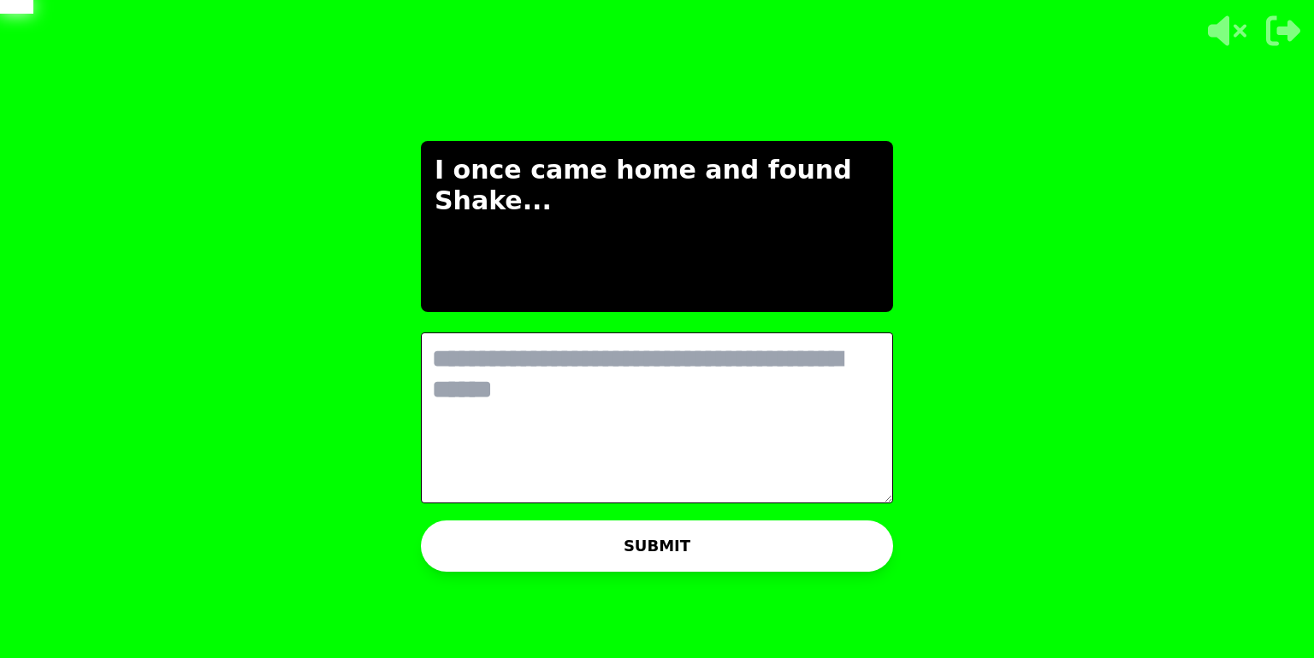
scroll to position [0, 0]
click at [629, 397] on textarea at bounding box center [657, 418] width 472 height 171
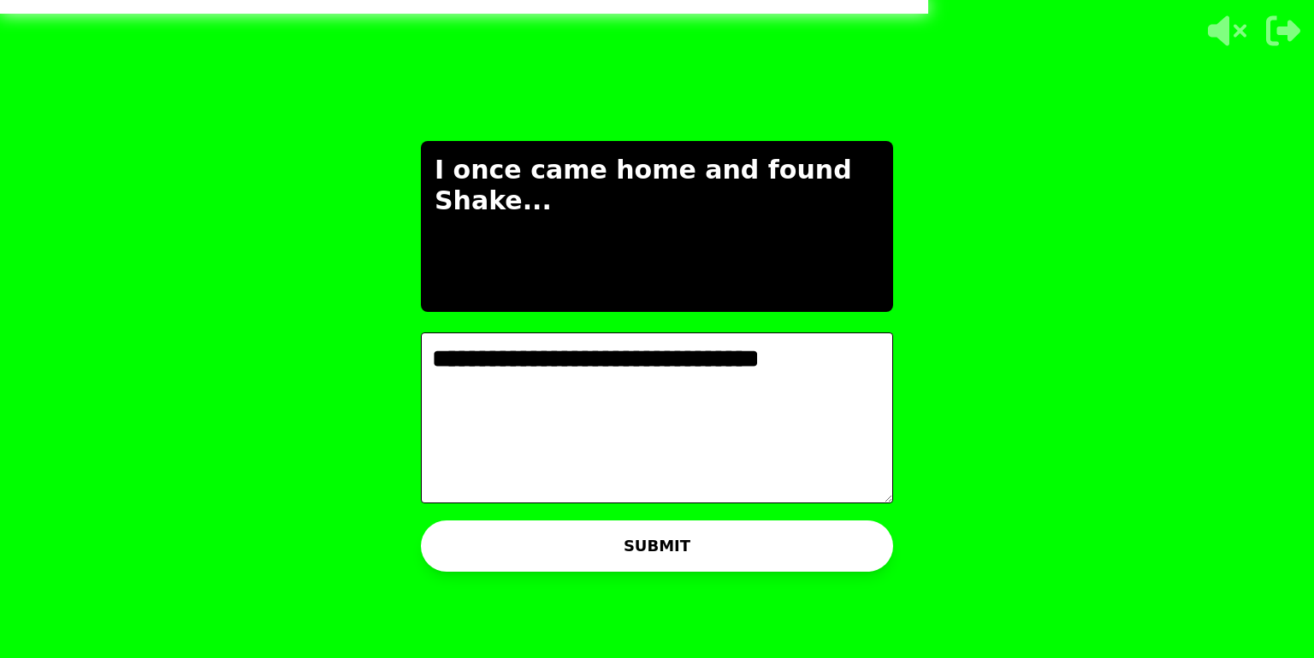
type textarea "**********"
click at [510, 523] on button "SUBMIT" at bounding box center [657, 546] width 472 height 51
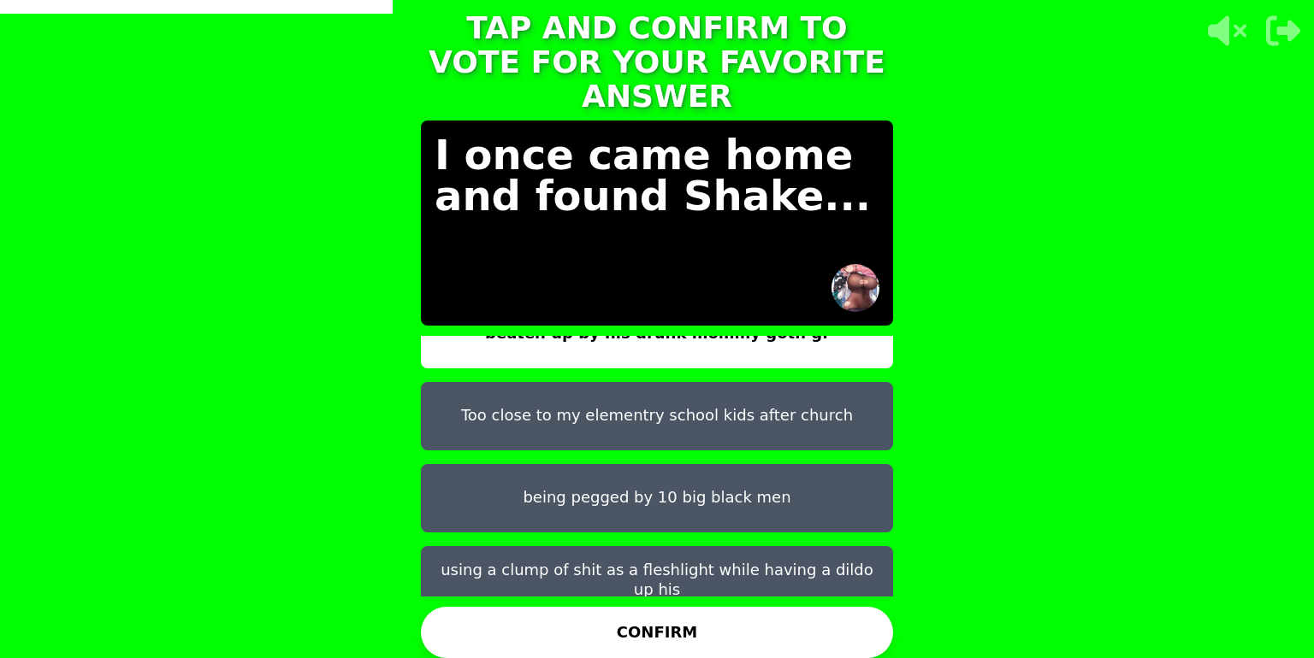
scroll to position [38, 0]
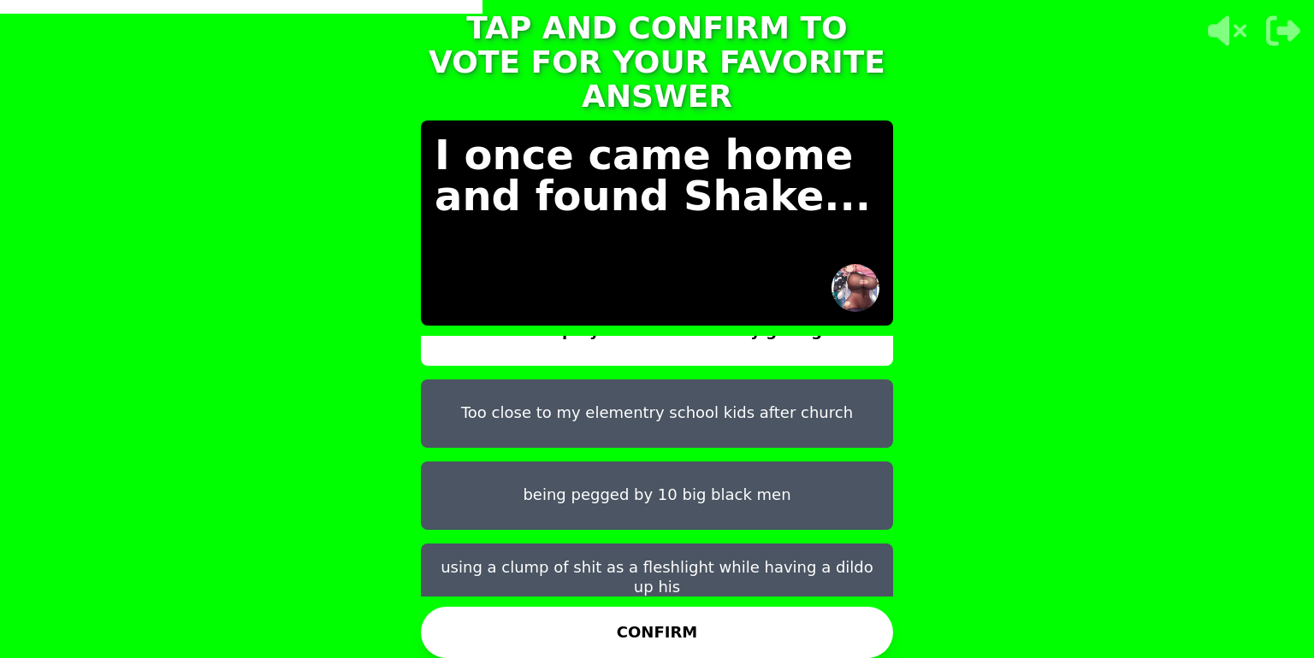
click at [621, 474] on button "being pegged by 10 big black men" at bounding box center [657, 496] width 472 height 68
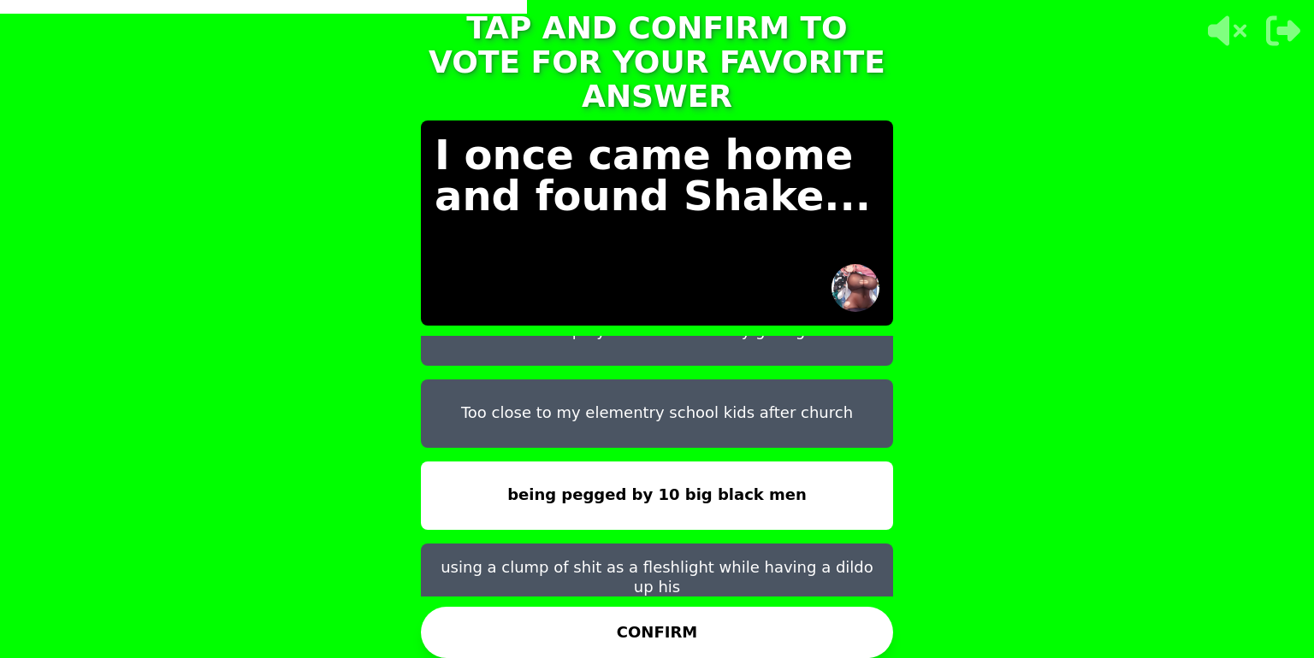
click at [630, 380] on button "Too close to my elementry school kids after church" at bounding box center [657, 414] width 472 height 68
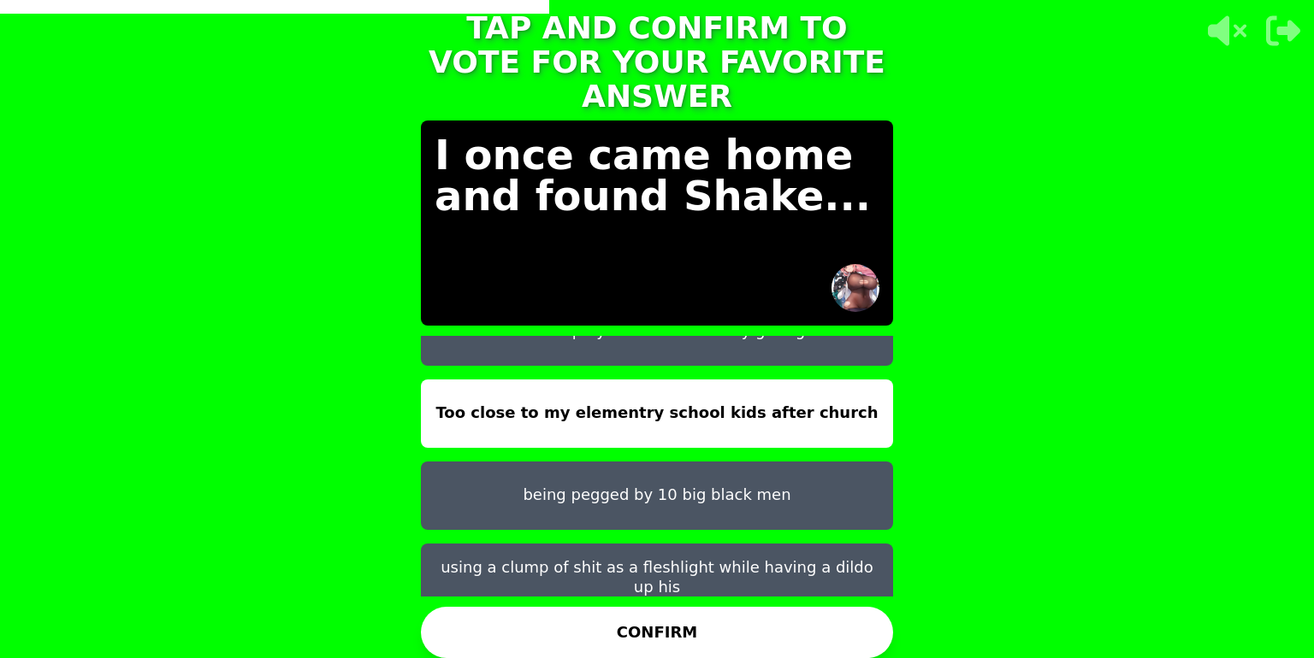
scroll to position [0, 0]
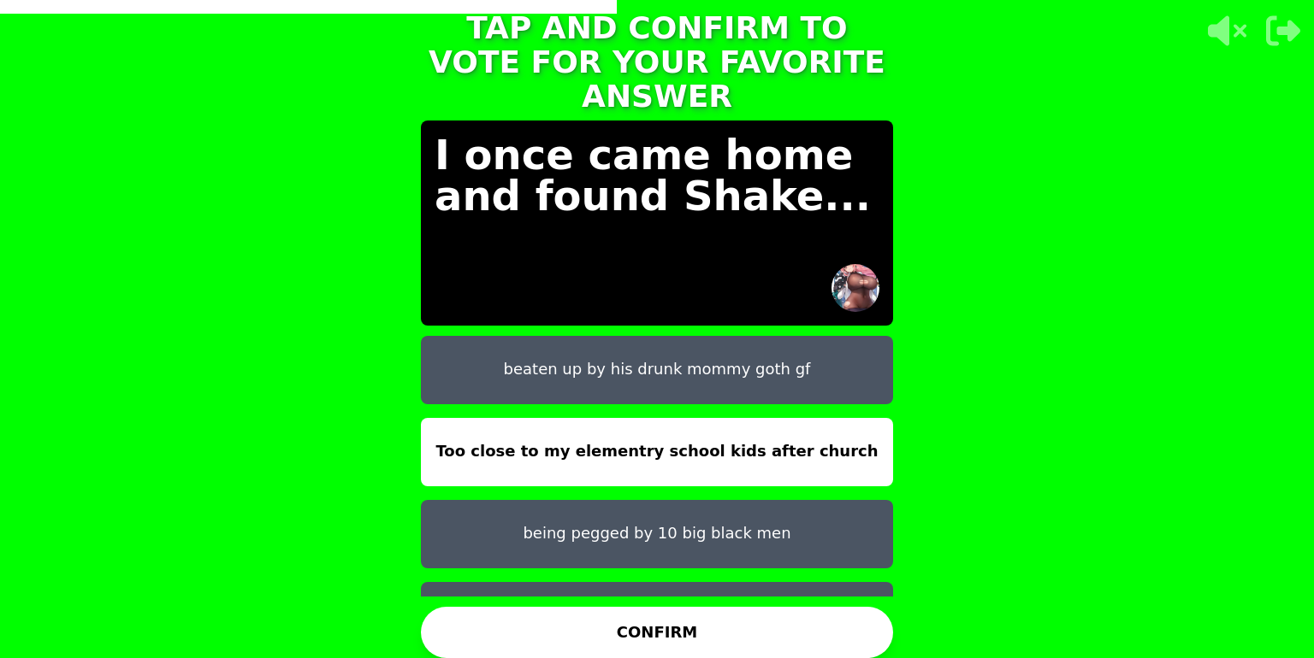
click at [610, 356] on button "beaten up by his drunk mommy goth gf" at bounding box center [657, 370] width 472 height 68
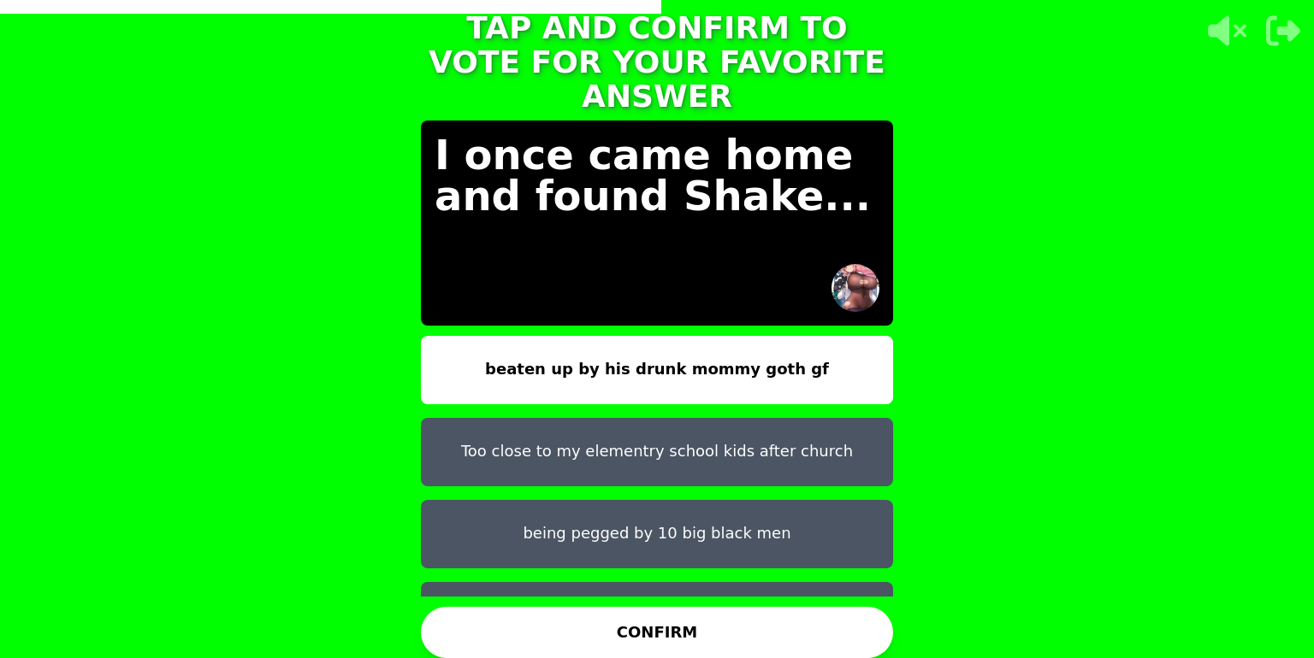
click at [597, 621] on button "CONFIRM" at bounding box center [657, 632] width 472 height 51
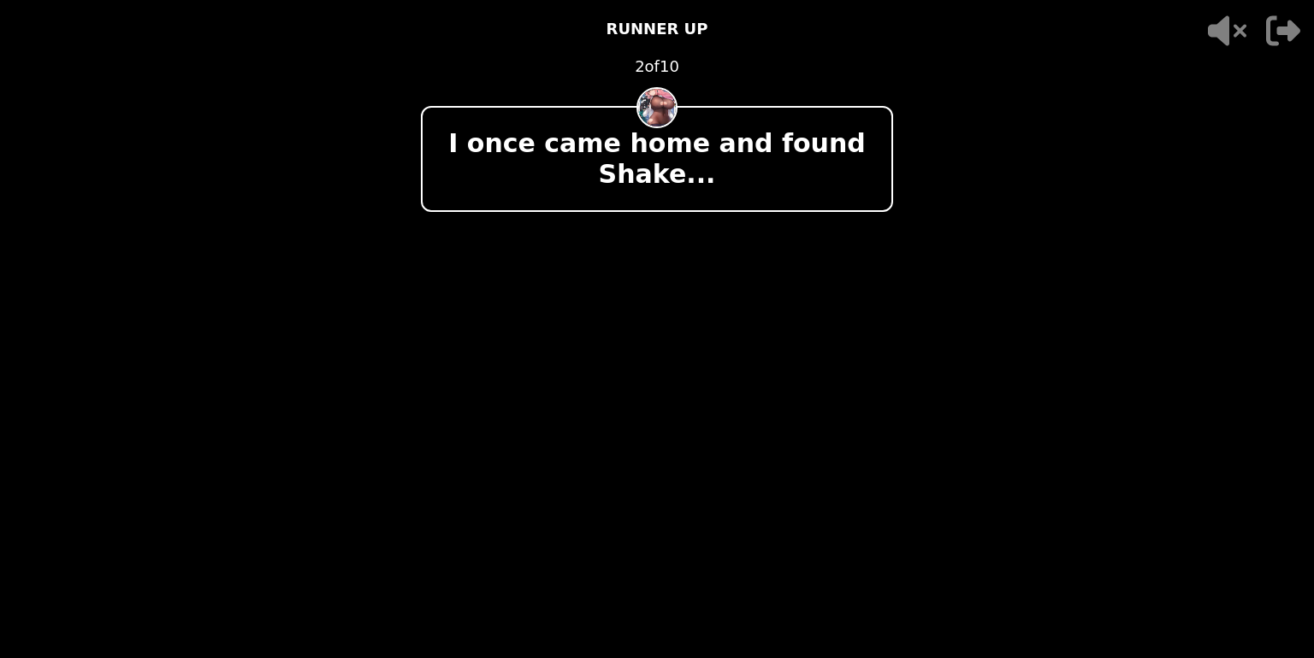
click at [712, 363] on div "+ 250 bonbonzilla WINS 1 VOTE" at bounding box center [657, 440] width 392 height 154
click at [729, 497] on div "- 500 PTS RUNNER UP 2 of 10 I once came home and found Shake... + 250 bibii WIN…" at bounding box center [657, 329] width 472 height 658
click at [725, 452] on p "[PERSON_NAME] WINS" at bounding box center [656, 472] width 325 height 41
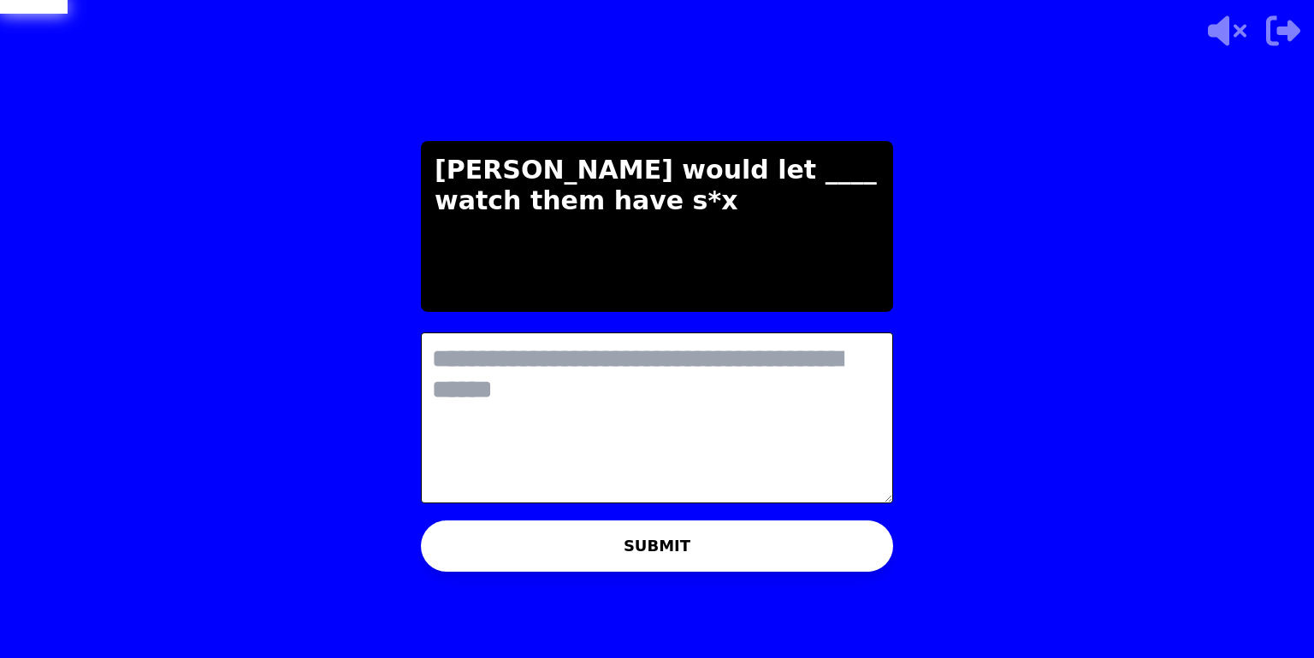
click at [609, 383] on textarea at bounding box center [657, 418] width 472 height 171
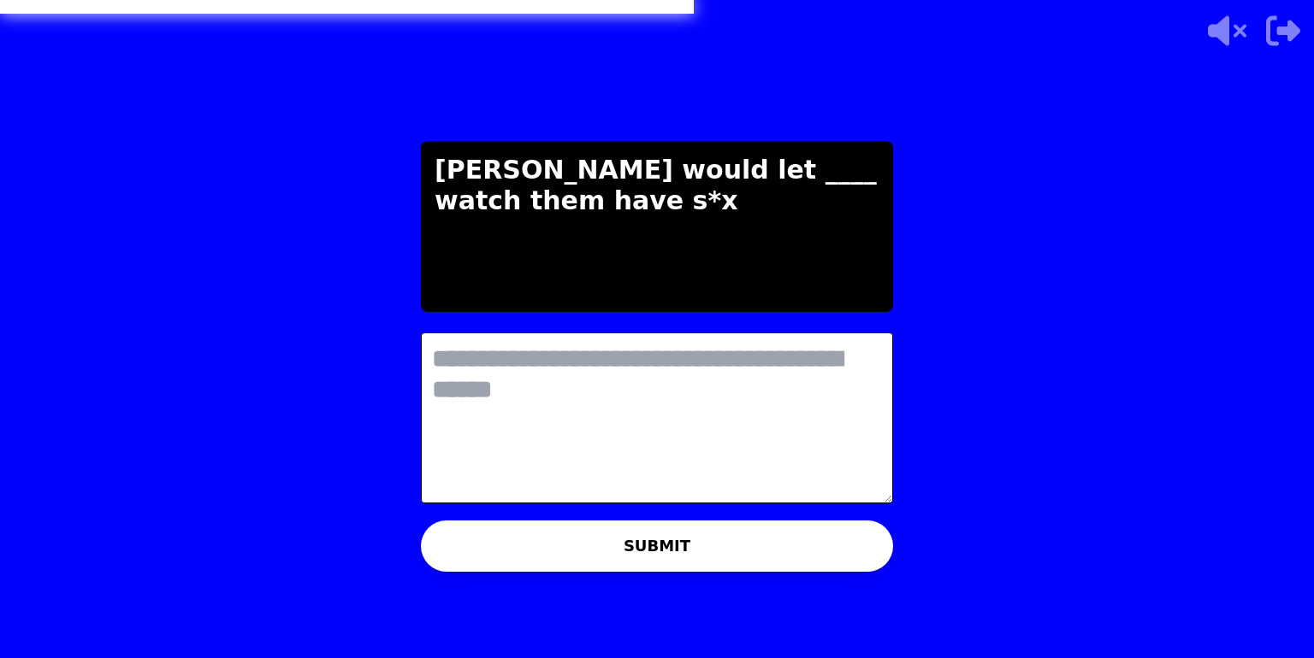
click at [469, 440] on textarea at bounding box center [657, 418] width 472 height 171
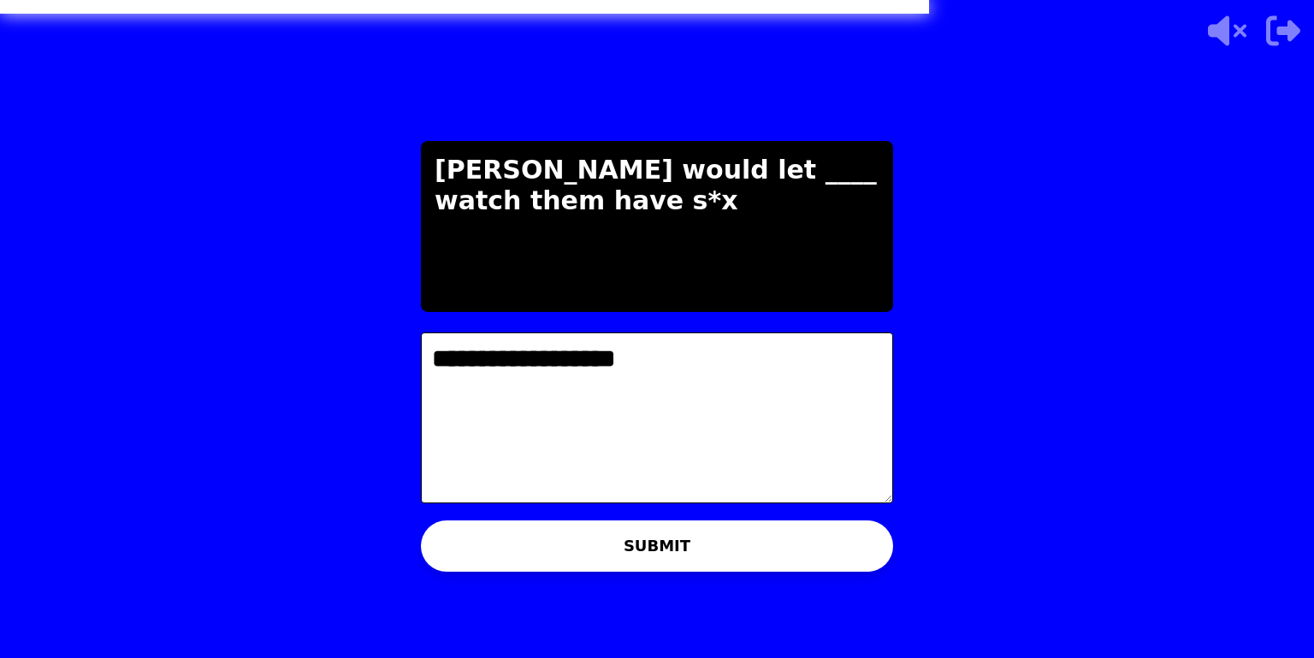
click at [494, 363] on textarea "**********" at bounding box center [657, 418] width 472 height 171
type textarea "**********"
click at [597, 547] on button "SUBMIT" at bounding box center [657, 546] width 472 height 51
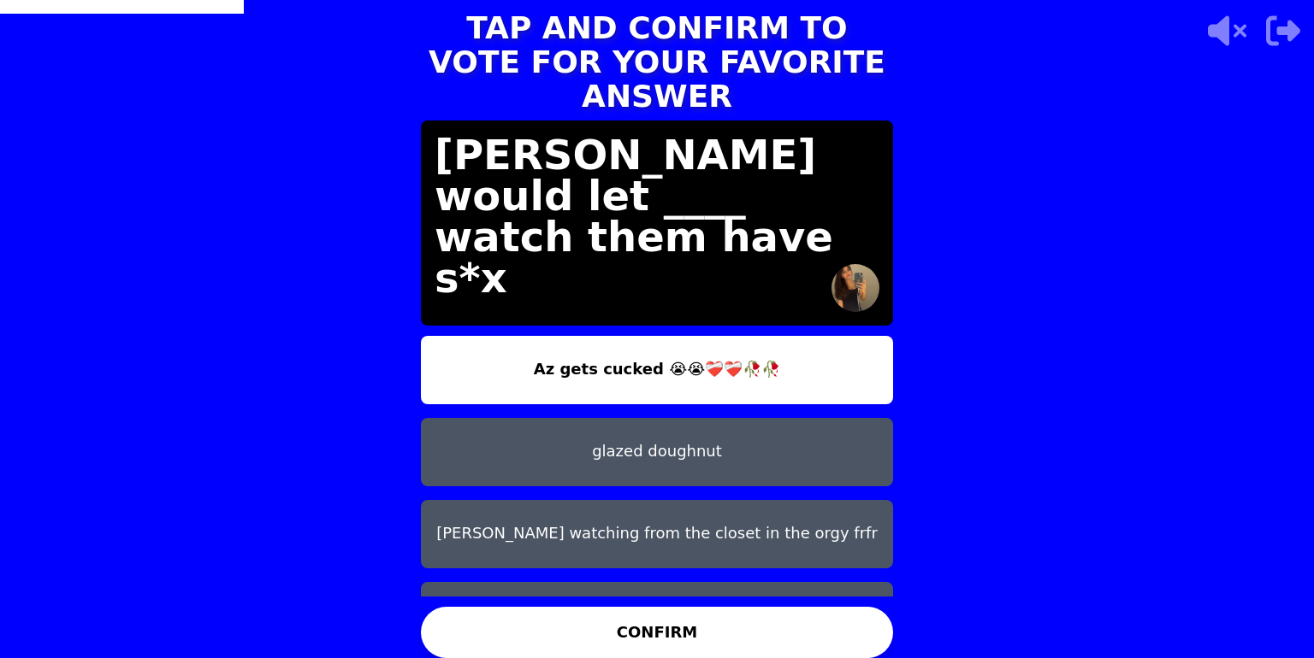
scroll to position [38, 0]
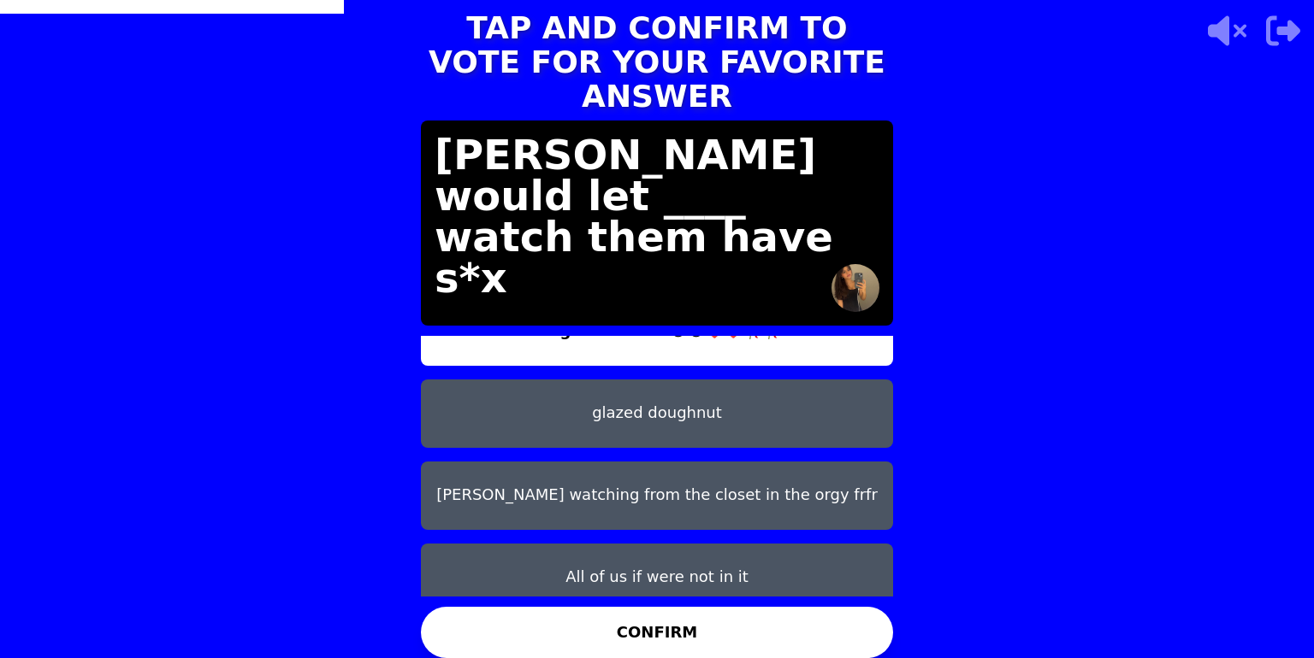
click at [640, 547] on button "All of us if were not in it" at bounding box center [657, 578] width 472 height 68
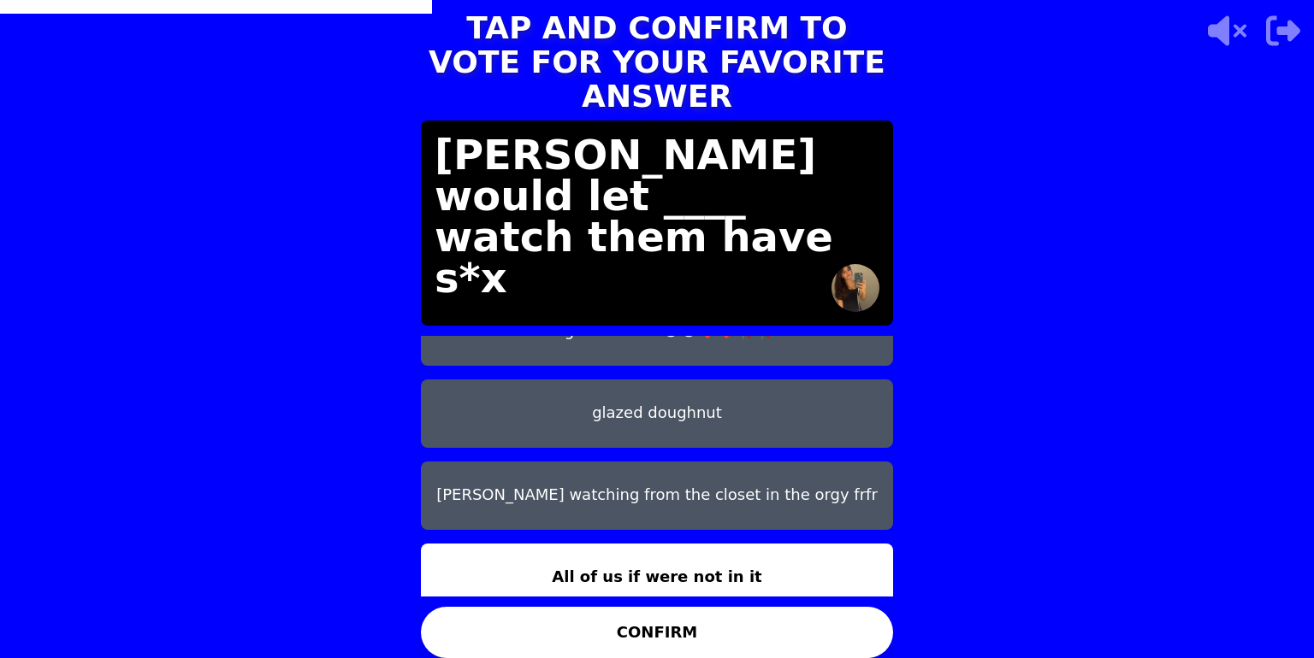
click at [665, 618] on button "CONFIRM" at bounding box center [657, 632] width 472 height 51
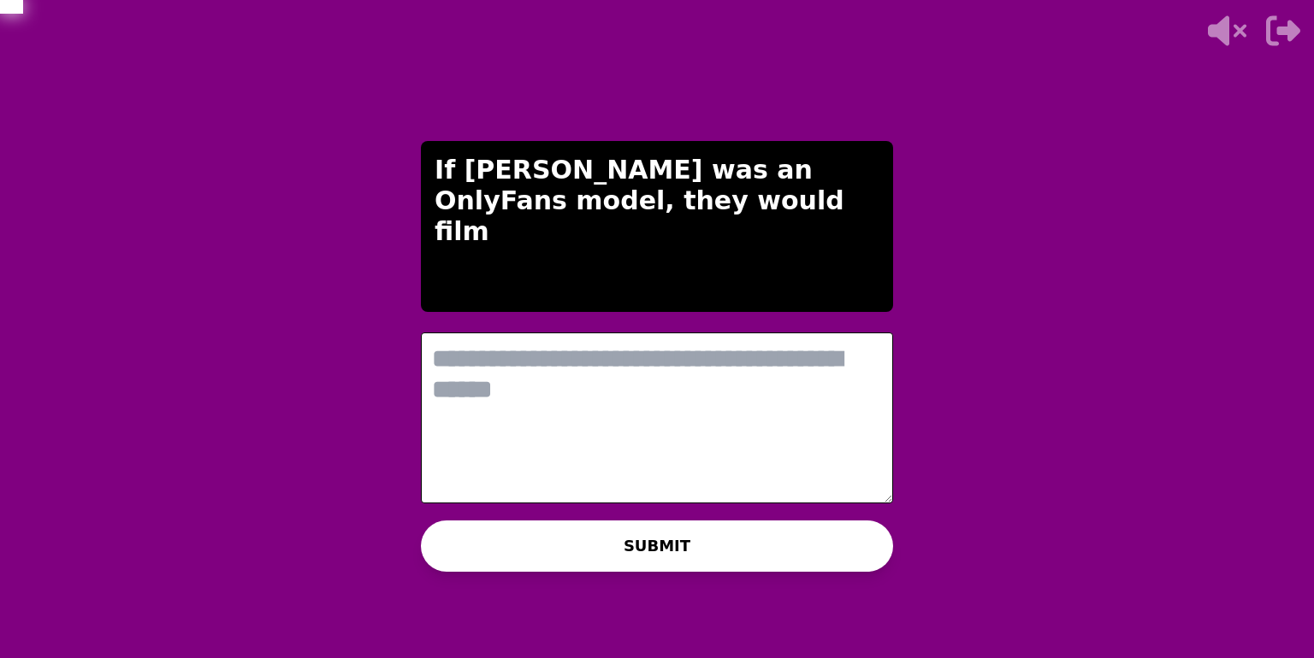
scroll to position [0, 0]
click at [661, 393] on textarea at bounding box center [657, 418] width 472 height 171
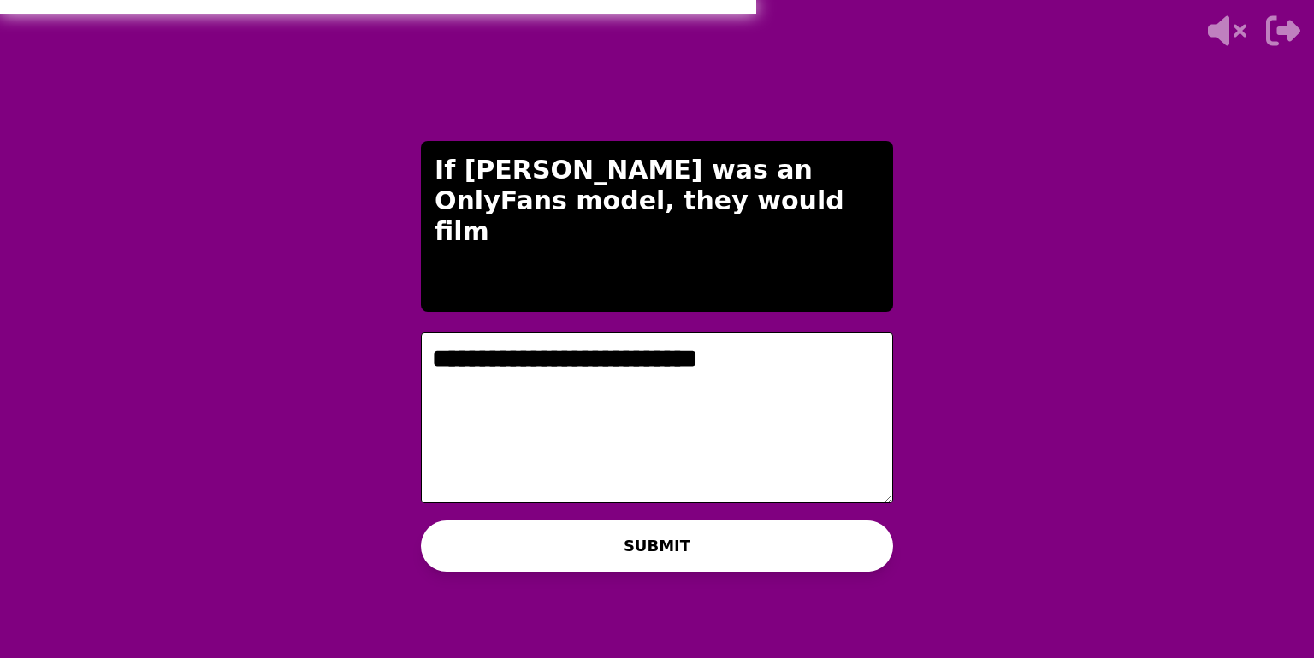
type textarea "**********"
click at [554, 561] on button "SUBMIT" at bounding box center [657, 546] width 472 height 51
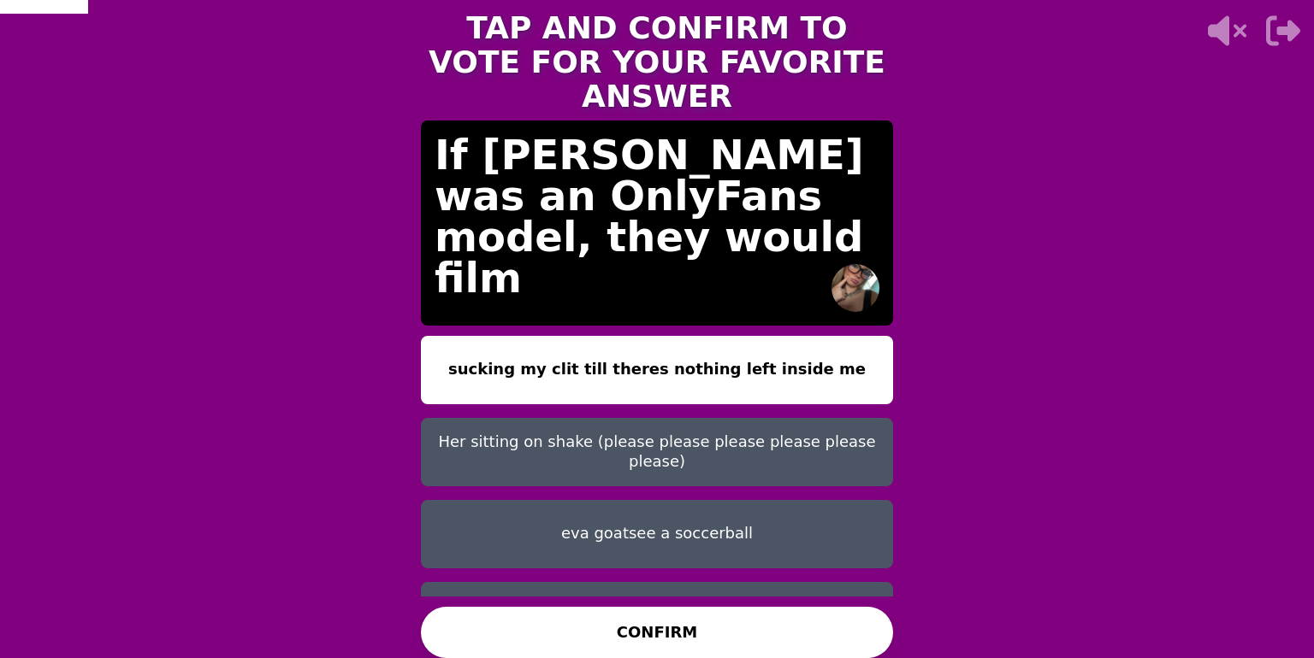
scroll to position [38, 0]
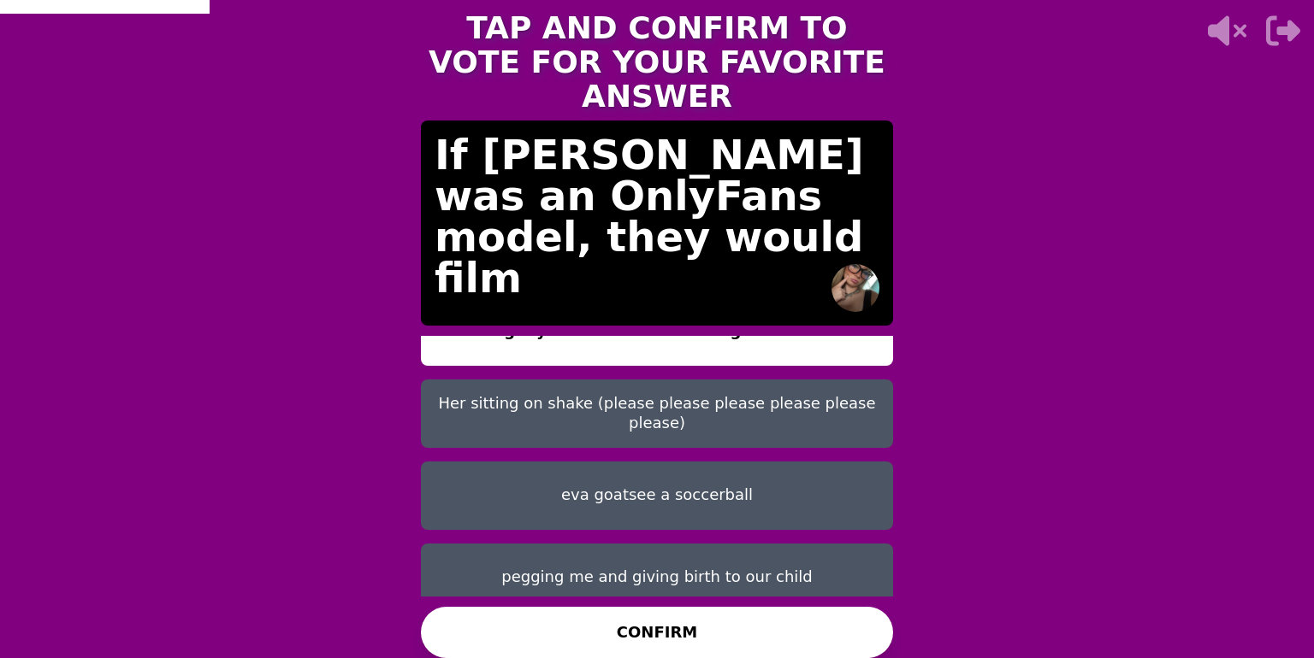
click at [753, 477] on button "eva goatsee a soccerball" at bounding box center [657, 496] width 472 height 68
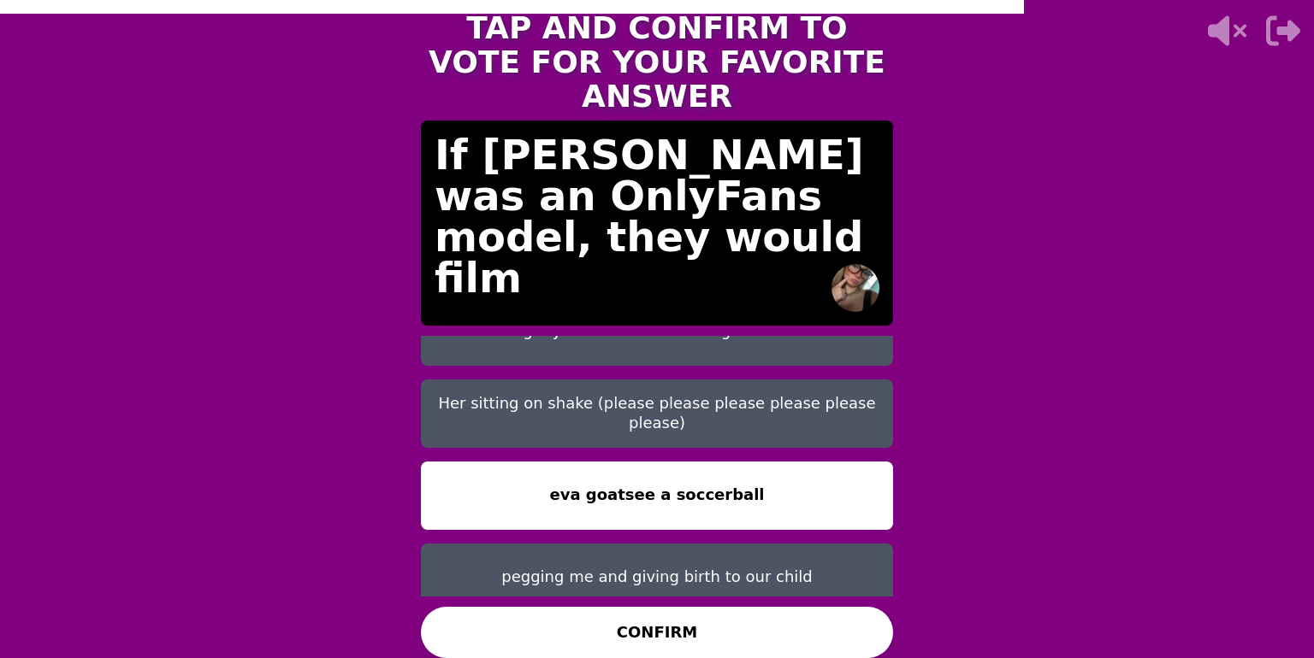
scroll to position [0, 0]
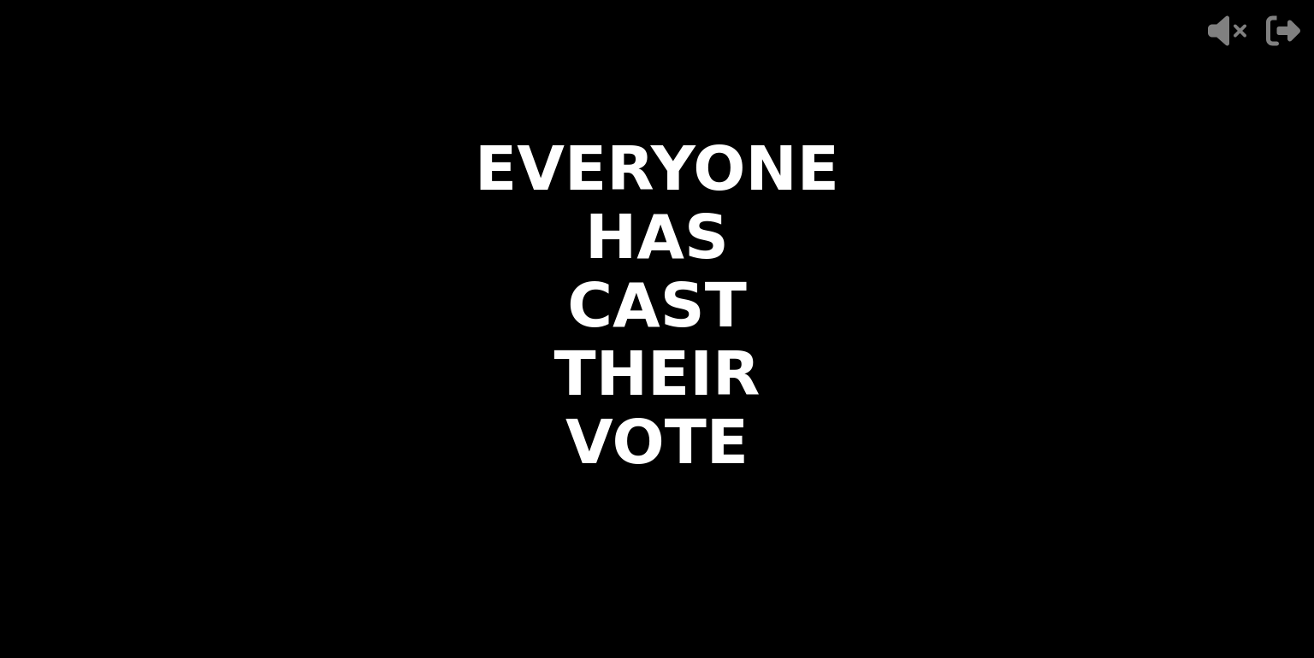
click at [725, 441] on video at bounding box center [657, 329] width 1314 height 658
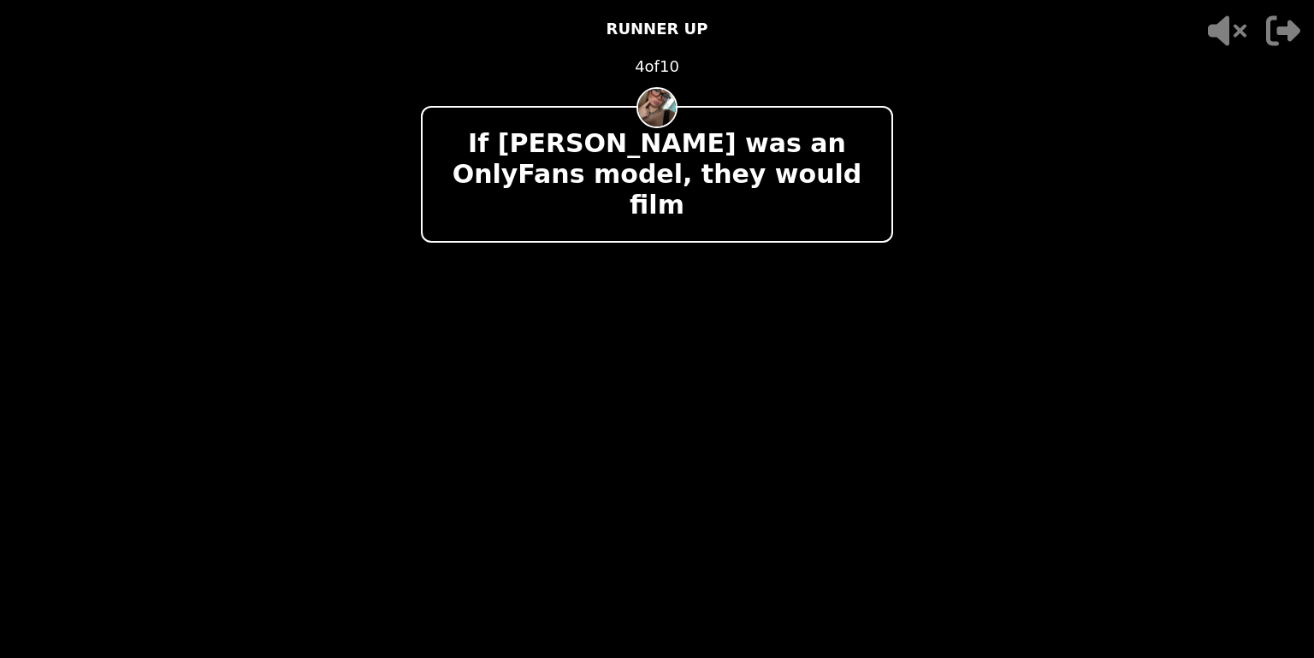
click at [831, 393] on div "+ 250 bonbonzilla WINS 1 VOTE" at bounding box center [657, 470] width 392 height 154
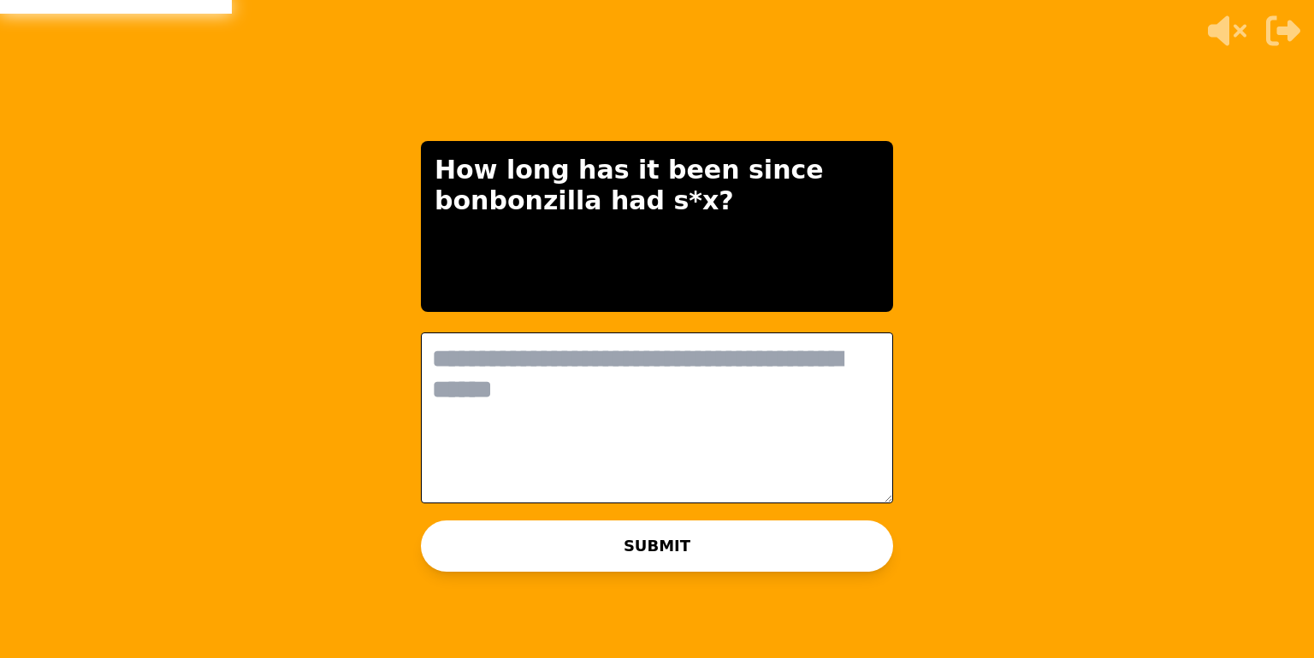
click at [585, 392] on textarea at bounding box center [657, 418] width 472 height 171
type textarea "*"
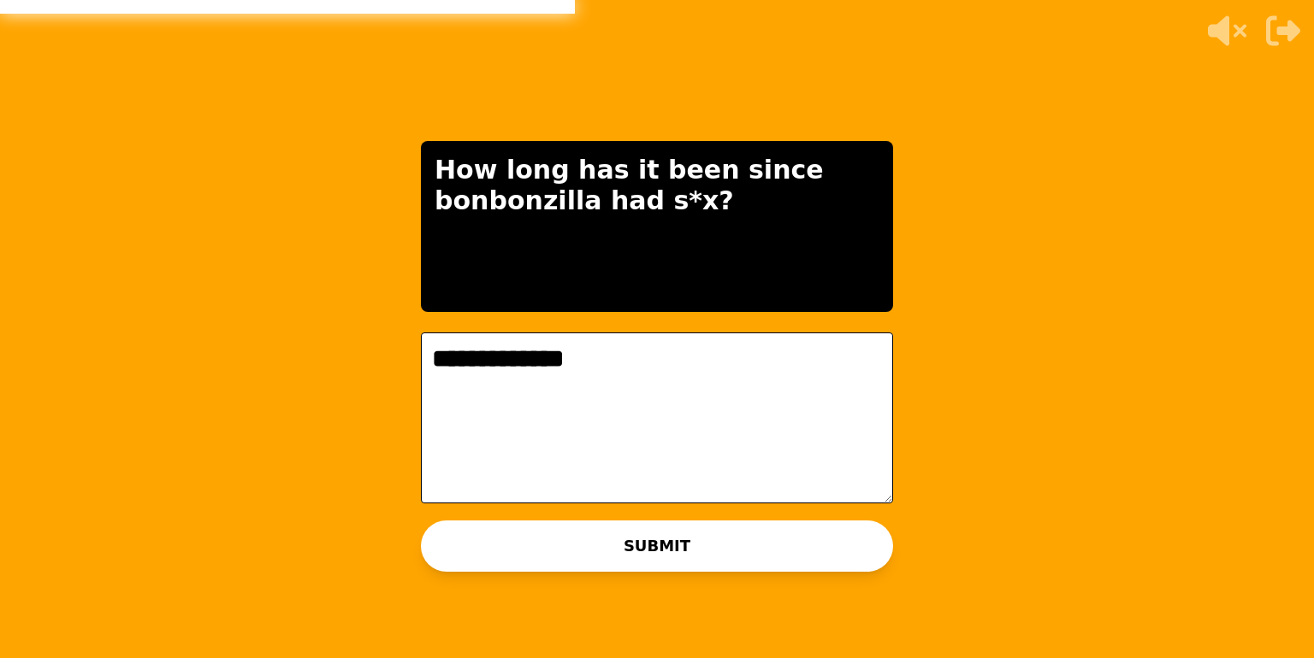
type textarea "**********"
click at [505, 534] on button "SUBMIT" at bounding box center [657, 546] width 472 height 51
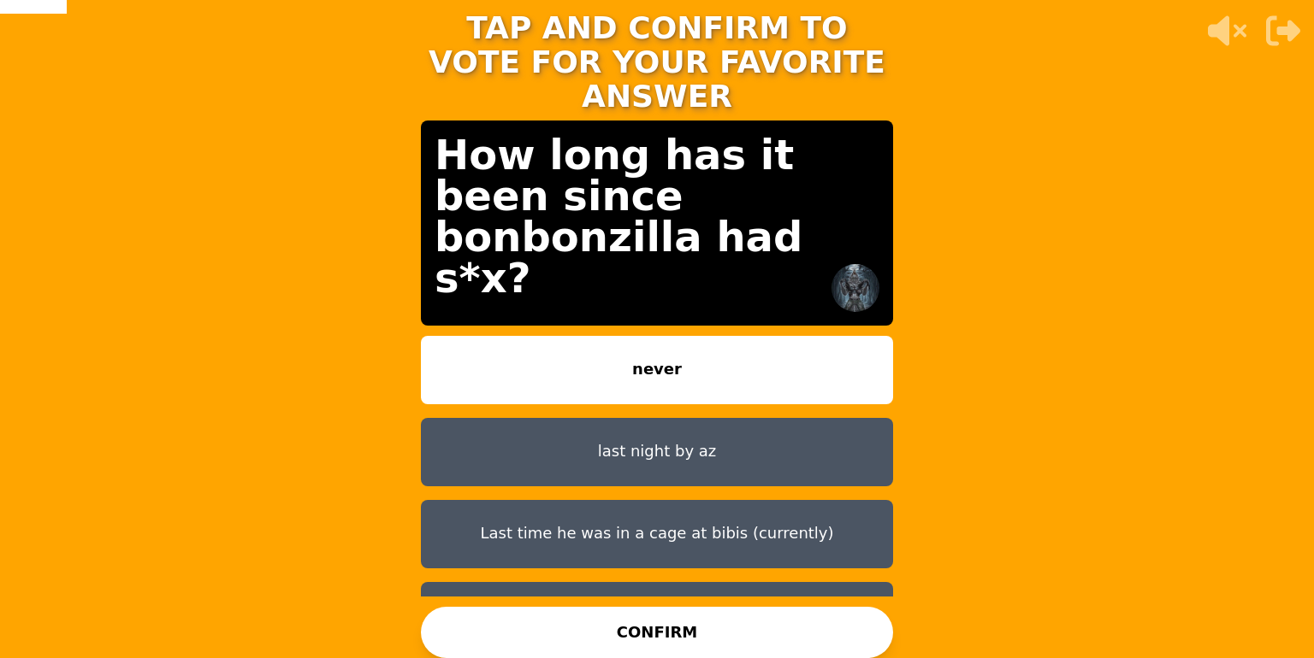
scroll to position [38, 0]
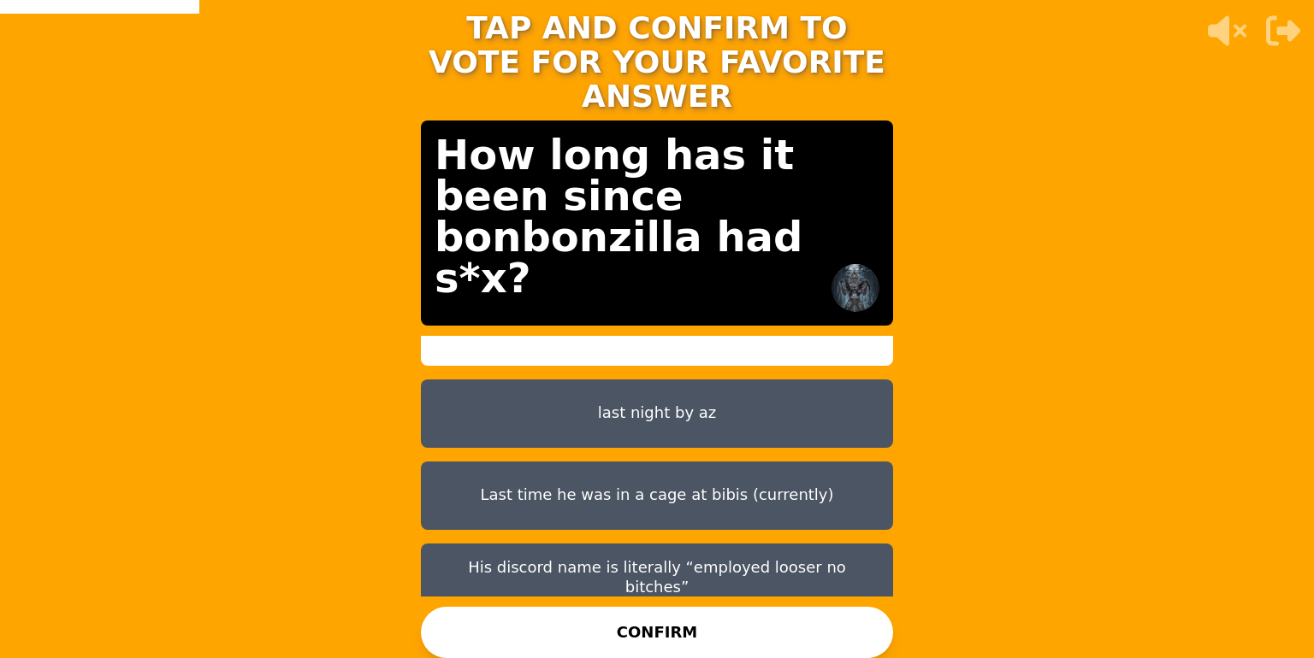
click at [596, 462] on button "Last time he was in a cage at bibis (currently)" at bounding box center [657, 496] width 472 height 68
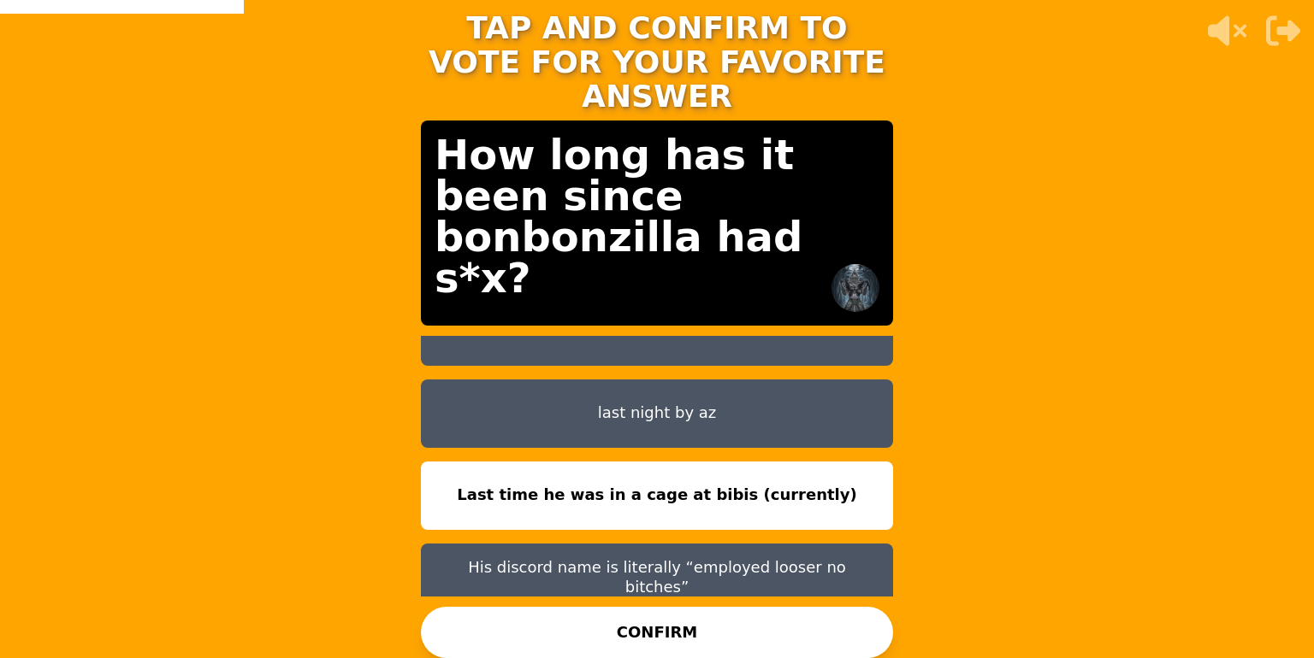
click at [572, 618] on button "CONFIRM" at bounding box center [657, 632] width 472 height 51
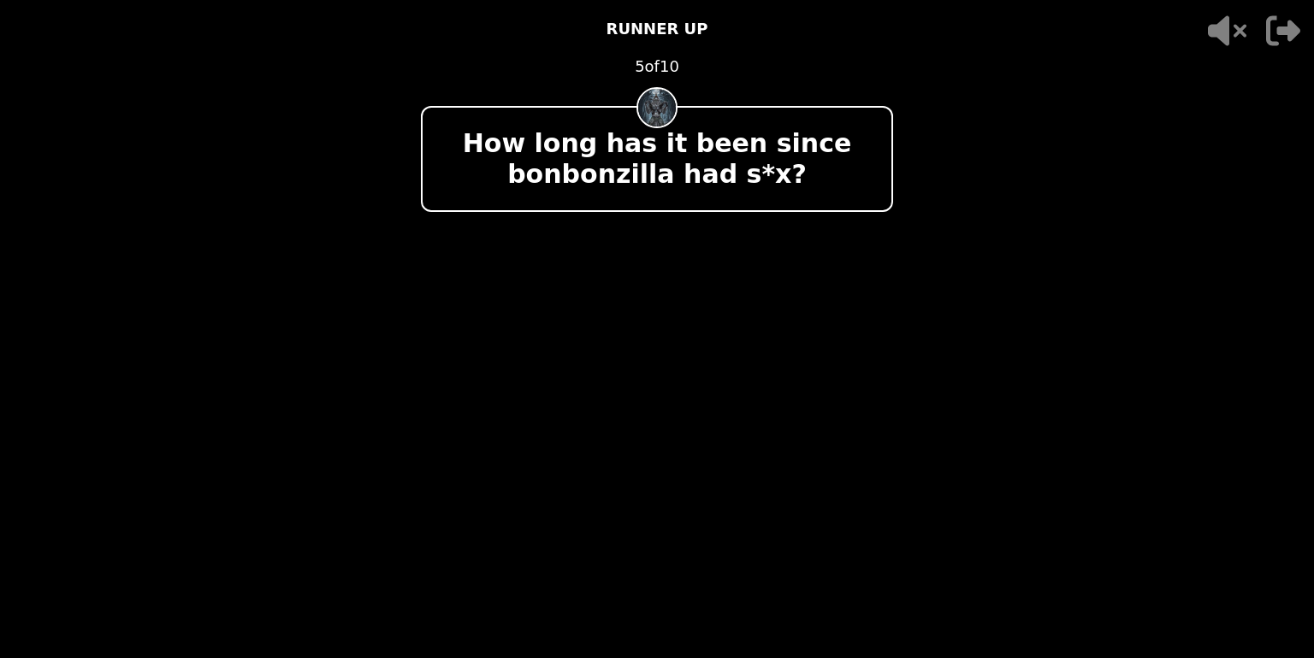
click at [828, 476] on div "- 500 PTS RUNNER UP 5 of 10 How long has it been since [PERSON_NAME] had s*x? +…" at bounding box center [657, 329] width 472 height 658
click at [769, 470] on p "[PERSON_NAME] WINS" at bounding box center [657, 472] width 646 height 41
